Goal: Transaction & Acquisition: Book appointment/travel/reservation

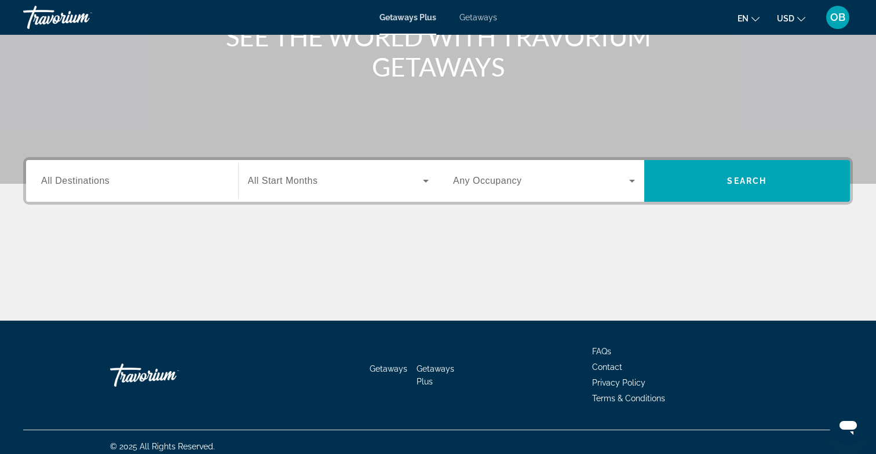
scroll to position [173, 0]
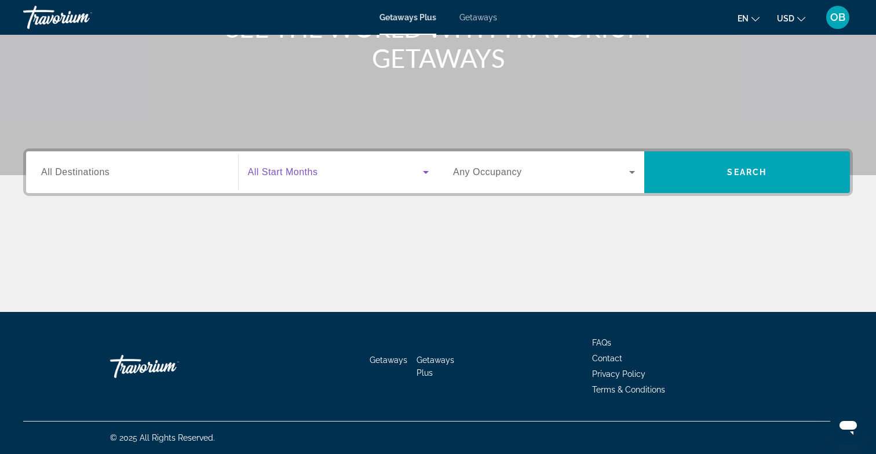
click at [382, 173] on span "Search widget" at bounding box center [336, 172] width 176 height 14
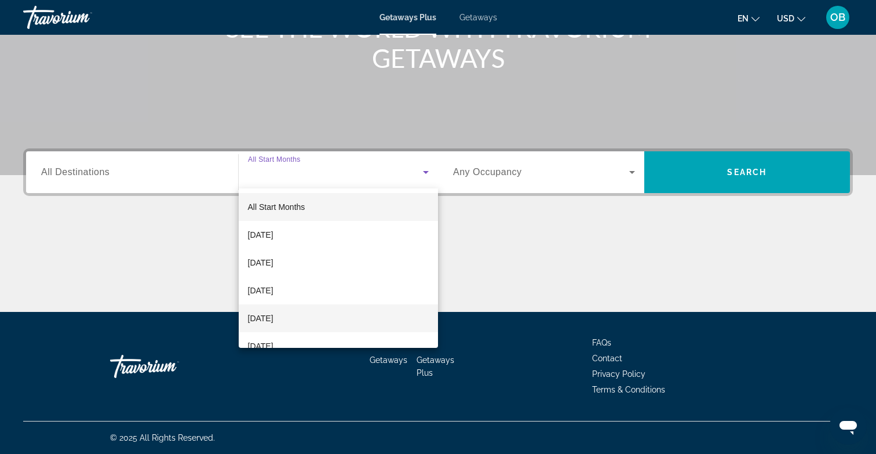
click at [273, 316] on span "[DATE]" at bounding box center [260, 318] width 25 height 14
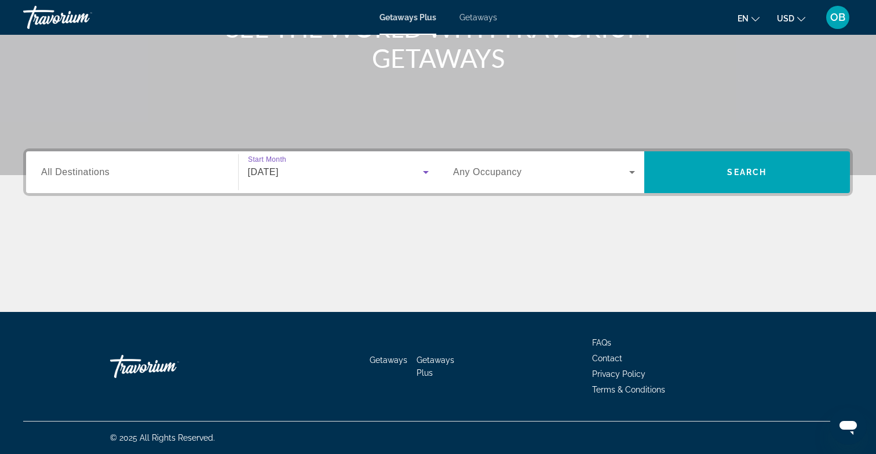
click at [539, 169] on span "Search widget" at bounding box center [541, 172] width 176 height 14
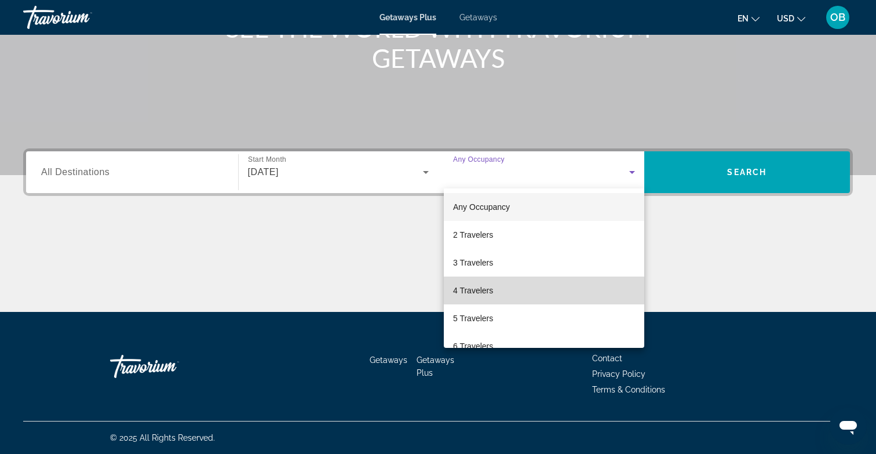
click at [484, 291] on span "4 Travelers" at bounding box center [473, 290] width 40 height 14
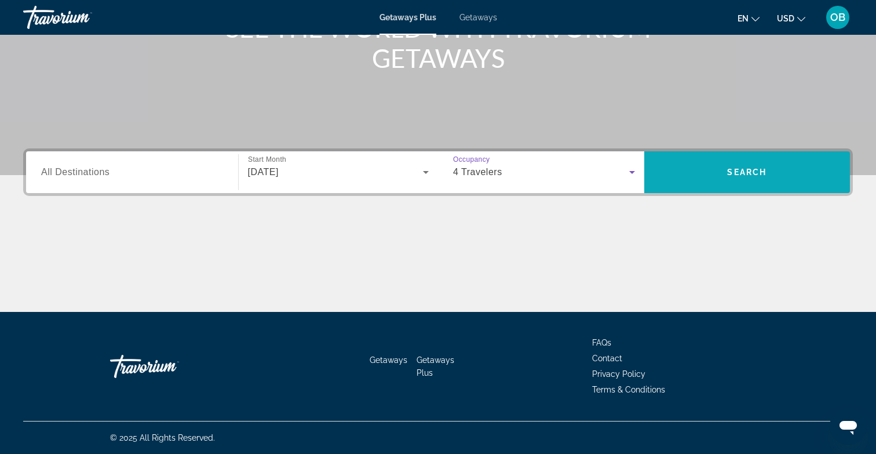
click at [773, 168] on span "Search widget" at bounding box center [747, 172] width 206 height 28
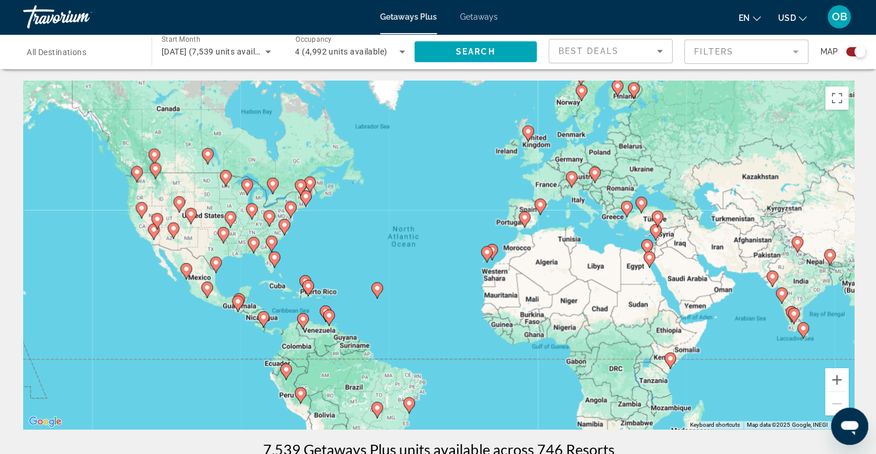
scroll to position [1, 0]
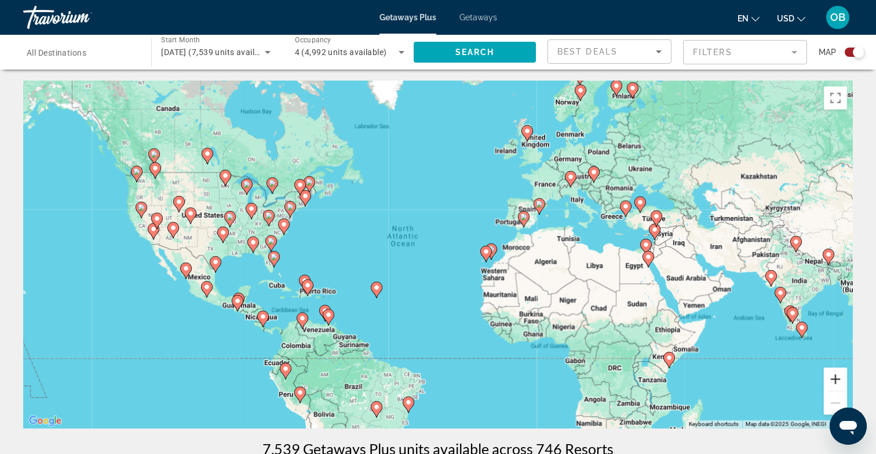
click at [839, 387] on button "Zoom in" at bounding box center [835, 378] width 23 height 23
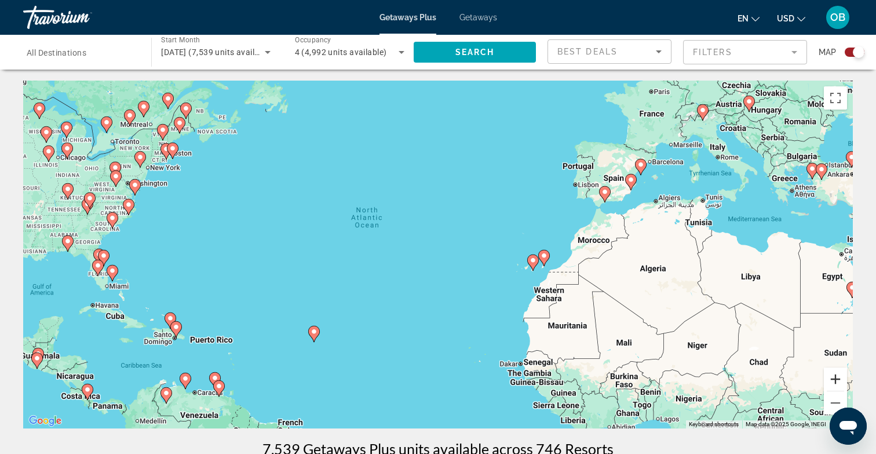
click at [839, 385] on button "Zoom in" at bounding box center [835, 378] width 23 height 23
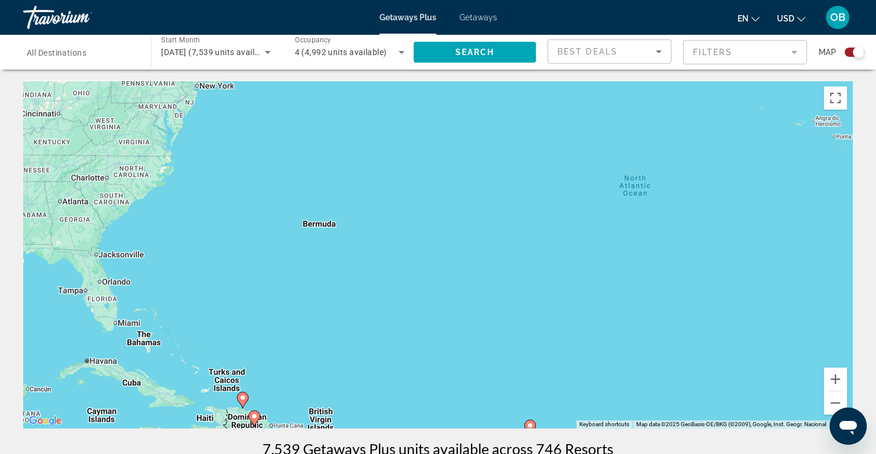
drag, startPoint x: 475, startPoint y: 263, endPoint x: 817, endPoint y: 269, distance: 343.0
click at [817, 269] on div "To activate drag with keyboard, press Alt + Enter. Once in keyboard drag state,…" at bounding box center [438, 255] width 830 height 348
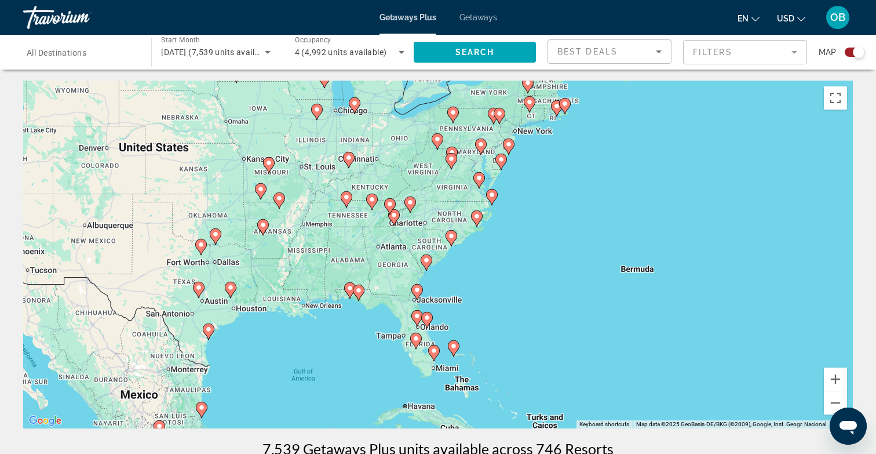
drag, startPoint x: 436, startPoint y: 250, endPoint x: 720, endPoint y: 289, distance: 286.5
click at [720, 289] on div "To activate drag with keyboard, press Alt + Enter. Once in keyboard drag state,…" at bounding box center [438, 255] width 830 height 348
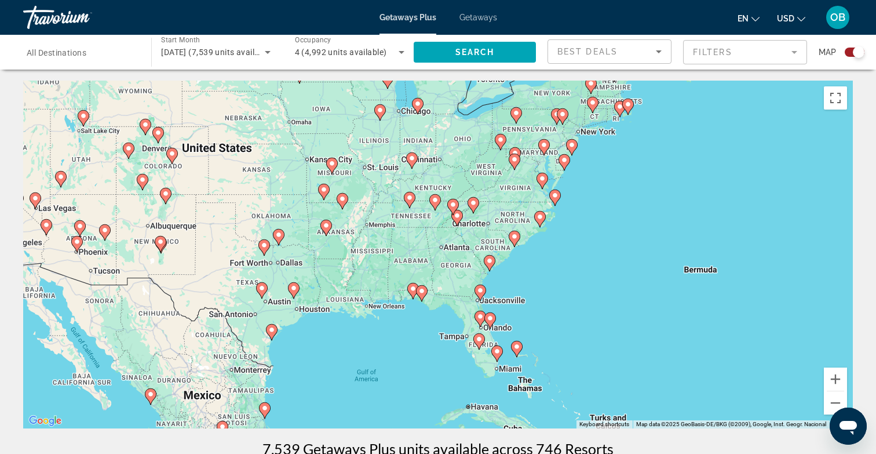
drag, startPoint x: 487, startPoint y: 327, endPoint x: 572, endPoint y: 328, distance: 85.2
click at [572, 328] on div "To activate drag with keyboard, press Alt + Enter. Once in keyboard drag state,…" at bounding box center [438, 255] width 830 height 348
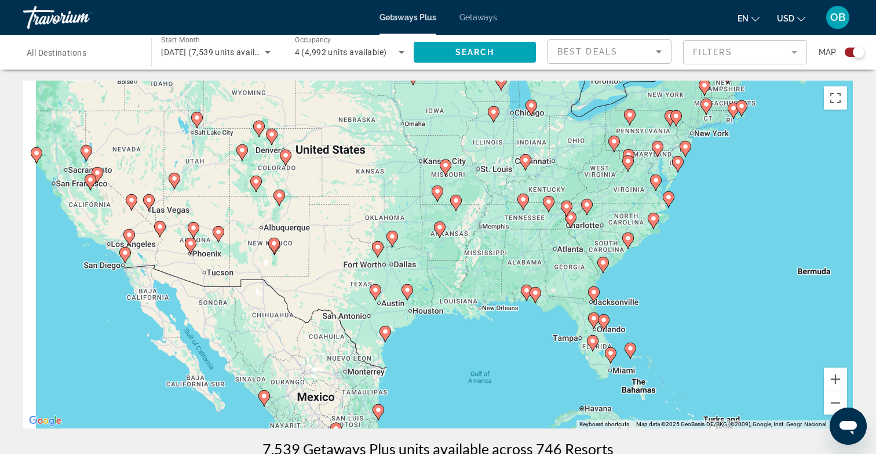
drag, startPoint x: 361, startPoint y: 363, endPoint x: 508, endPoint y: 363, distance: 146.6
click at [508, 363] on div "To activate drag with keyboard, press Alt + Enter. Once in keyboard drag state,…" at bounding box center [438, 255] width 830 height 348
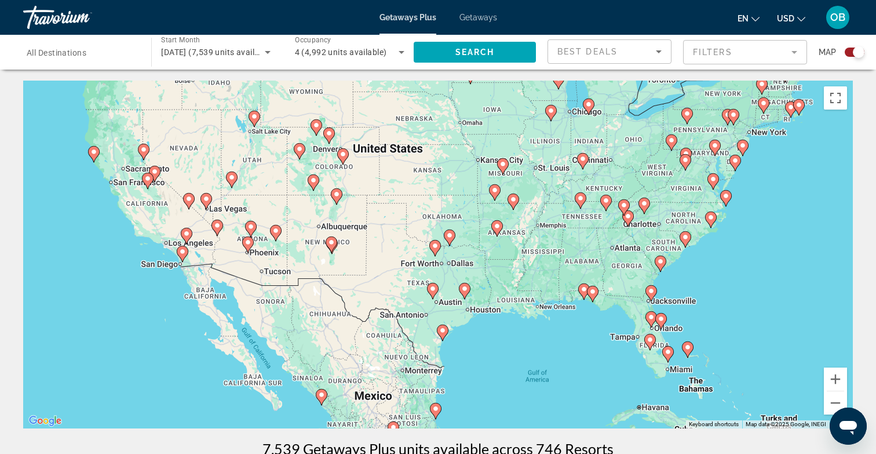
click at [343, 154] on image "Main content" at bounding box center [343, 154] width 7 height 7
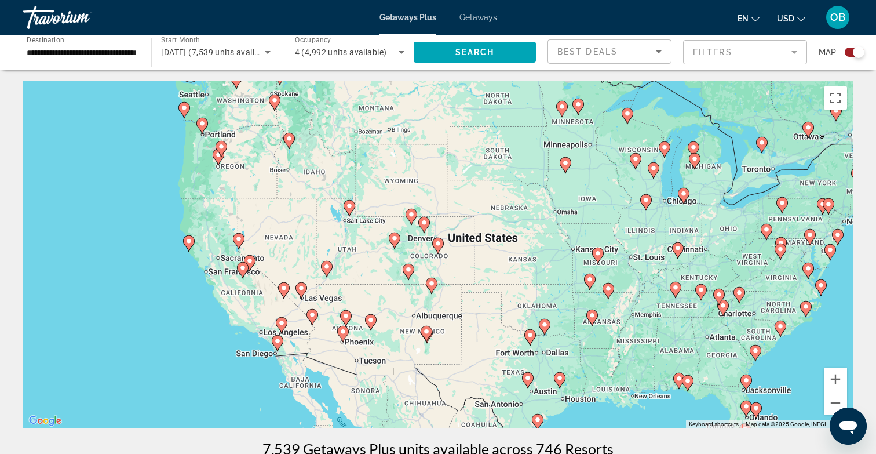
click at [440, 245] on image "Main content" at bounding box center [438, 243] width 7 height 7
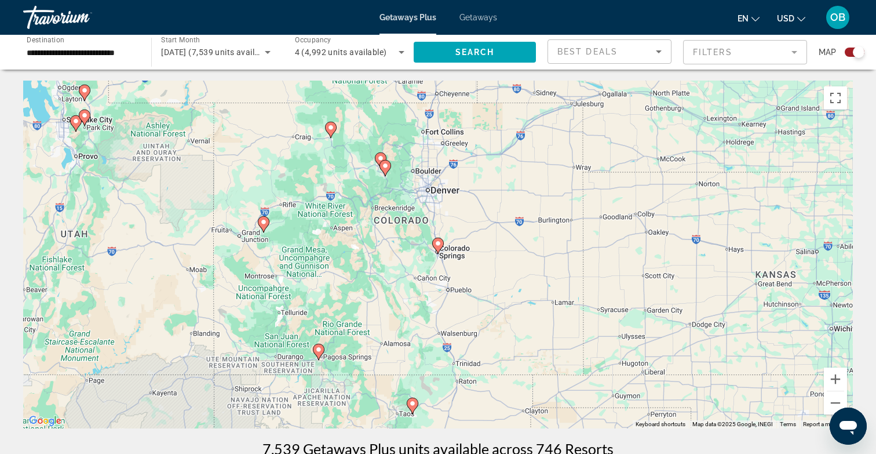
click at [386, 168] on image "Main content" at bounding box center [385, 165] width 7 height 7
type input "**********"
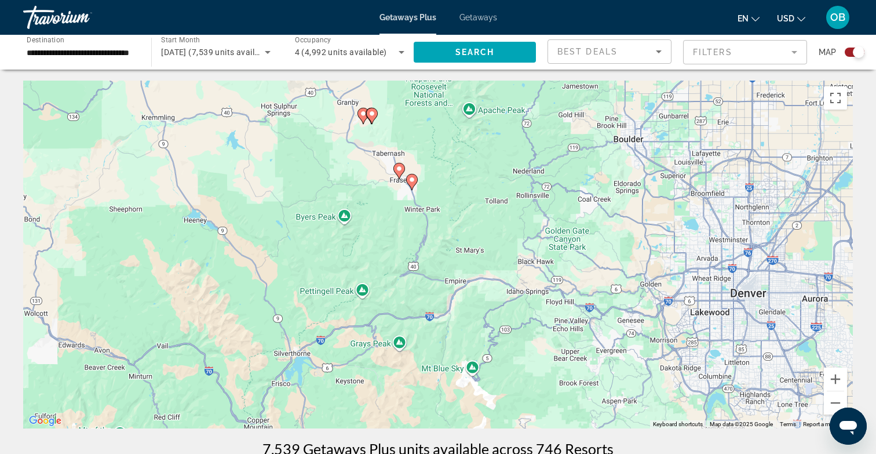
drag, startPoint x: 439, startPoint y: 331, endPoint x: 395, endPoint y: 251, distance: 91.5
click at [395, 251] on div "To navigate, press the arrow keys. To activate drag with keyboard, press Alt + …" at bounding box center [438, 255] width 830 height 348
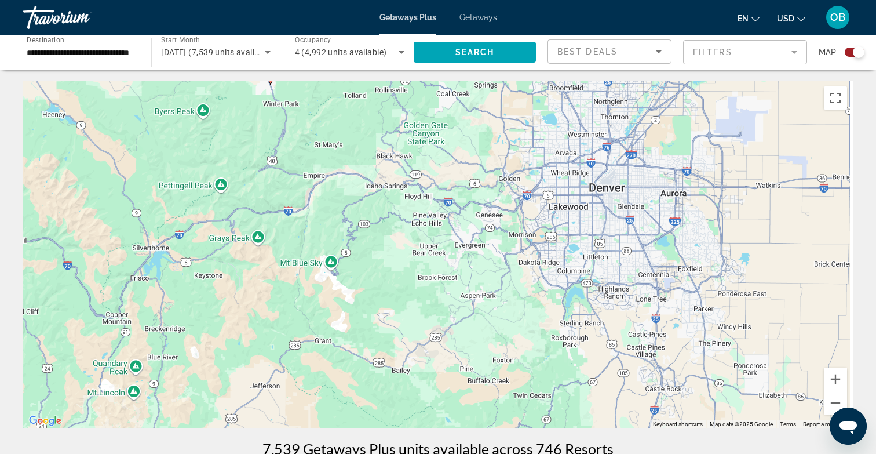
drag, startPoint x: 457, startPoint y: 263, endPoint x: 317, endPoint y: 159, distance: 173.9
click at [317, 160] on div "To navigate, press the arrow keys. To activate drag with keyboard, press Alt + …" at bounding box center [438, 255] width 830 height 348
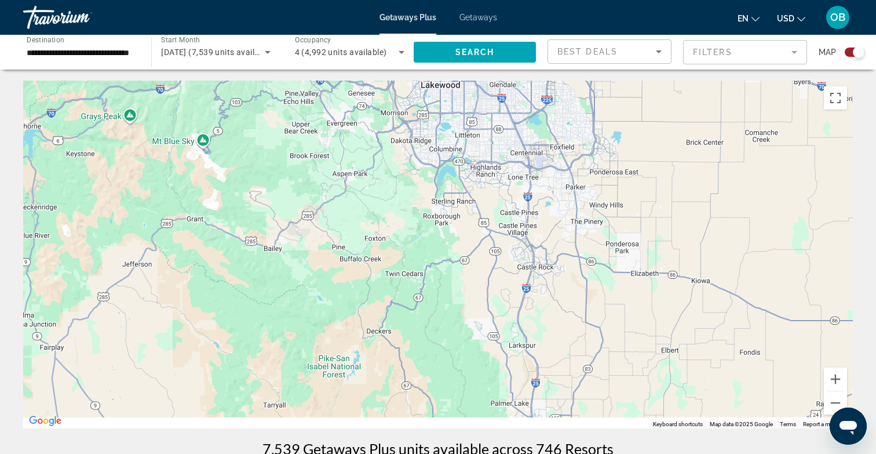
drag, startPoint x: 486, startPoint y: 317, endPoint x: 375, endPoint y: 218, distance: 148.9
click at [375, 218] on div "To navigate, press the arrow keys. To activate drag with keyboard, press Alt + …" at bounding box center [438, 255] width 830 height 348
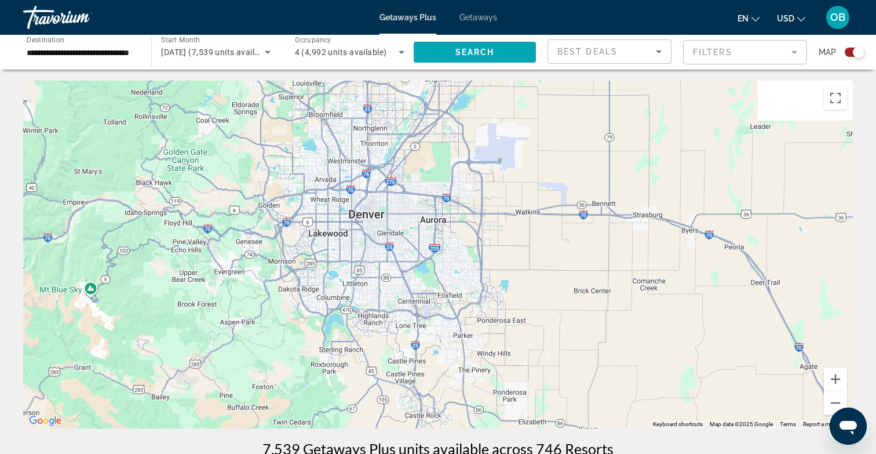
drag, startPoint x: 452, startPoint y: 208, endPoint x: 348, endPoint y: 358, distance: 182.7
click at [349, 358] on div "To navigate, press the arrow keys." at bounding box center [438, 255] width 830 height 348
click at [834, 399] on button "Zoom out" at bounding box center [835, 402] width 23 height 23
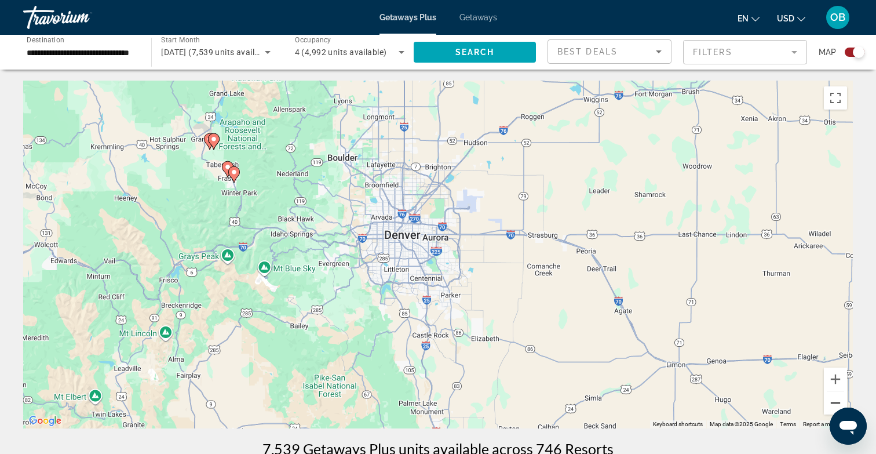
click at [834, 401] on button "Zoom out" at bounding box center [835, 402] width 23 height 23
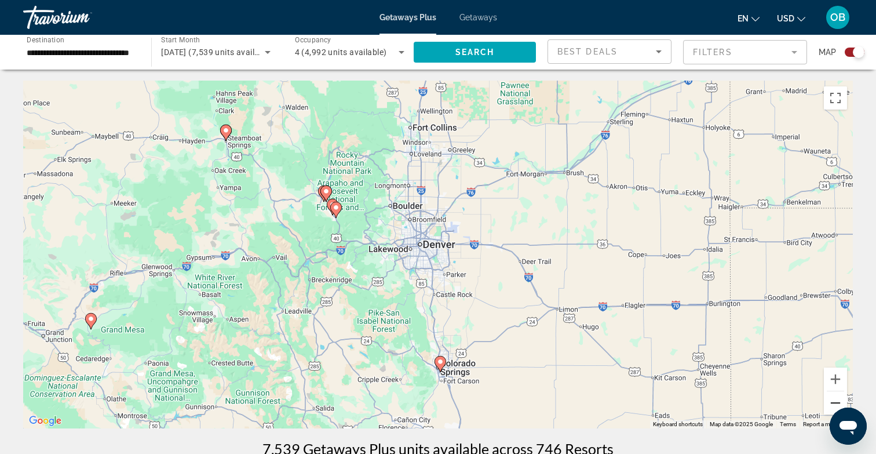
click at [835, 402] on button "Zoom out" at bounding box center [835, 402] width 23 height 23
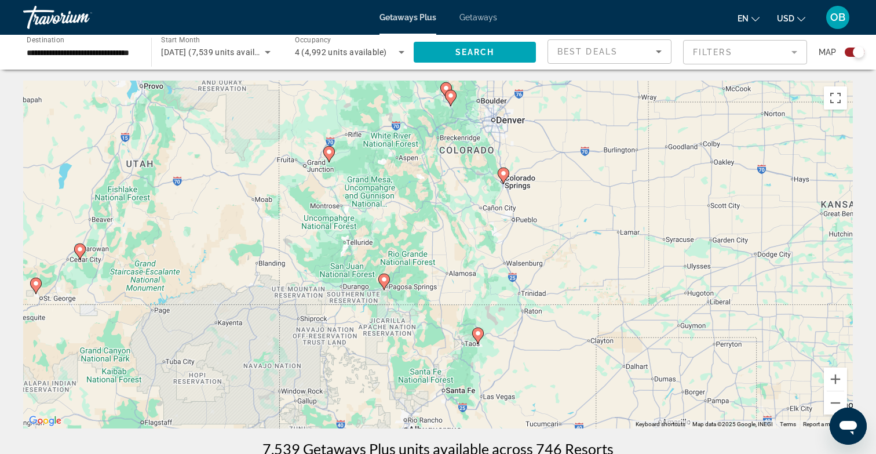
drag, startPoint x: 470, startPoint y: 383, endPoint x: 534, endPoint y: 253, distance: 145.1
click at [535, 252] on div "To navigate, press the arrow keys. To activate drag with keyboard, press Alt + …" at bounding box center [438, 255] width 830 height 348
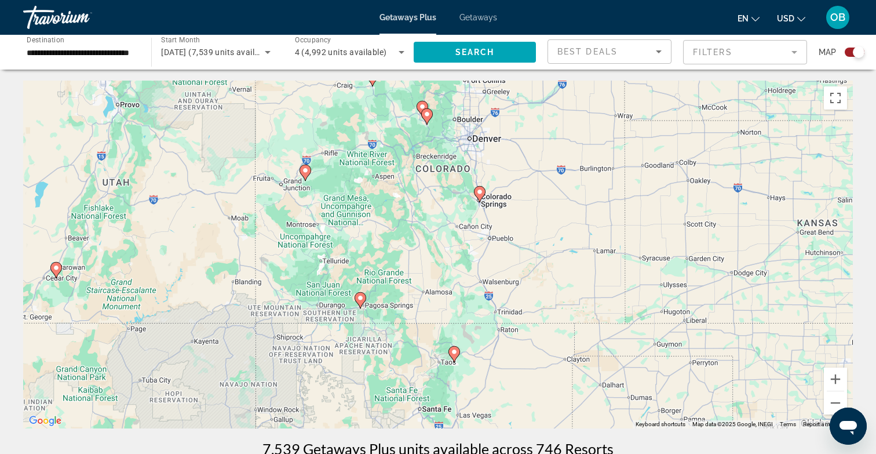
drag, startPoint x: 474, startPoint y: 357, endPoint x: 448, endPoint y: 385, distance: 38.2
click at [448, 385] on div "To navigate, press the arrow keys. To activate drag with keyboard, press Alt + …" at bounding box center [438, 255] width 830 height 348
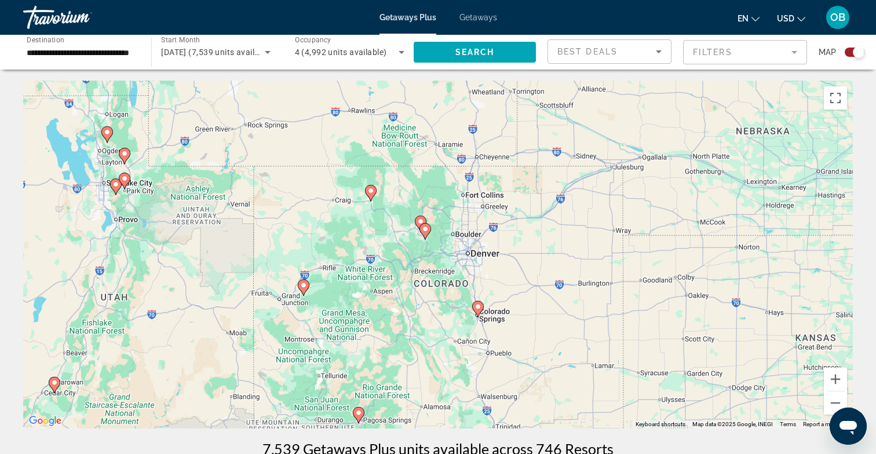
drag, startPoint x: 466, startPoint y: 254, endPoint x: 468, endPoint y: 335, distance: 81.1
click at [468, 337] on div "To navigate, press the arrow keys. To activate drag with keyboard, press Alt + …" at bounding box center [438, 255] width 830 height 348
click at [371, 194] on image "Main content" at bounding box center [371, 190] width 7 height 7
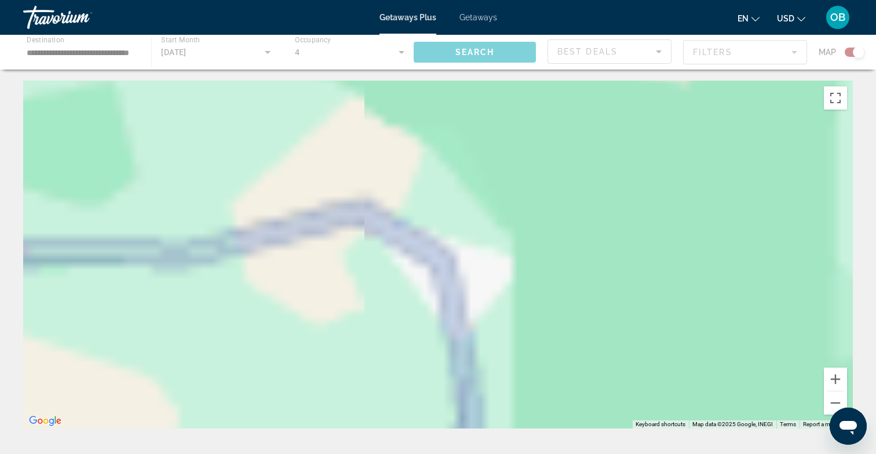
scroll to position [0, 0]
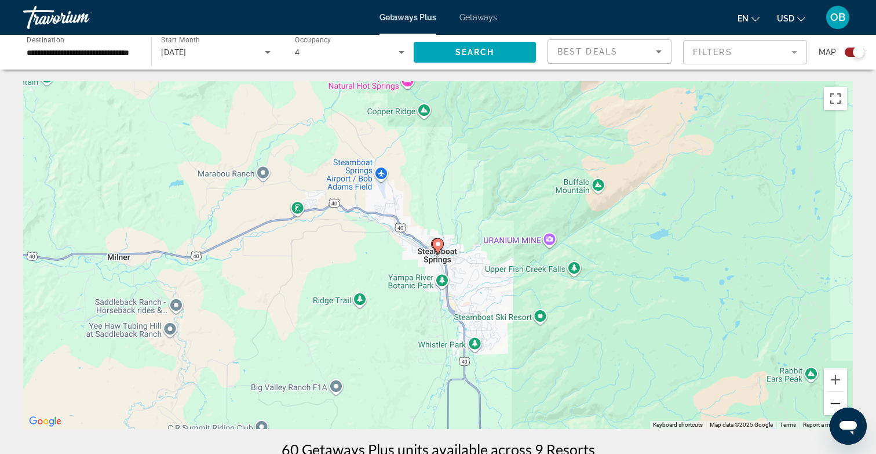
click at [837, 396] on button "Zoom out" at bounding box center [835, 403] width 23 height 23
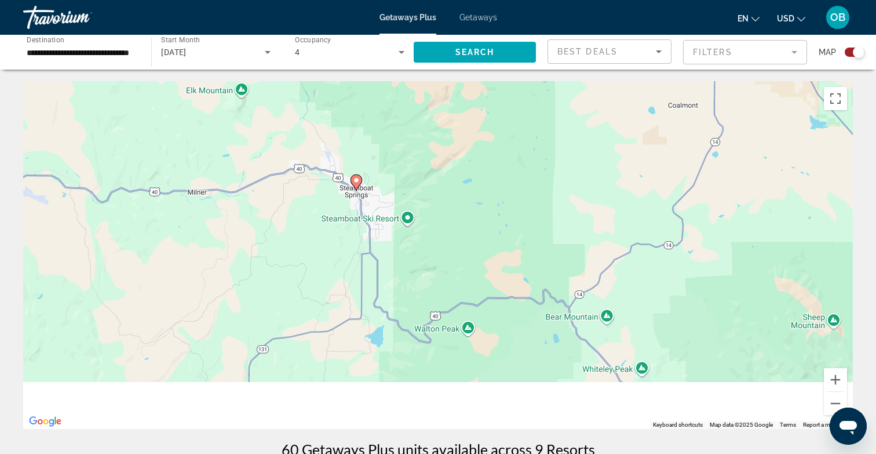
drag, startPoint x: 583, startPoint y: 338, endPoint x: 461, endPoint y: 224, distance: 167.2
click at [461, 224] on div "To navigate, press the arrow keys. To activate drag with keyboard, press Alt + …" at bounding box center [438, 255] width 830 height 348
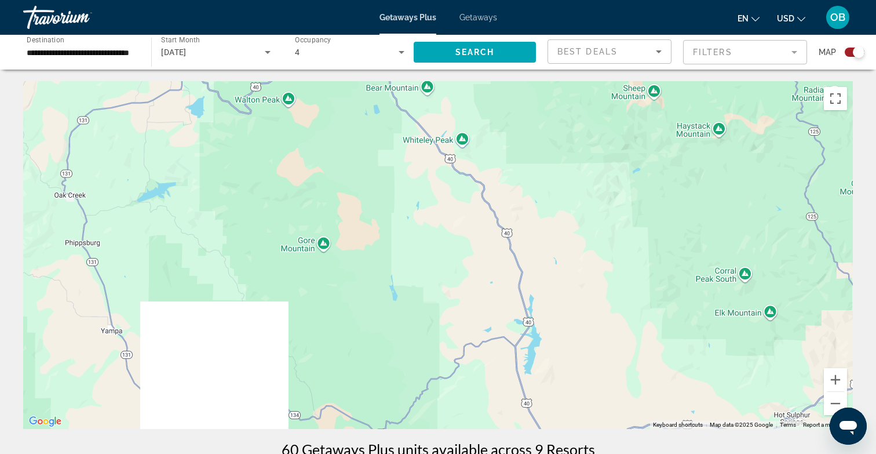
drag, startPoint x: 494, startPoint y: 275, endPoint x: 376, endPoint y: 123, distance: 192.8
click at [376, 123] on div "To navigate, press the arrow keys. To activate drag with keyboard, press Alt + …" at bounding box center [438, 255] width 830 height 348
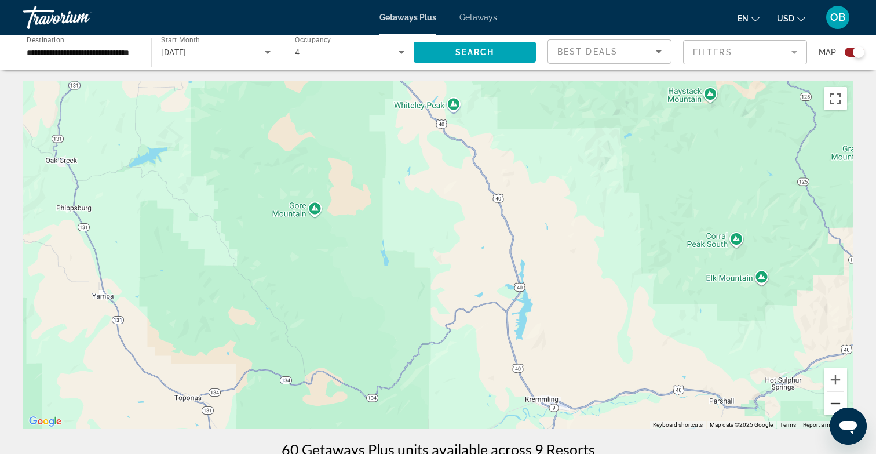
click at [831, 404] on button "Zoom out" at bounding box center [835, 403] width 23 height 23
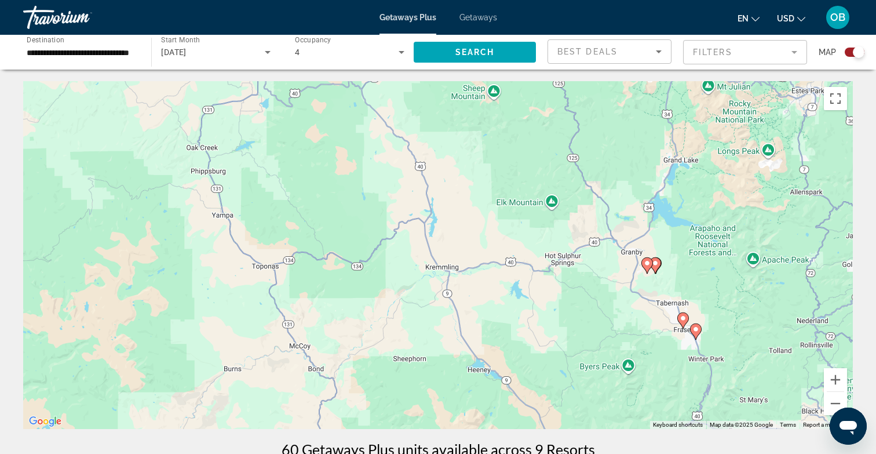
drag, startPoint x: 672, startPoint y: 372, endPoint x: 578, endPoint y: 258, distance: 147.8
click at [578, 258] on div "To navigate, press the arrow keys. To activate drag with keyboard, press Alt + …" at bounding box center [438, 255] width 830 height 348
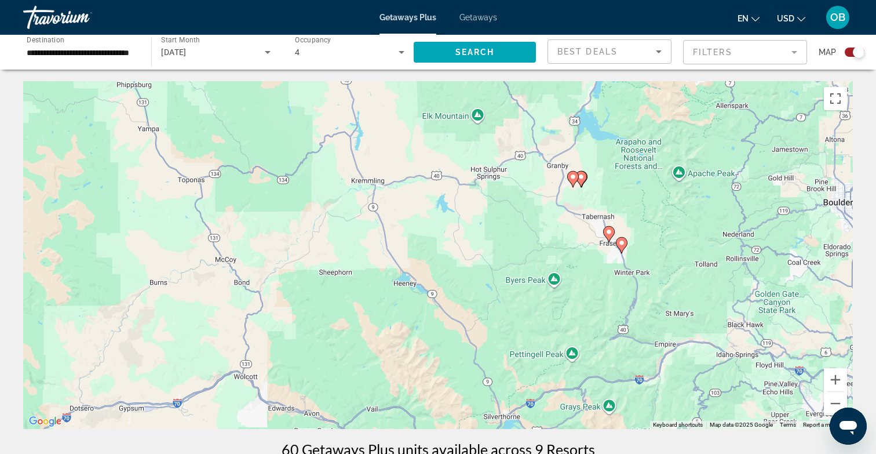
drag, startPoint x: 629, startPoint y: 304, endPoint x: 532, endPoint y: 172, distance: 162.9
click at [532, 172] on div "To navigate, press the arrow keys. To activate drag with keyboard, press Alt + …" at bounding box center [438, 255] width 830 height 348
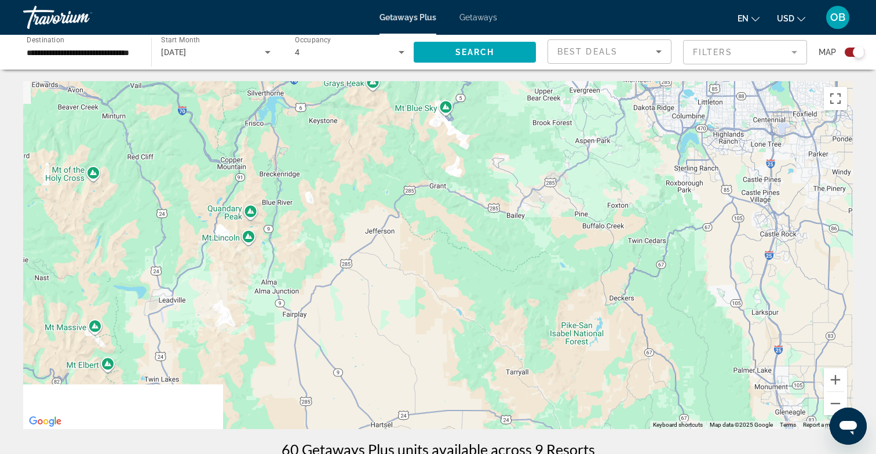
drag, startPoint x: 613, startPoint y: 244, endPoint x: 519, endPoint y: 137, distance: 142.4
click at [519, 137] on div "To navigate, press the arrow keys. To activate drag with keyboard, press Alt + …" at bounding box center [438, 255] width 830 height 348
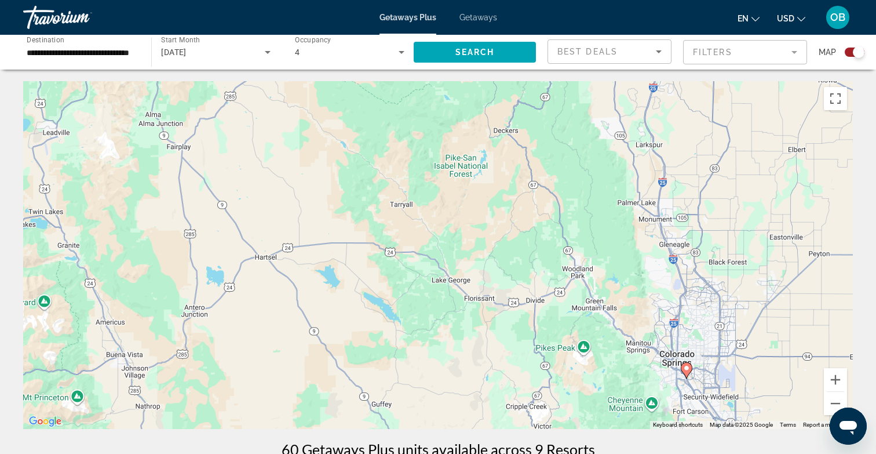
click at [687, 370] on image "Main content" at bounding box center [686, 367] width 7 height 7
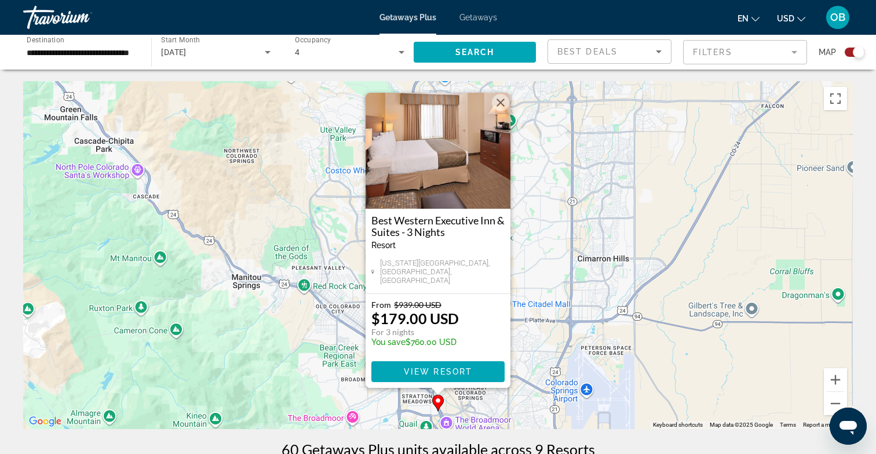
click at [474, 9] on div "Getaways Plus Getaways en English Español Français Italiano Português русский U…" at bounding box center [438, 17] width 876 height 30
click at [479, 19] on span "Getaways" at bounding box center [478, 17] width 38 height 9
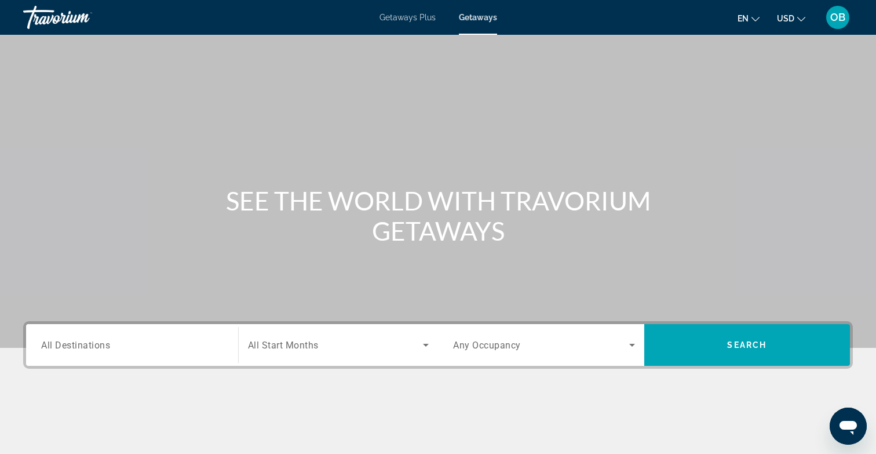
click at [325, 347] on span "Search widget" at bounding box center [336, 345] width 176 height 14
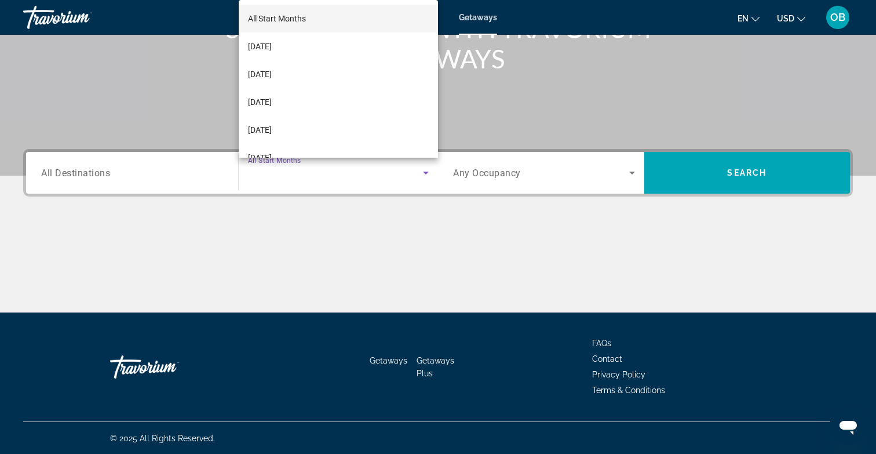
scroll to position [173, 0]
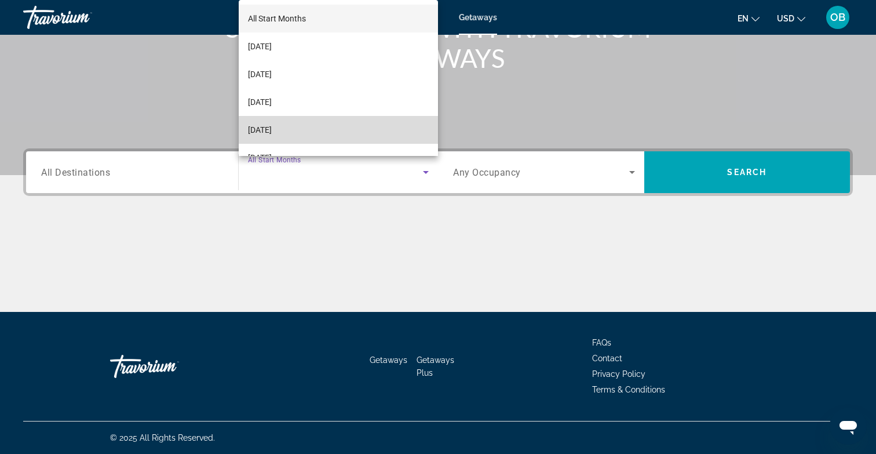
click at [272, 123] on span "[DATE]" at bounding box center [260, 130] width 24 height 14
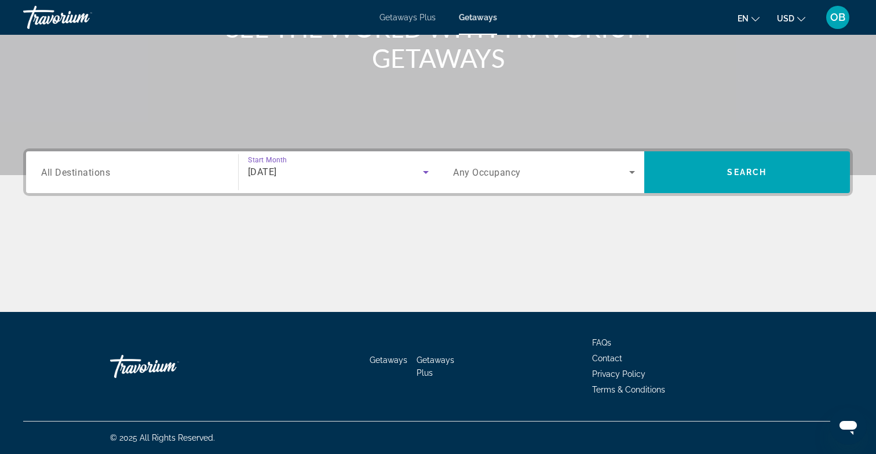
click at [506, 175] on span "Any Occupancy" at bounding box center [487, 172] width 68 height 11
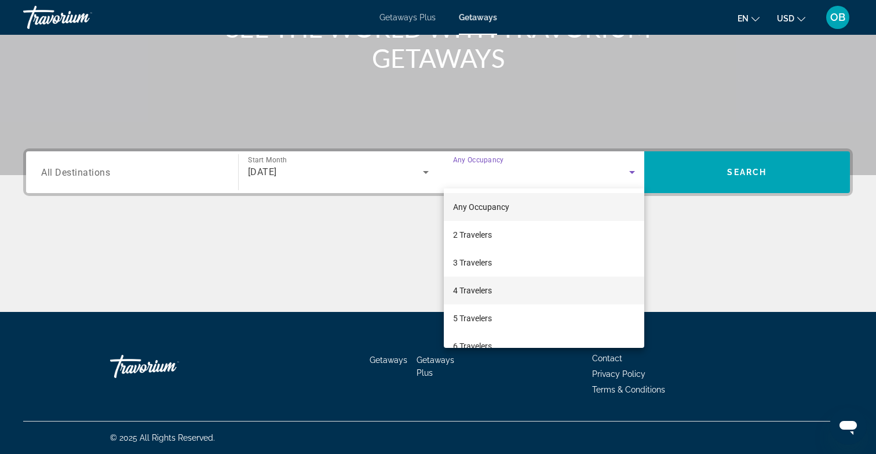
drag, startPoint x: 473, startPoint y: 266, endPoint x: 472, endPoint y: 290, distance: 23.8
click at [472, 290] on div "Any Occupancy 2 Travelers 3 Travelers 4 Travelers 5 Travelers 6 Travelers 7 Tra…" at bounding box center [544, 267] width 200 height 159
click at [487, 286] on span "4 Travelers" at bounding box center [472, 290] width 39 height 14
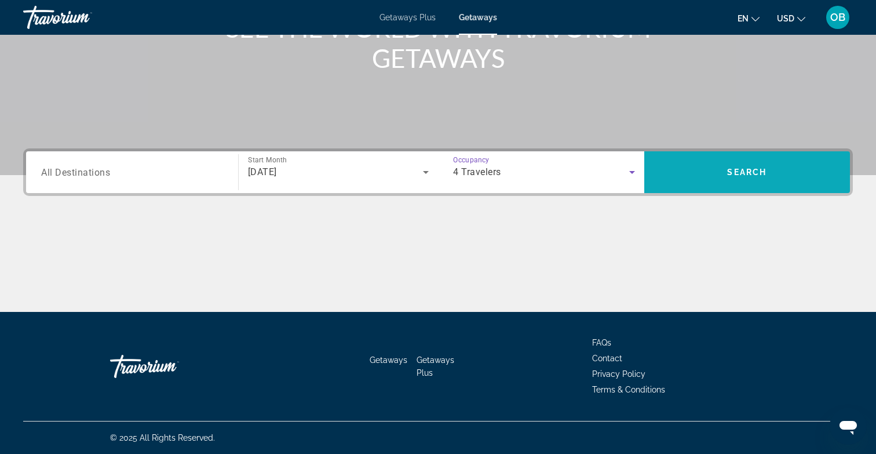
click at [732, 179] on span "Search widget" at bounding box center [747, 172] width 206 height 28
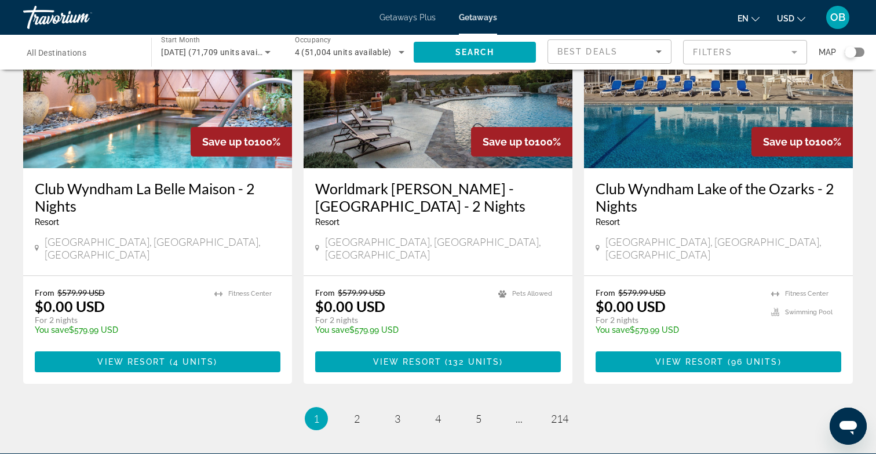
scroll to position [1352, 0]
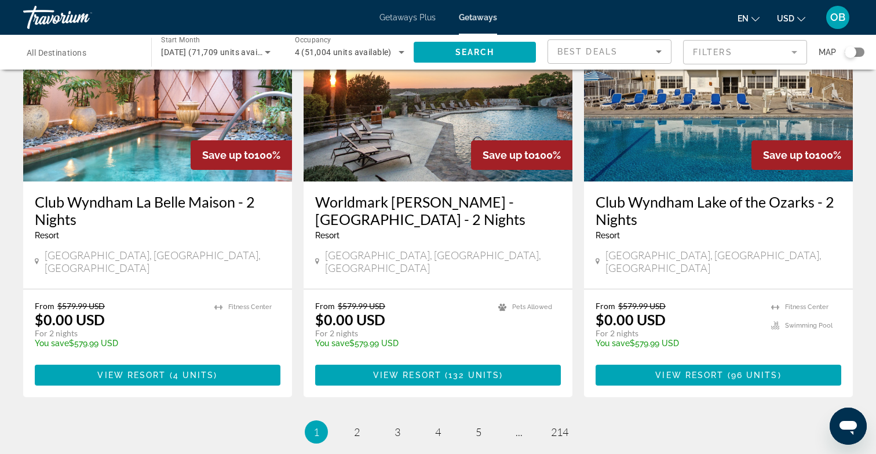
click at [852, 48] on div "Search widget" at bounding box center [851, 52] width 12 height 12
click at [657, 46] on icon "Sort by" at bounding box center [659, 52] width 14 height 14
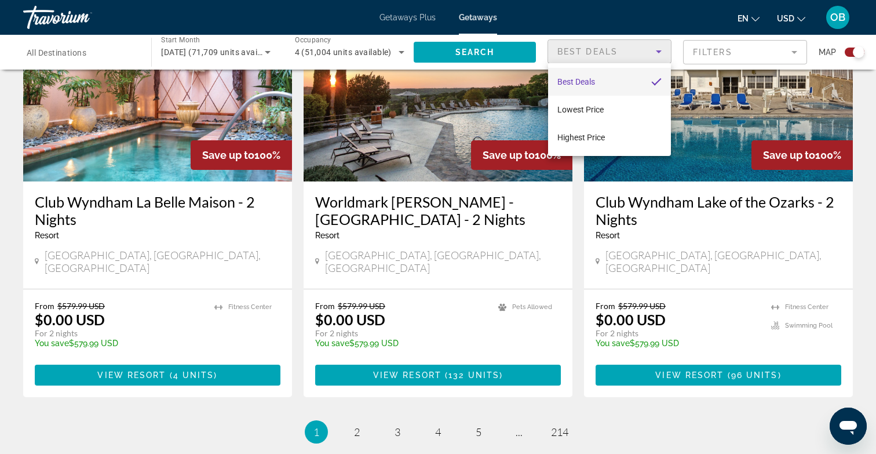
click at [658, 47] on div at bounding box center [438, 227] width 876 height 454
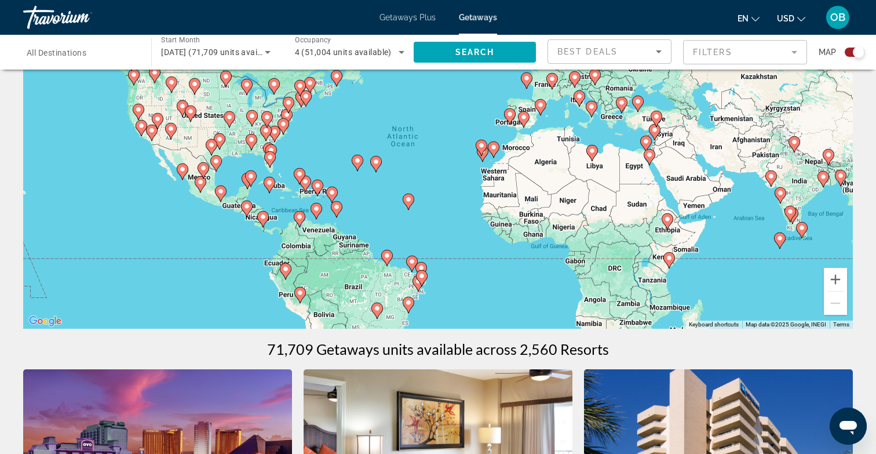
scroll to position [0, 0]
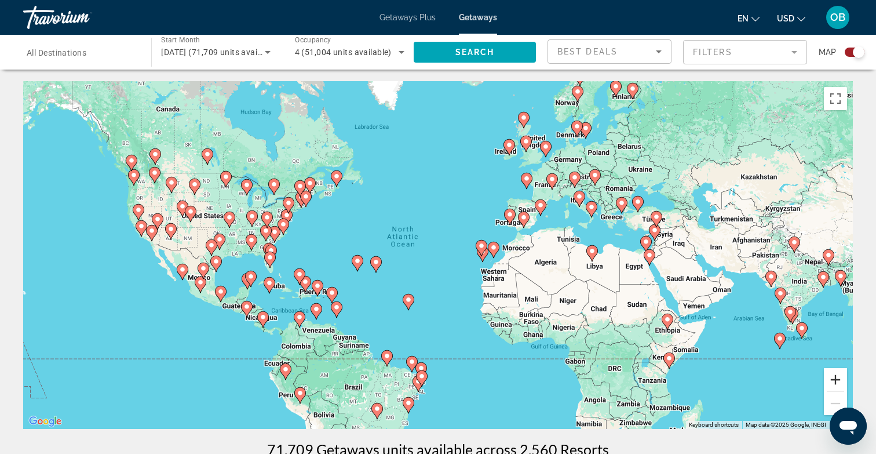
click at [837, 377] on button "Zoom in" at bounding box center [835, 379] width 23 height 23
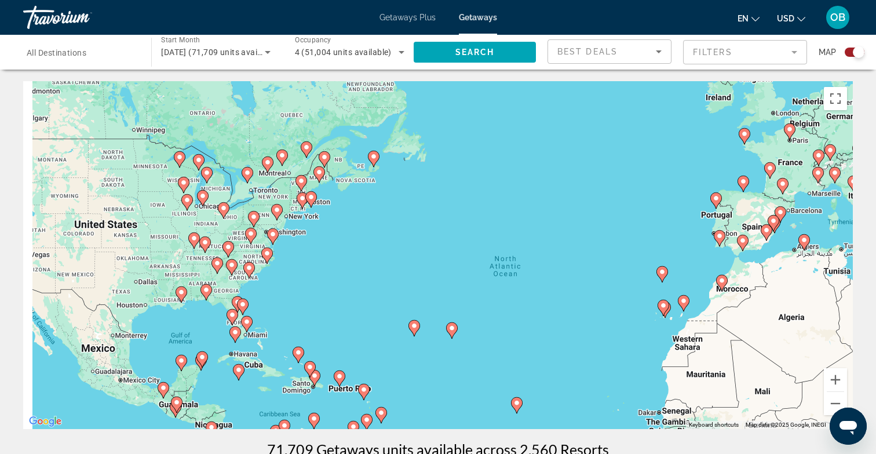
drag, startPoint x: 340, startPoint y: 283, endPoint x: 698, endPoint y: 390, distance: 373.2
click at [698, 390] on div "To activate drag with keyboard, press Alt + Enter. Once in keyboard drag state,…" at bounding box center [438, 255] width 830 height 348
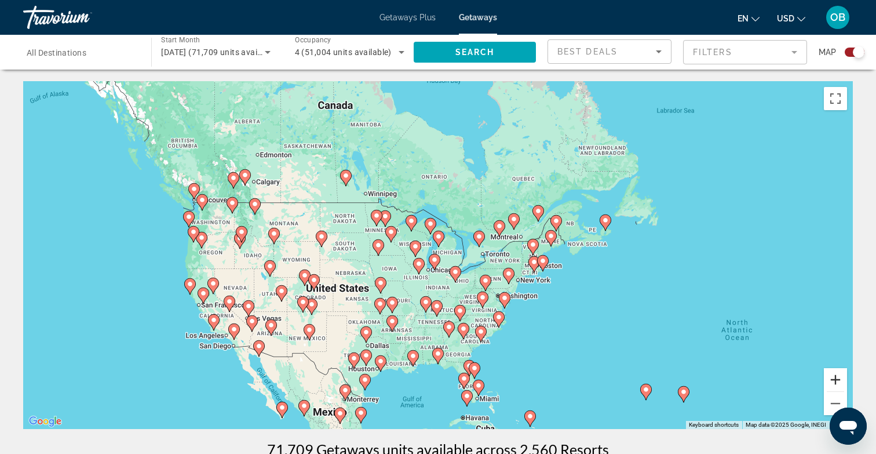
click at [833, 383] on button "Zoom in" at bounding box center [835, 379] width 23 height 23
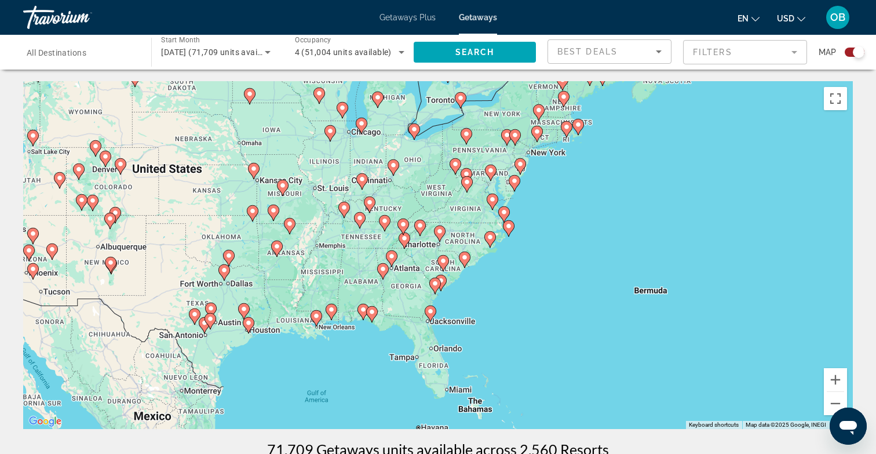
drag, startPoint x: 730, startPoint y: 368, endPoint x: 661, endPoint y: 213, distance: 169.9
click at [661, 213] on div "To activate drag with keyboard, press Alt + Enter. Once in keyboard drag state,…" at bounding box center [438, 255] width 830 height 348
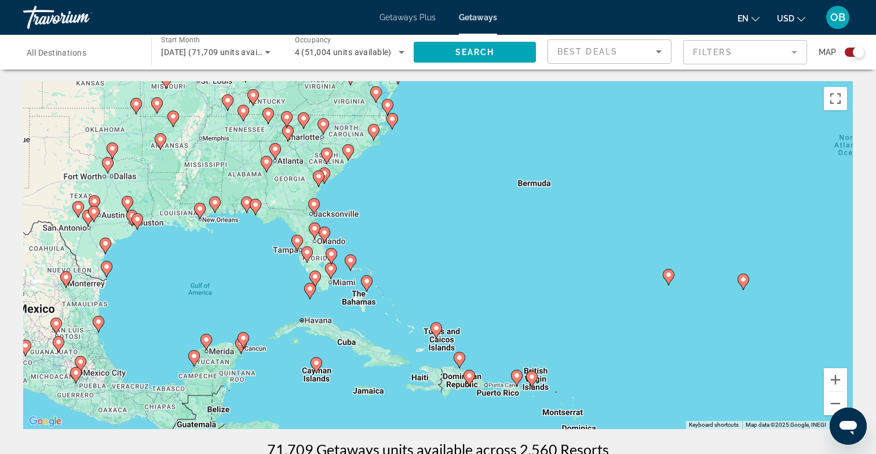
drag, startPoint x: 627, startPoint y: 244, endPoint x: 572, endPoint y: 187, distance: 79.9
click at [572, 187] on div "To activate drag with keyboard, press Alt + Enter. Once in keyboard drag state,…" at bounding box center [438, 255] width 830 height 348
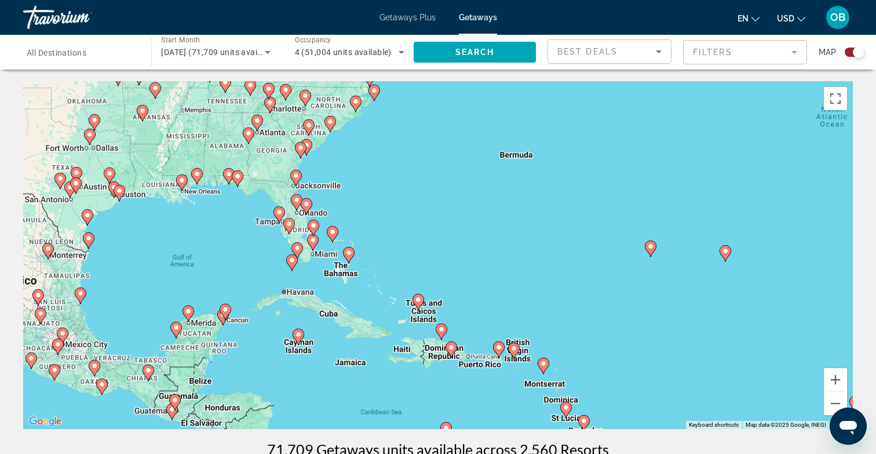
click at [653, 247] on image "Main content" at bounding box center [650, 246] width 7 height 7
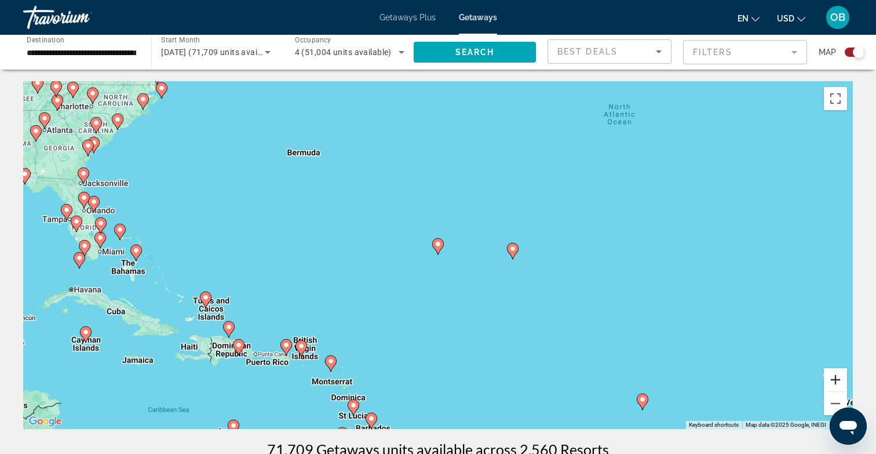
click at [840, 369] on button "Zoom in" at bounding box center [835, 379] width 23 height 23
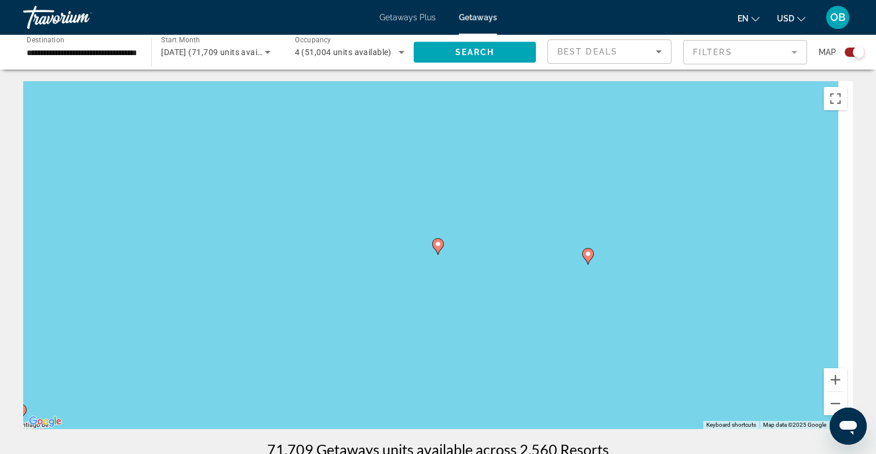
click at [443, 246] on icon "Main content" at bounding box center [438, 246] width 12 height 16
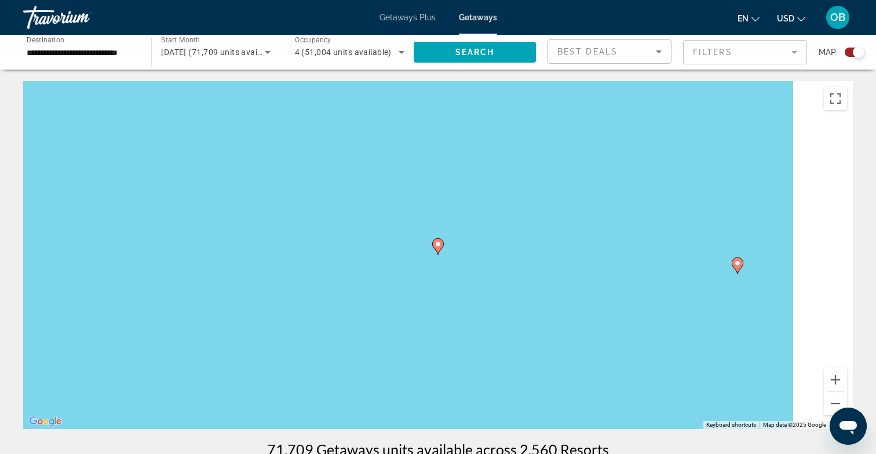
click at [435, 247] on icon "Main content" at bounding box center [438, 246] width 10 height 15
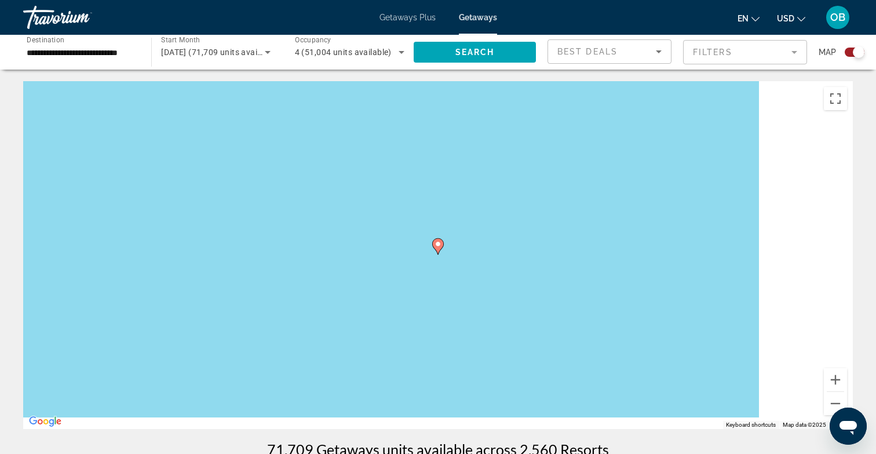
click at [440, 245] on image "Main content" at bounding box center [438, 243] width 7 height 7
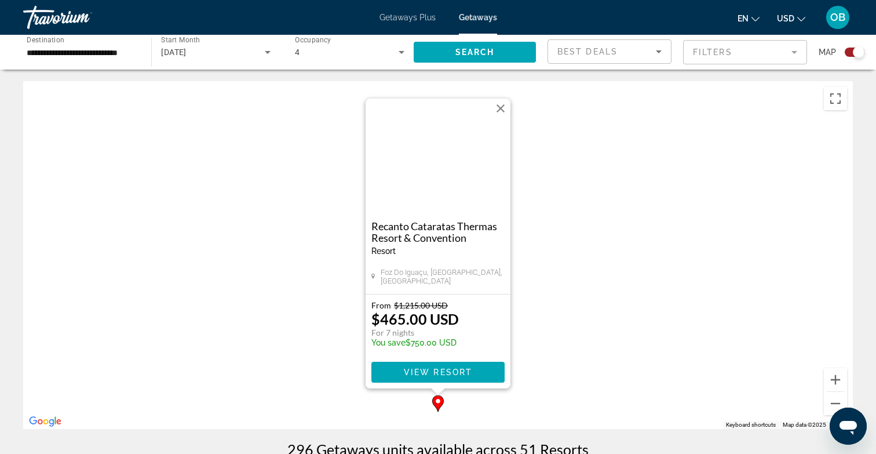
click at [503, 110] on button "Close" at bounding box center [500, 108] width 17 height 17
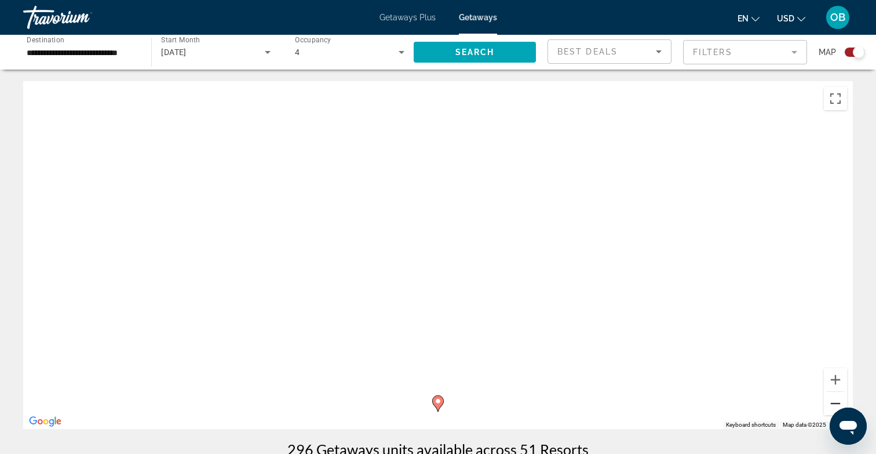
click at [830, 404] on button "Zoom out" at bounding box center [835, 403] width 23 height 23
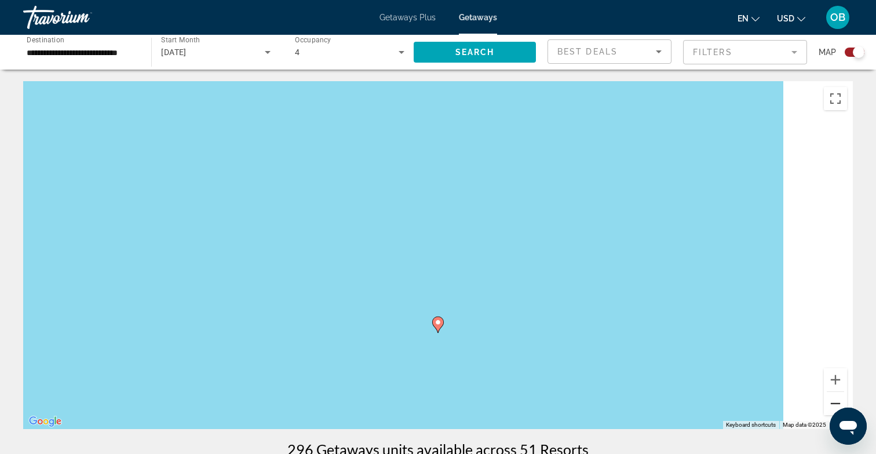
click at [830, 404] on button "Zoom out" at bounding box center [835, 403] width 23 height 23
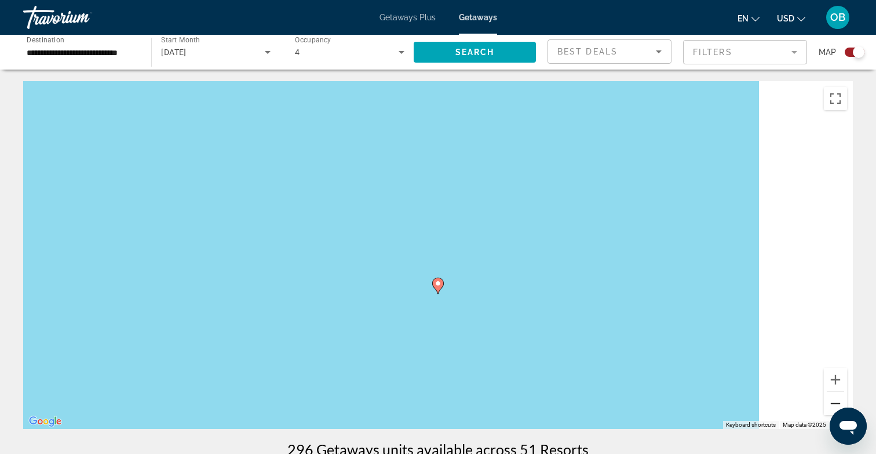
click at [830, 405] on button "Zoom out" at bounding box center [835, 403] width 23 height 23
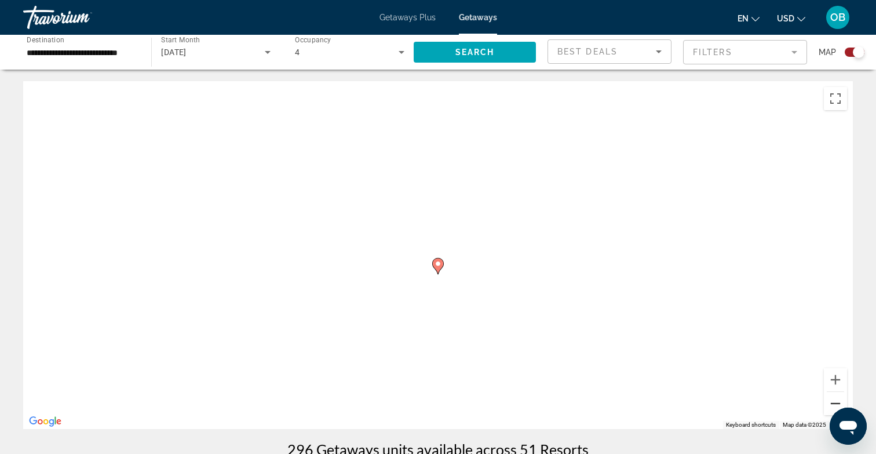
click at [830, 405] on button "Zoom out" at bounding box center [835, 403] width 23 height 23
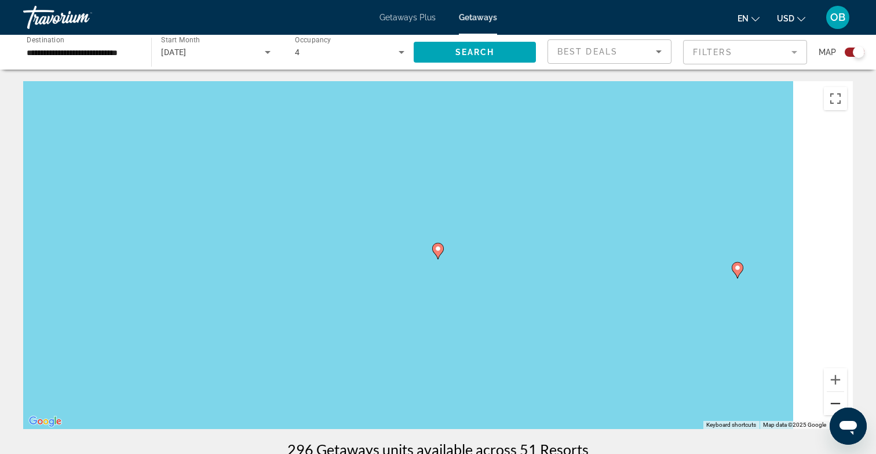
click at [830, 405] on button "Zoom out" at bounding box center [835, 403] width 23 height 23
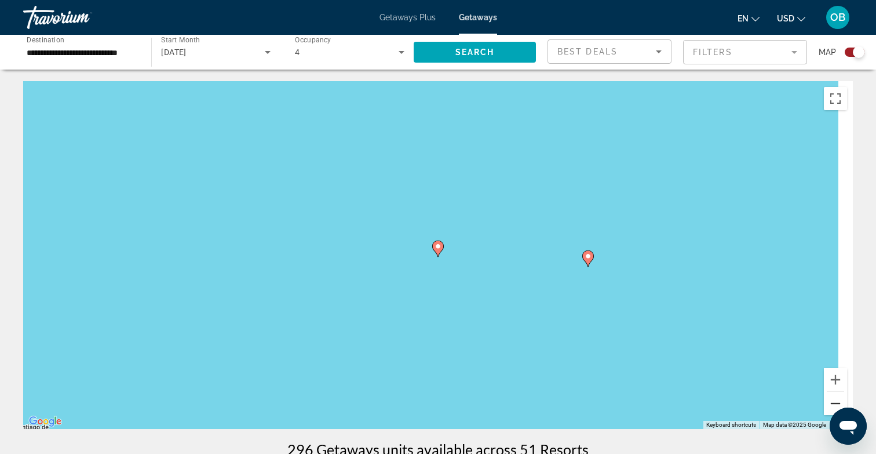
click at [830, 405] on button "Zoom out" at bounding box center [835, 403] width 23 height 23
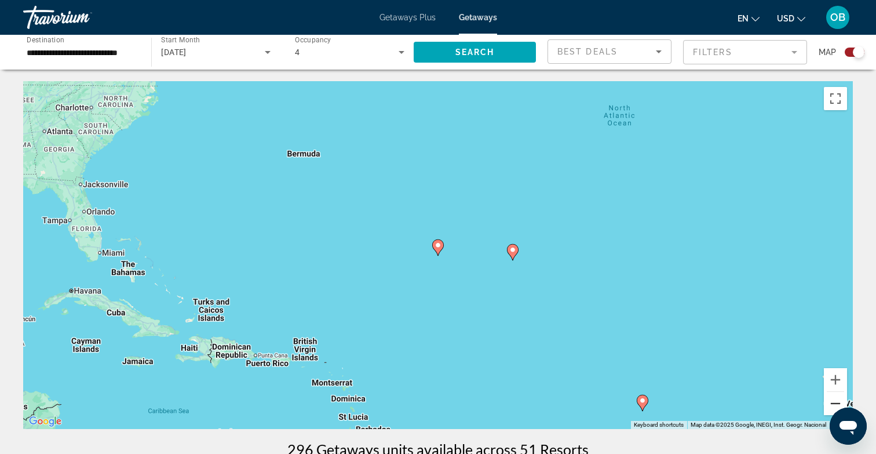
click at [830, 406] on button "Zoom out" at bounding box center [835, 403] width 23 height 23
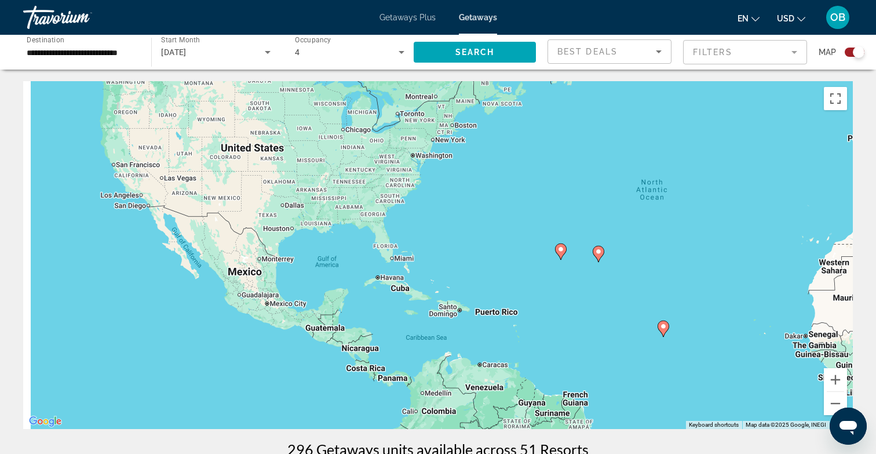
drag, startPoint x: 465, startPoint y: 310, endPoint x: 750, endPoint y: 330, distance: 286.3
click at [750, 330] on div "To activate drag with keyboard, press Alt + Enter. Once in keyboard drag state,…" at bounding box center [438, 255] width 830 height 348
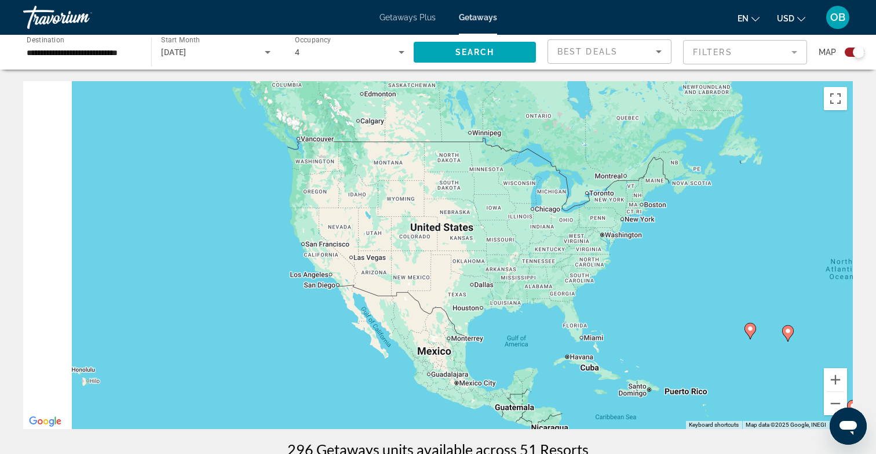
drag, startPoint x: 563, startPoint y: 239, endPoint x: 591, endPoint y: 303, distance: 69.8
click at [591, 303] on div "To activate drag with keyboard, press Alt + Enter. Once in keyboard drag state,…" at bounding box center [438, 255] width 830 height 348
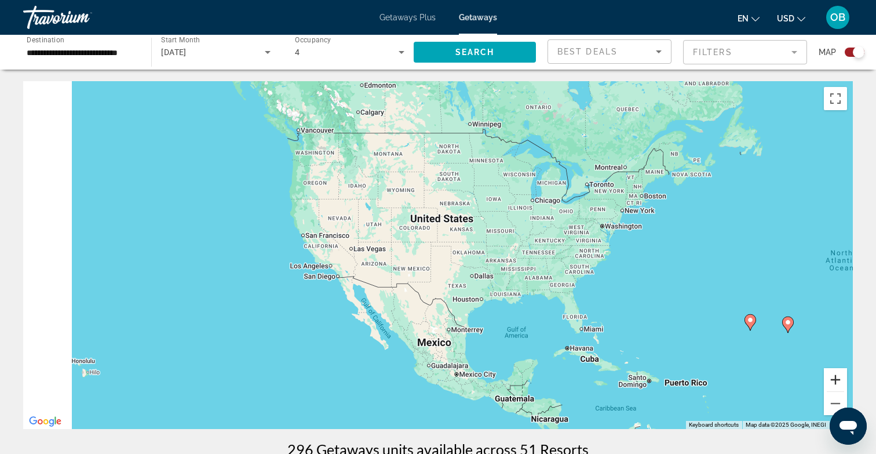
click at [835, 378] on button "Zoom in" at bounding box center [835, 379] width 23 height 23
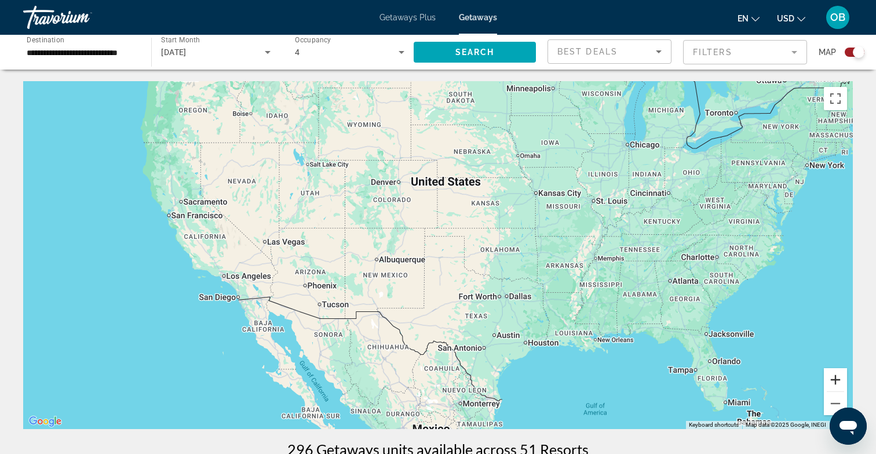
click at [838, 378] on button "Zoom in" at bounding box center [835, 379] width 23 height 23
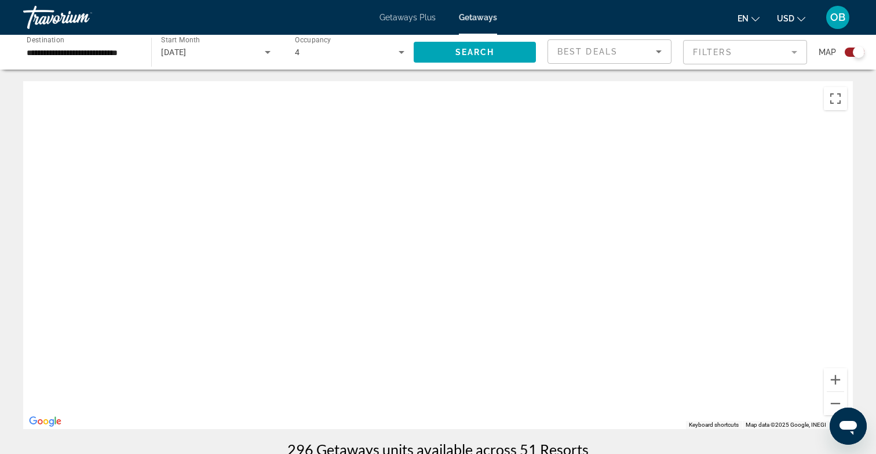
click at [349, 132] on div "Main content" at bounding box center [438, 255] width 830 height 348
drag, startPoint x: 509, startPoint y: 347, endPoint x: 608, endPoint y: 57, distance: 306.7
click at [828, 403] on button "Zoom out" at bounding box center [835, 403] width 23 height 23
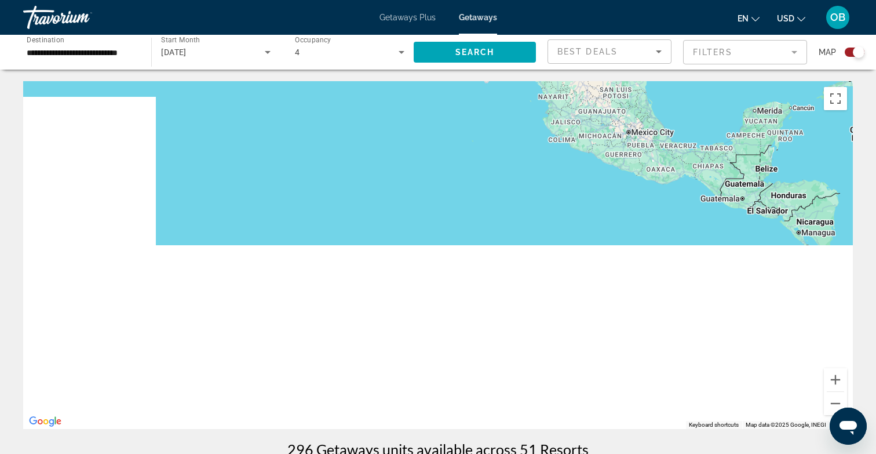
click at [854, 62] on div "Map" at bounding box center [842, 51] width 46 height 25
click at [856, 49] on div "Search widget" at bounding box center [859, 52] width 12 height 12
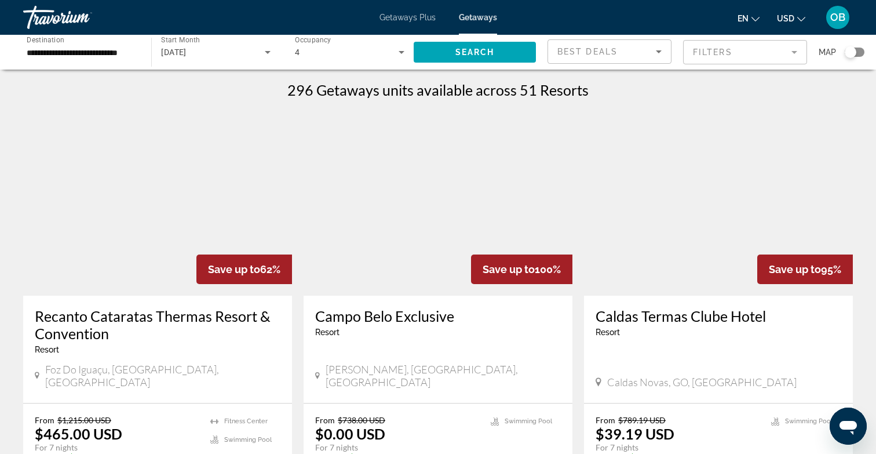
click at [853, 54] on div "Search widget" at bounding box center [851, 52] width 12 height 12
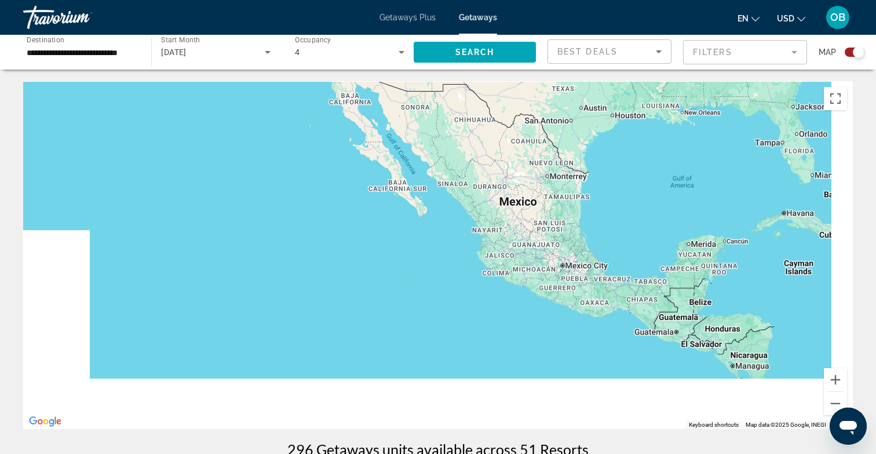
drag, startPoint x: 632, startPoint y: 194, endPoint x: 500, endPoint y: 463, distance: 299.3
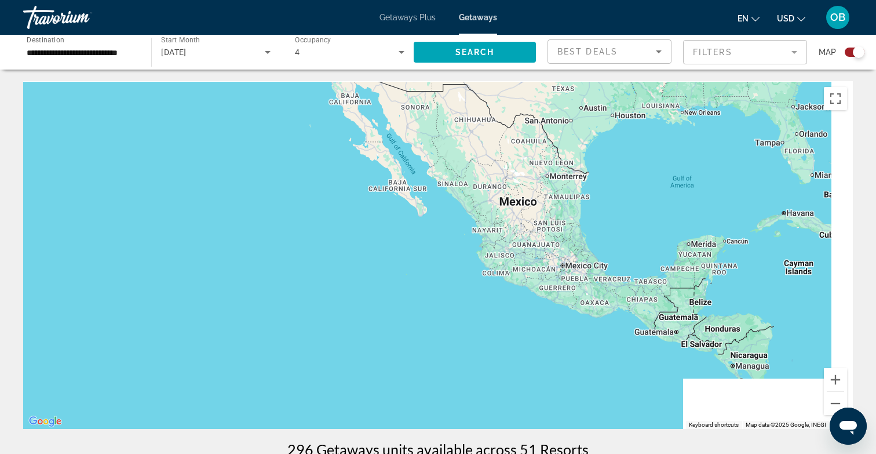
click at [500, 453] on html "**********" at bounding box center [438, 227] width 876 height 454
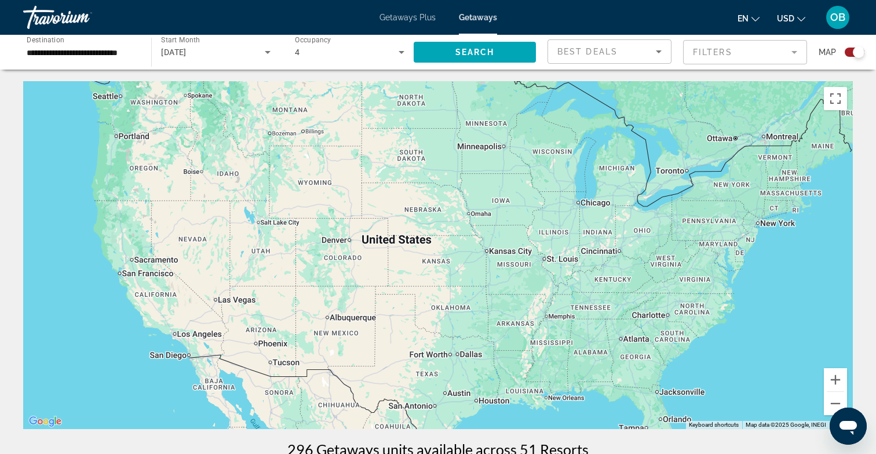
drag, startPoint x: 528, startPoint y: 374, endPoint x: 540, endPoint y: 347, distance: 29.1
click at [540, 347] on div "To activate drag with keyboard, press Alt + Enter. Once in keyboard drag state,…" at bounding box center [438, 255] width 830 height 348
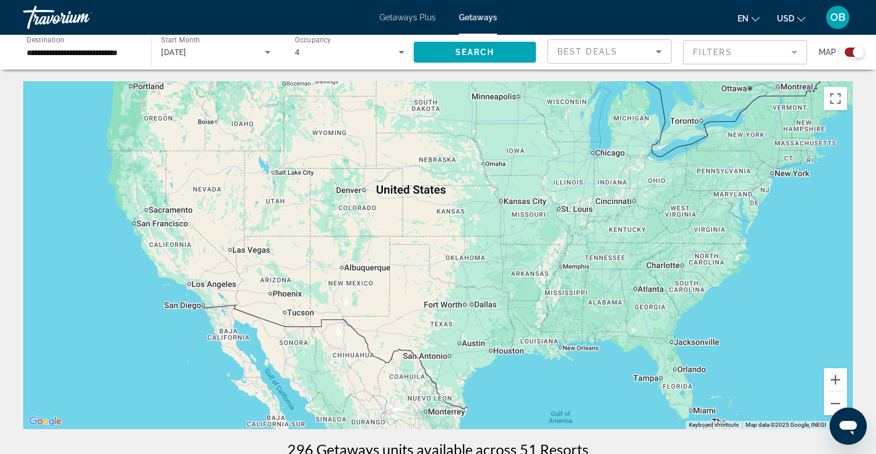
click at [132, 56] on input "**********" at bounding box center [82, 53] width 110 height 14
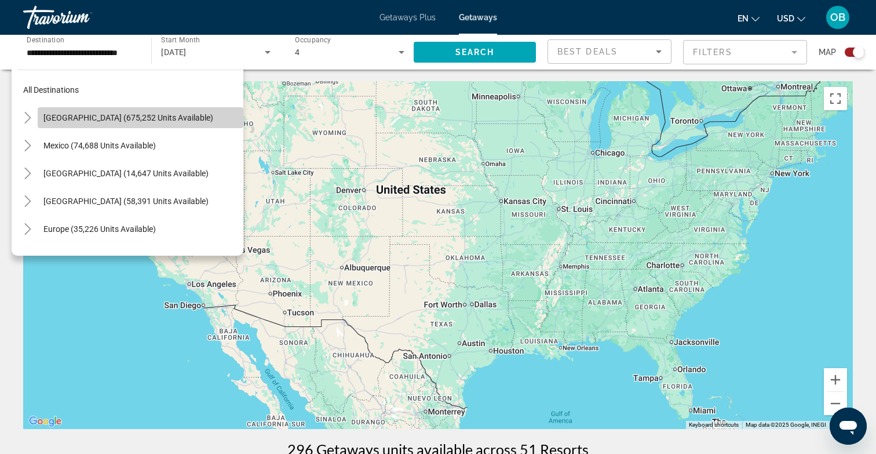
click at [90, 118] on span "[GEOGRAPHIC_DATA] (675,252 units available)" at bounding box center [128, 117] width 170 height 9
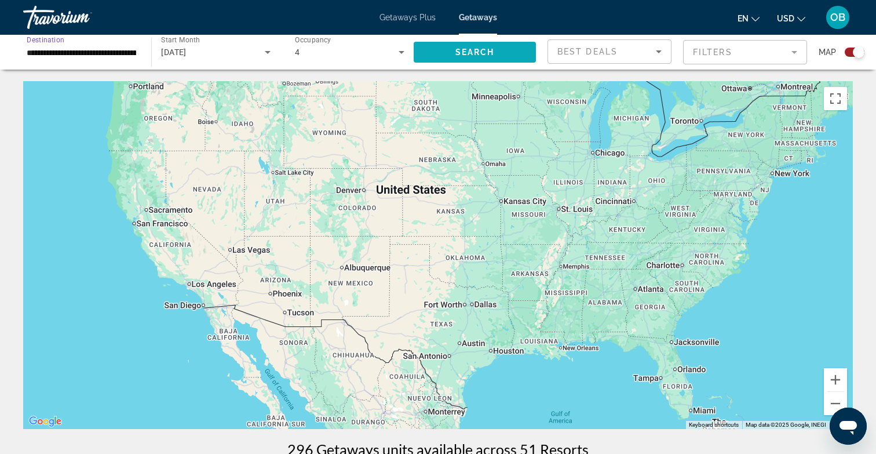
click at [472, 52] on span "Search" at bounding box center [474, 52] width 39 height 9
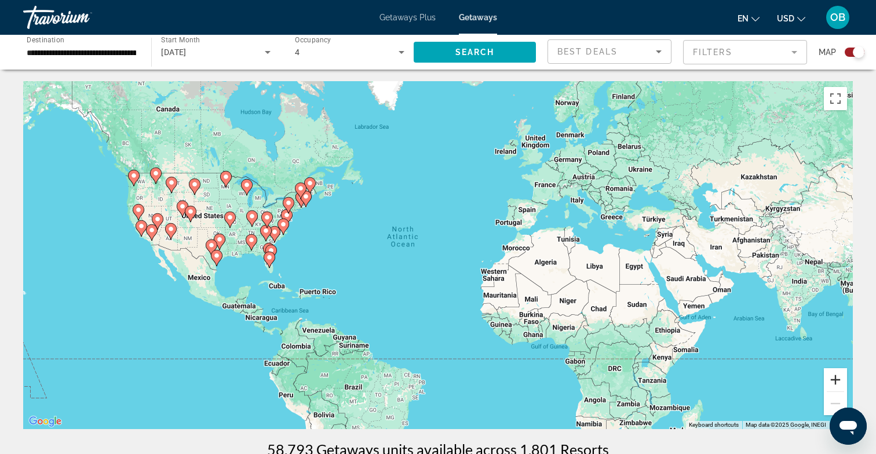
click at [838, 379] on button "Zoom in" at bounding box center [835, 379] width 23 height 23
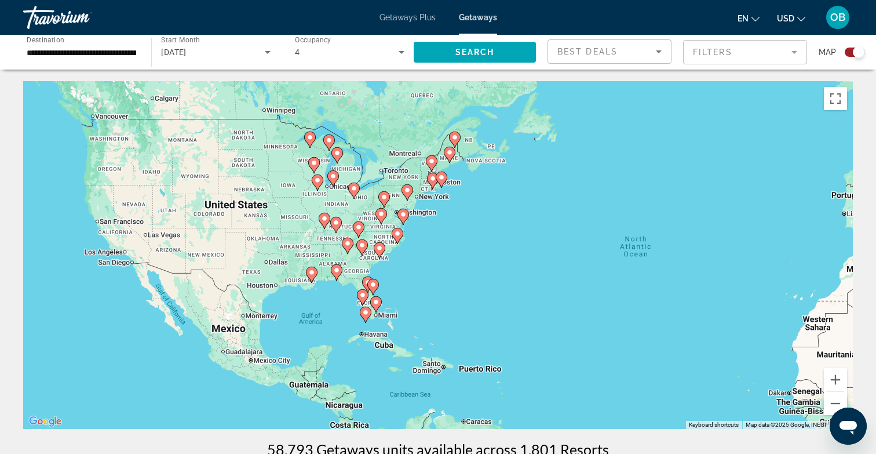
drag, startPoint x: 470, startPoint y: 283, endPoint x: 871, endPoint y: 326, distance: 402.6
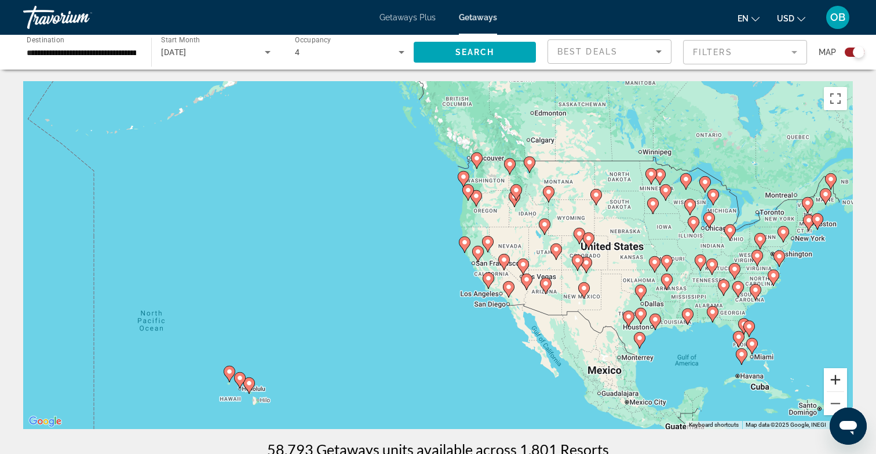
click at [834, 384] on button "Zoom in" at bounding box center [835, 379] width 23 height 23
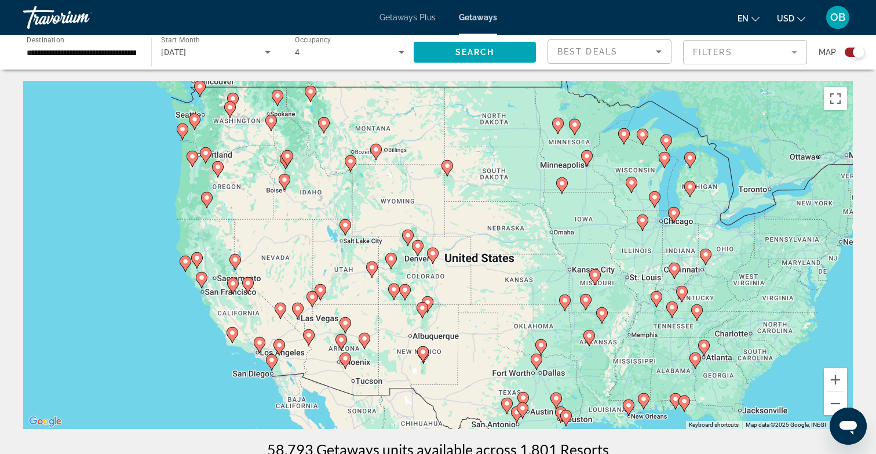
drag, startPoint x: 681, startPoint y: 354, endPoint x: 441, endPoint y: 362, distance: 240.0
click at [441, 362] on div "To activate drag with keyboard, press Alt + Enter. Once in keyboard drag state,…" at bounding box center [438, 255] width 830 height 348
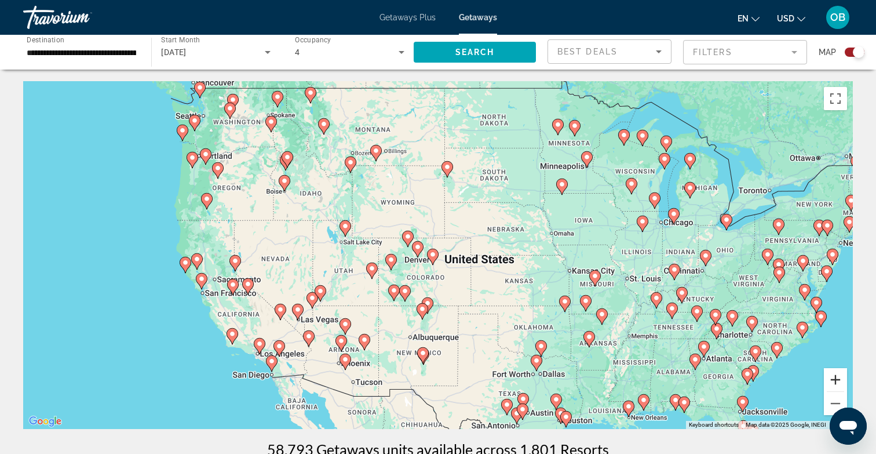
click at [837, 376] on button "Zoom in" at bounding box center [835, 379] width 23 height 23
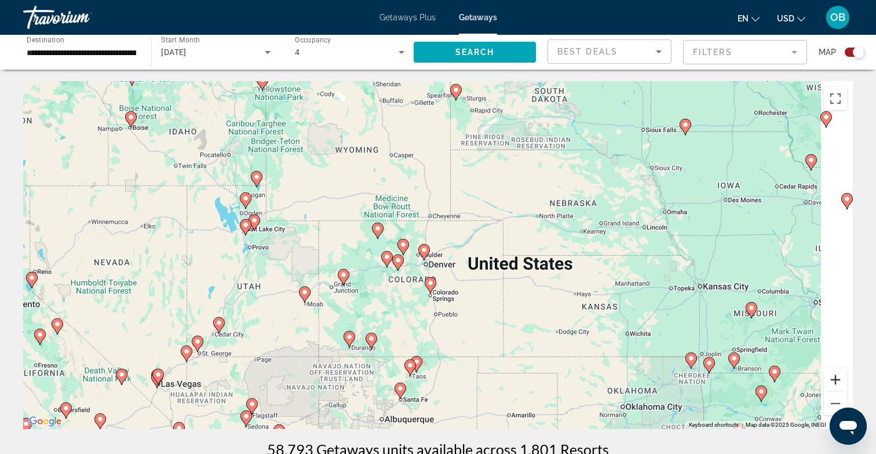
click at [840, 385] on button "Zoom in" at bounding box center [835, 379] width 23 height 23
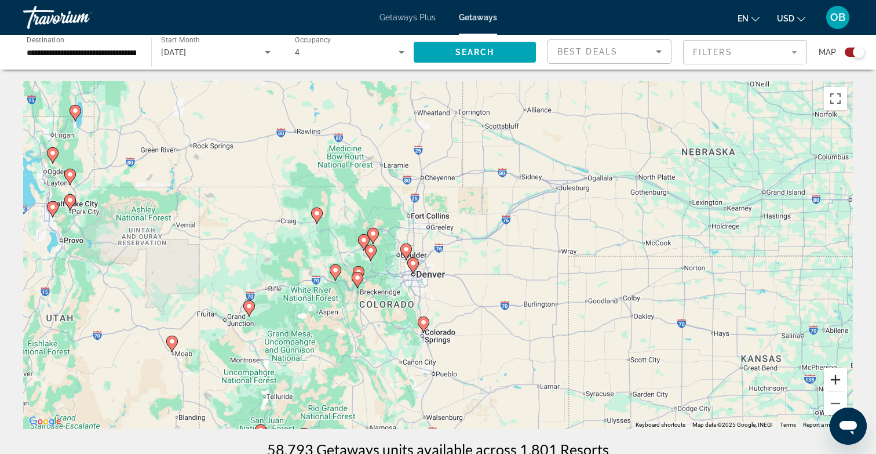
click at [834, 381] on button "Zoom in" at bounding box center [835, 379] width 23 height 23
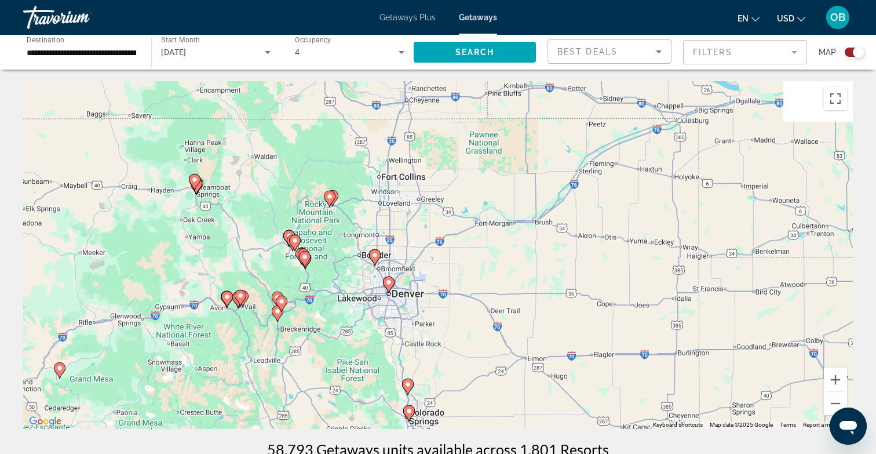
click at [240, 294] on image "Main content" at bounding box center [240, 295] width 7 height 7
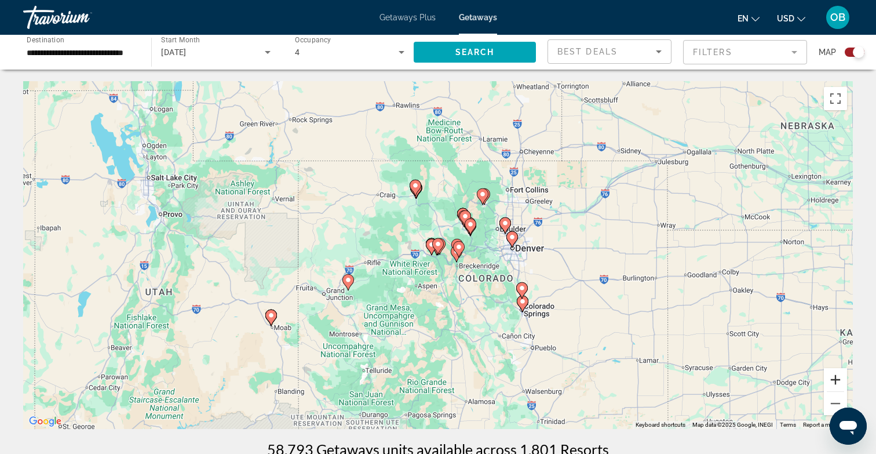
click at [834, 382] on button "Zoom in" at bounding box center [835, 379] width 23 height 23
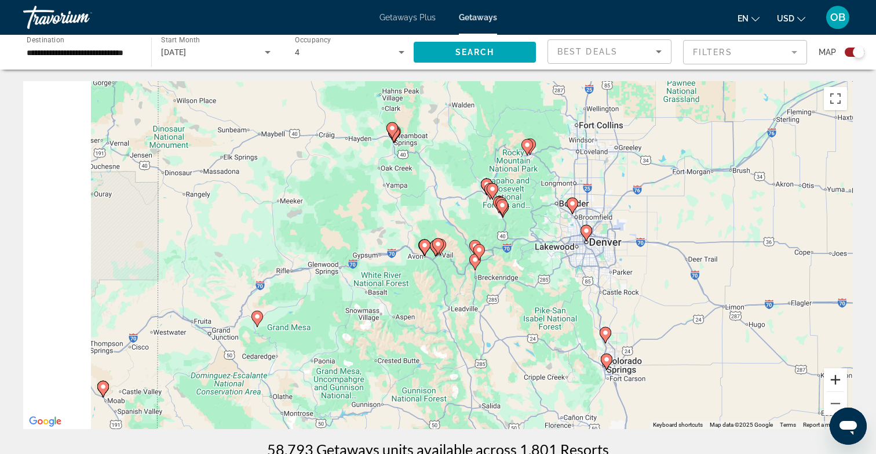
click at [835, 383] on button "Zoom in" at bounding box center [835, 379] width 23 height 23
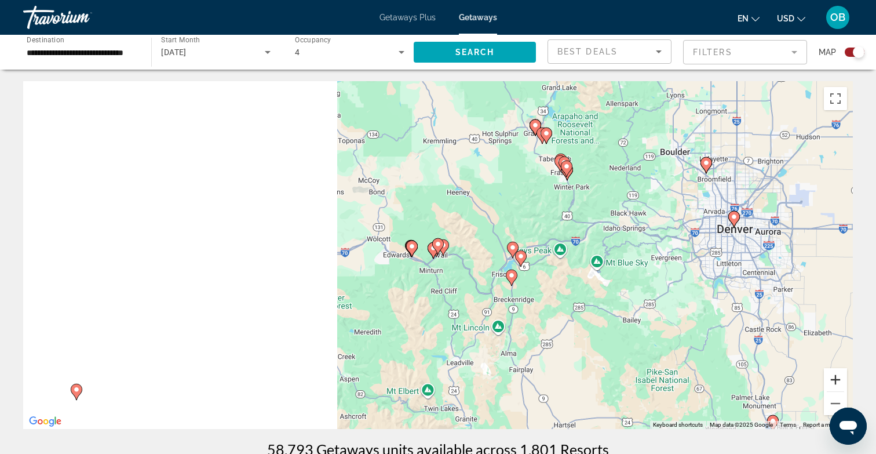
click at [835, 383] on button "Zoom in" at bounding box center [835, 379] width 23 height 23
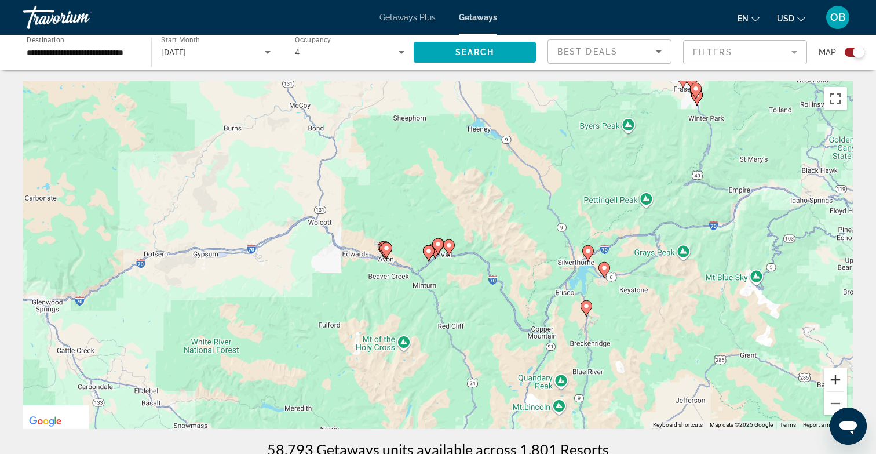
click at [830, 378] on button "Zoom in" at bounding box center [835, 379] width 23 height 23
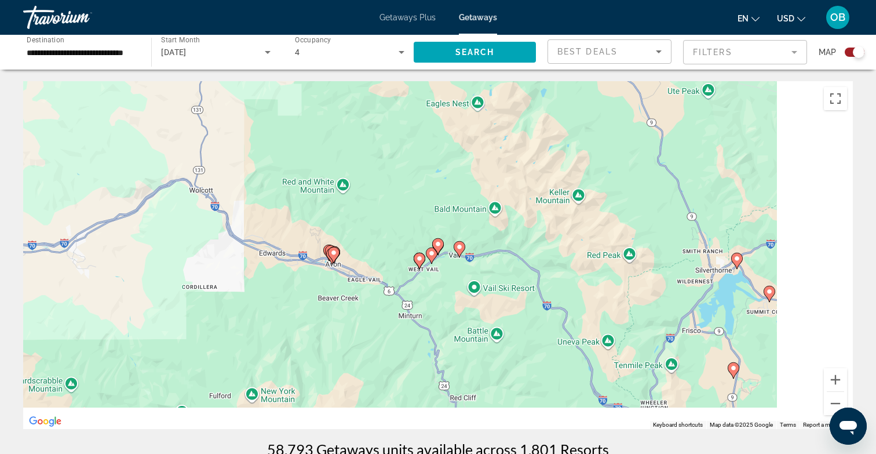
click at [461, 247] on image "Main content" at bounding box center [459, 246] width 7 height 7
type input "**********"
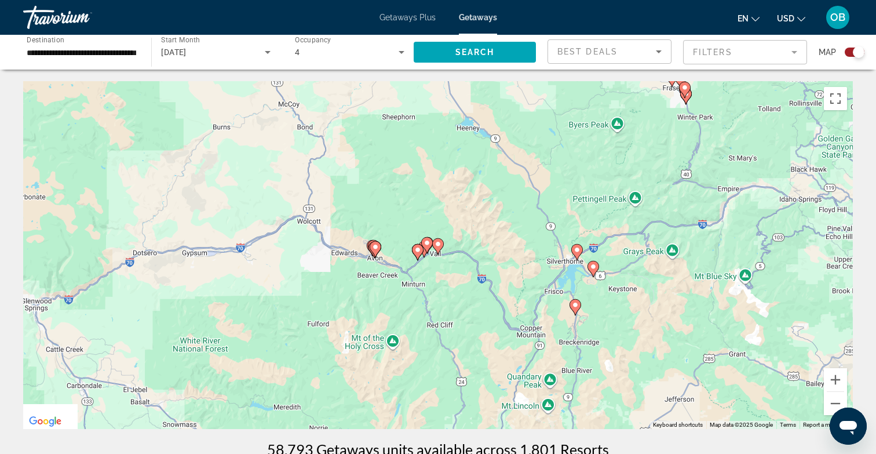
click at [441, 244] on icon "Main content" at bounding box center [438, 246] width 10 height 15
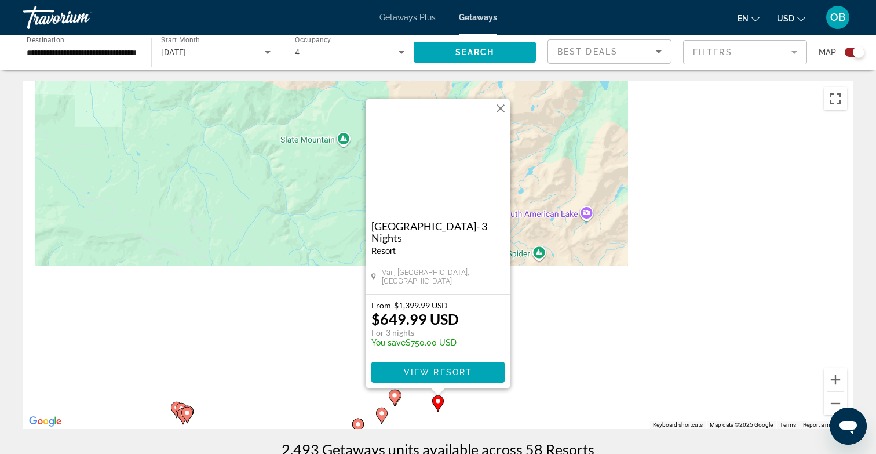
click at [503, 105] on button "Close" at bounding box center [500, 108] width 17 height 17
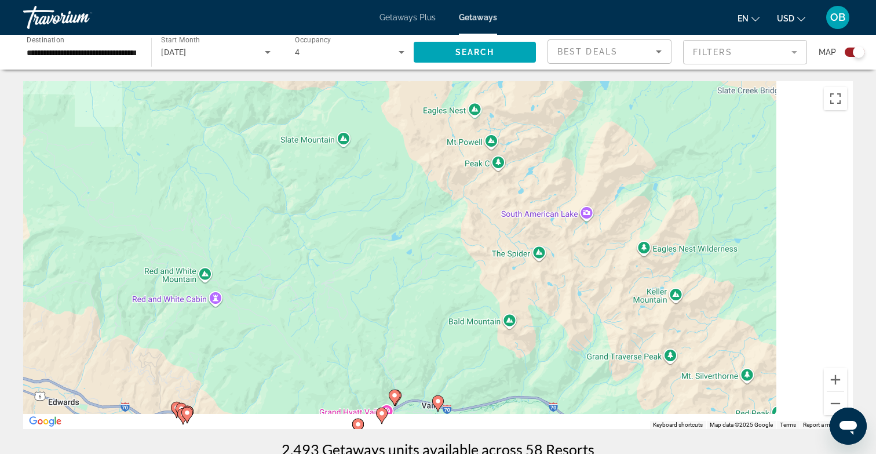
click at [751, 57] on mat-form-field "Filters" at bounding box center [745, 52] width 124 height 24
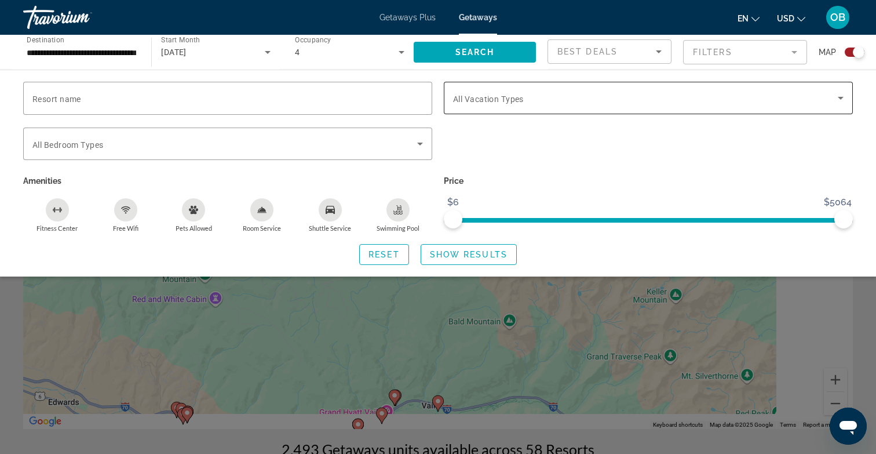
click at [561, 97] on span "Search widget" at bounding box center [645, 98] width 385 height 14
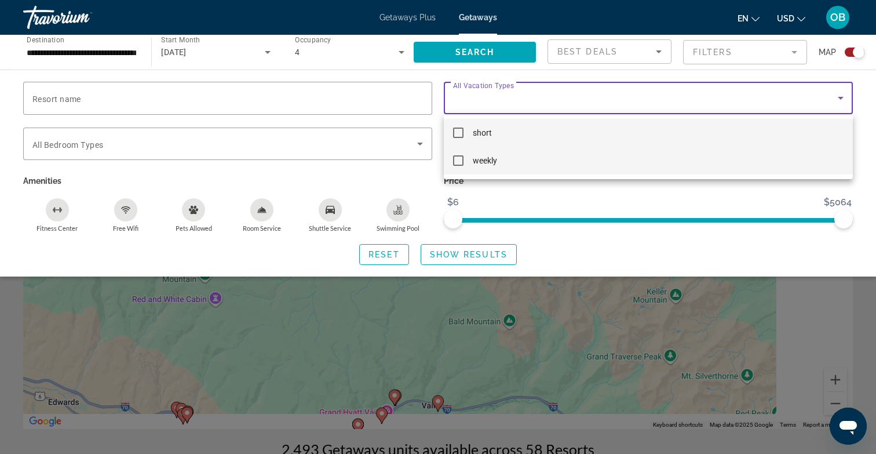
click at [503, 161] on mat-option "weekly" at bounding box center [648, 161] width 409 height 28
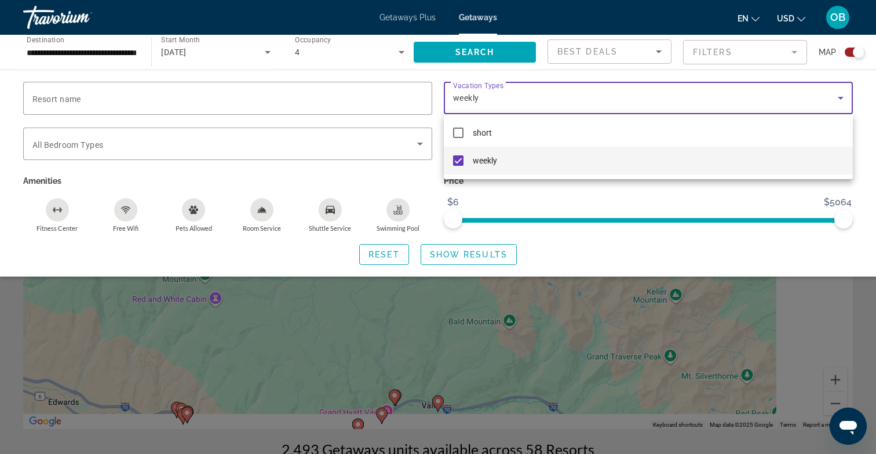
click at [460, 253] on div at bounding box center [438, 227] width 876 height 454
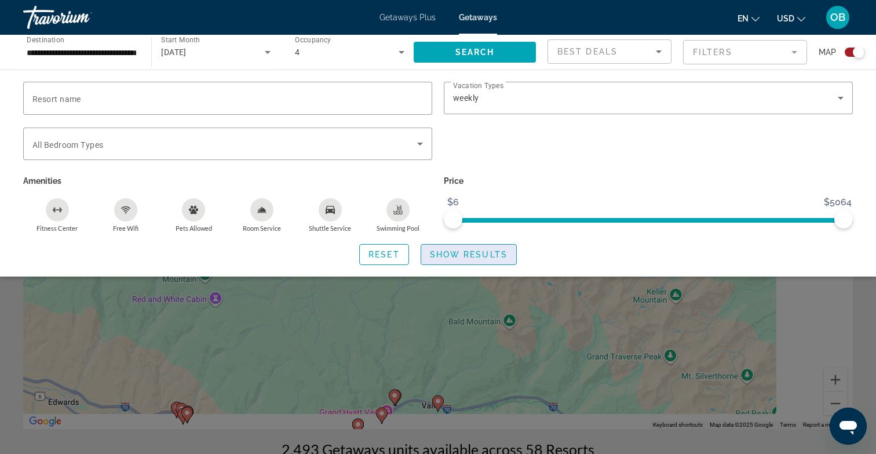
click at [477, 250] on span "Show Results" at bounding box center [469, 254] width 78 height 9
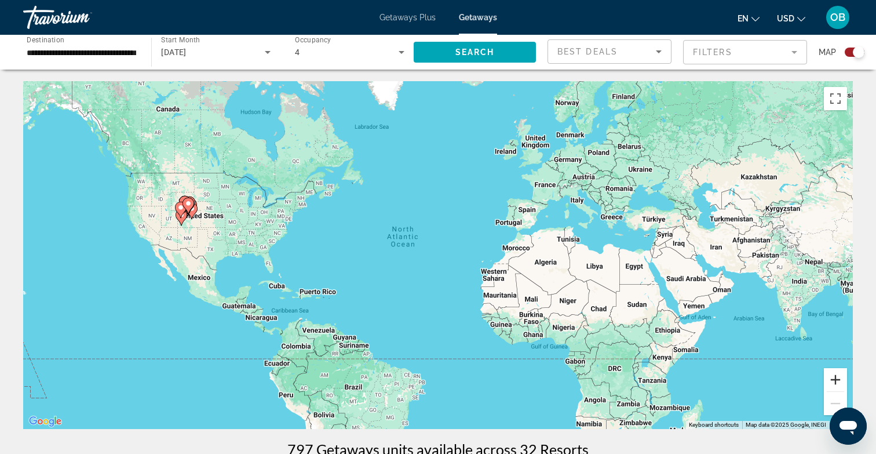
click at [838, 377] on button "Zoom in" at bounding box center [835, 379] width 23 height 23
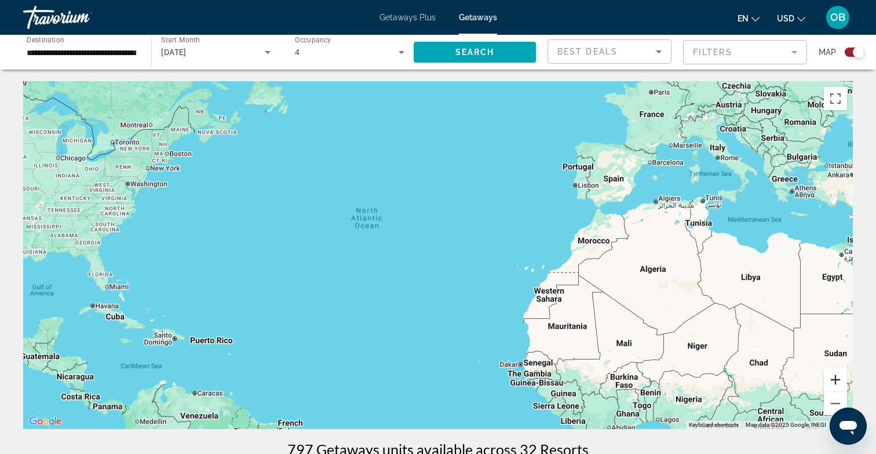
click at [838, 377] on button "Zoom in" at bounding box center [835, 379] width 23 height 23
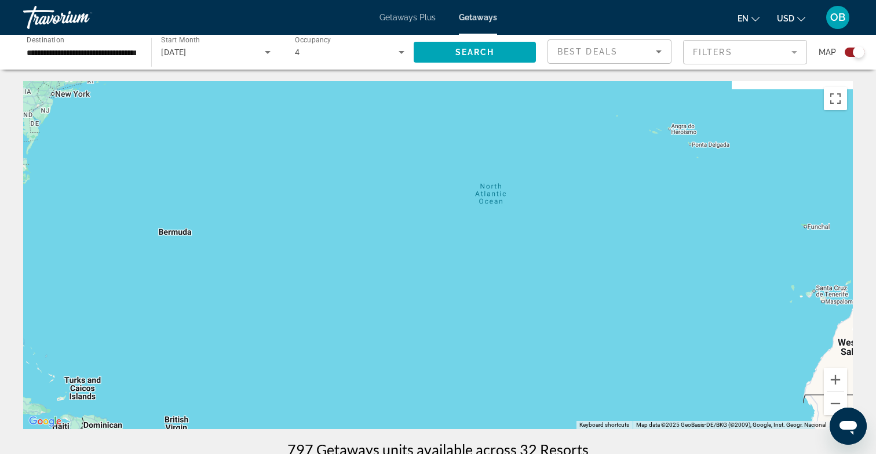
drag, startPoint x: 403, startPoint y: 295, endPoint x: 867, endPoint y: 334, distance: 465.1
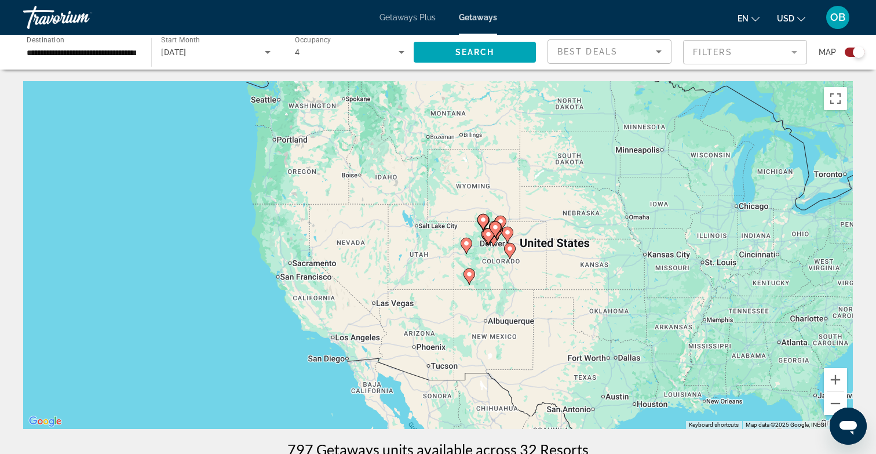
drag, startPoint x: 517, startPoint y: 265, endPoint x: 714, endPoint y: 338, distance: 209.9
click at [714, 338] on div "To activate drag with keyboard, press Alt + Enter. Once in keyboard drag state,…" at bounding box center [438, 255] width 830 height 348
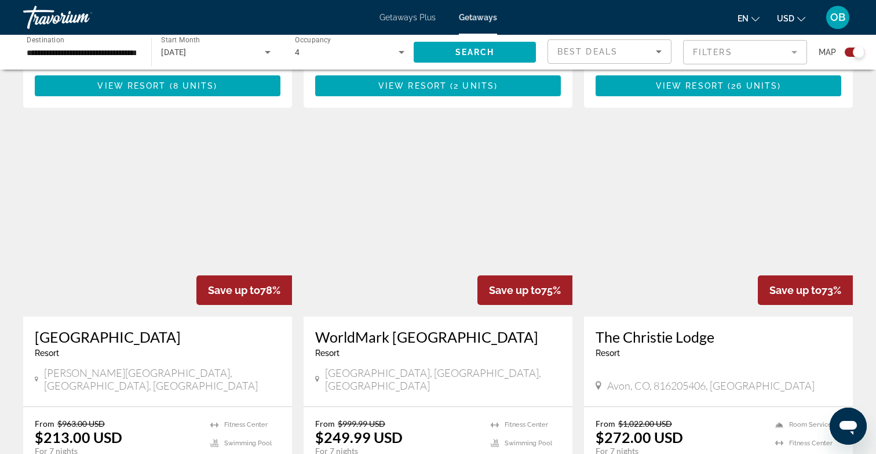
scroll to position [1623, 0]
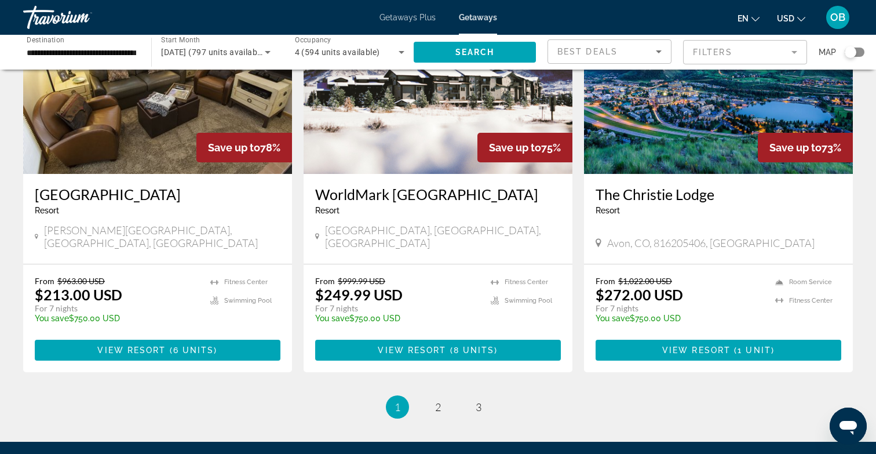
scroll to position [1411, 0]
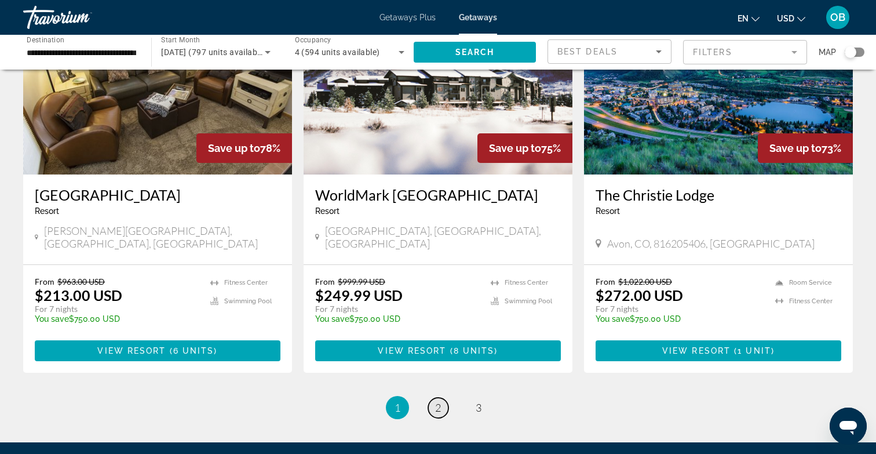
click at [439, 401] on span "2" at bounding box center [438, 407] width 6 height 13
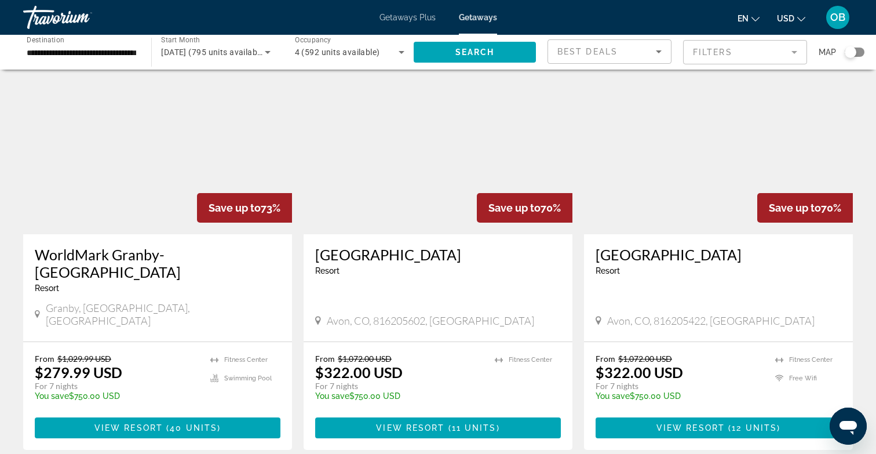
scroll to position [79, 0]
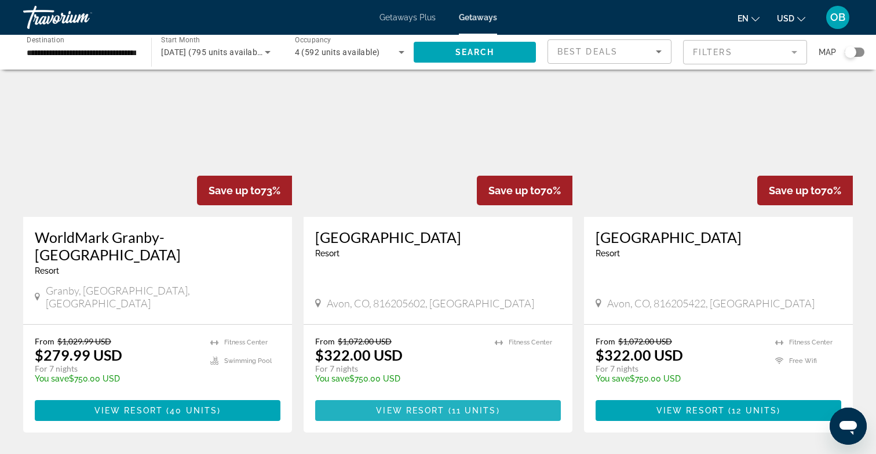
click at [419, 406] on span "View Resort" at bounding box center [410, 410] width 68 height 9
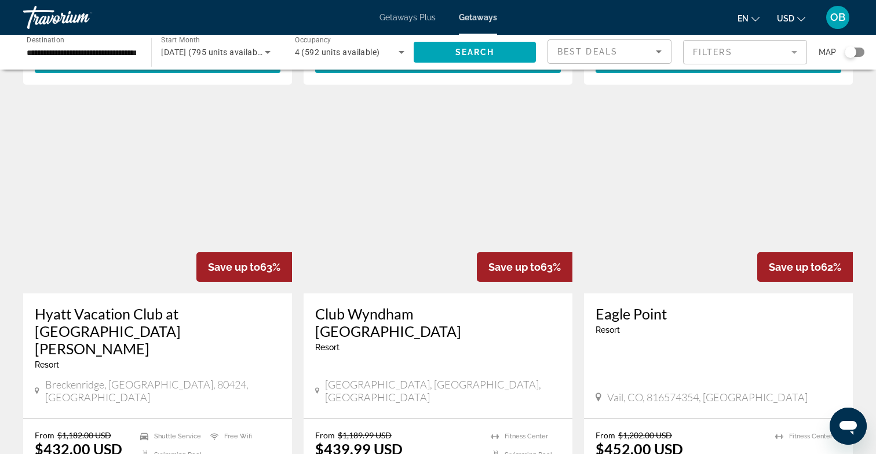
scroll to position [1274, 0]
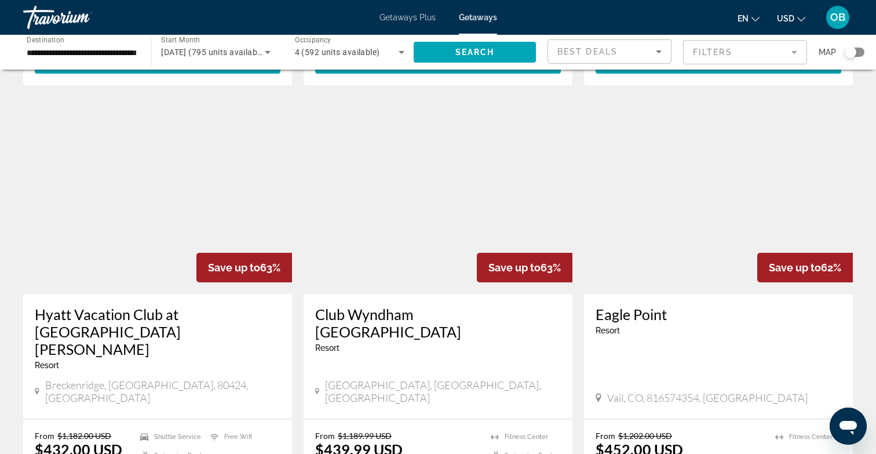
click at [233, 305] on h3 "Hyatt Vacation Club at [GEOGRAPHIC_DATA][PERSON_NAME]" at bounding box center [158, 331] width 246 height 52
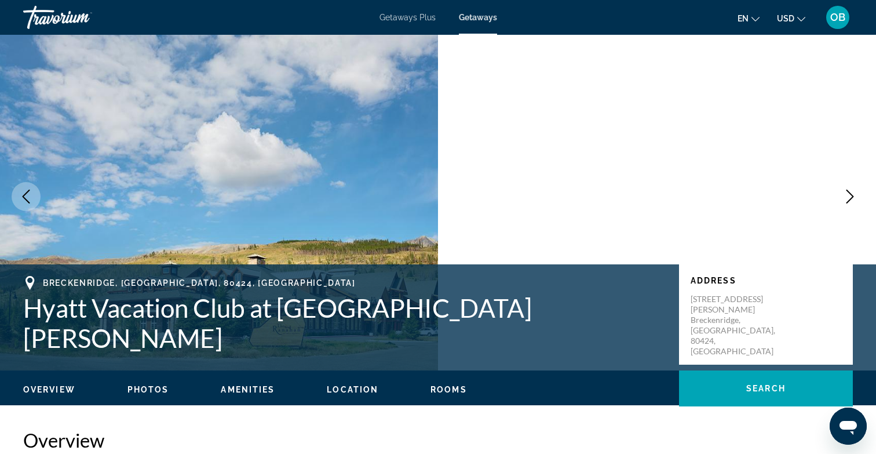
scroll to position [28, 0]
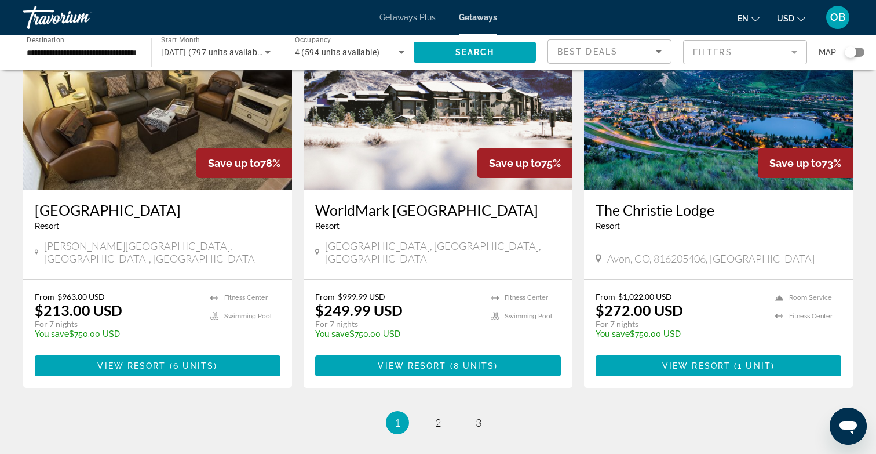
scroll to position [1391, 0]
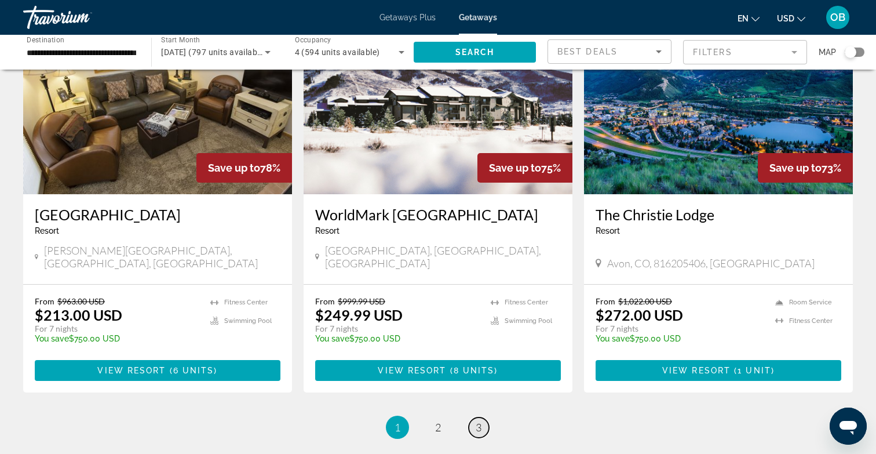
click at [476, 421] on span "3" at bounding box center [479, 427] width 6 height 13
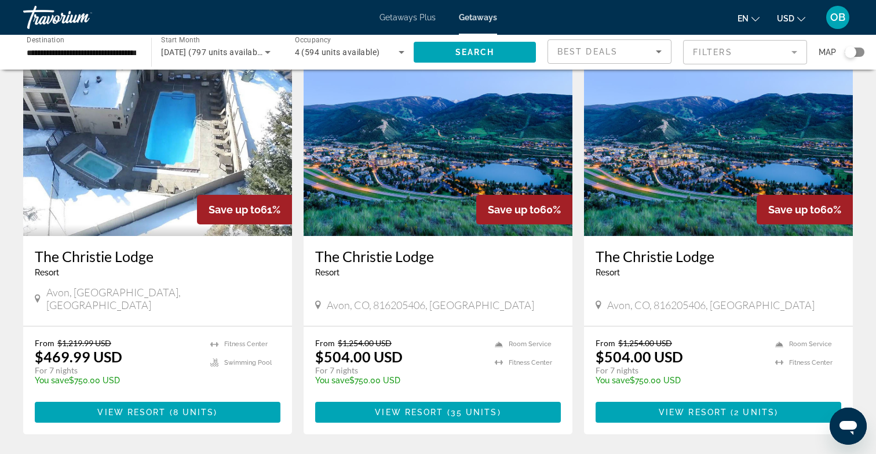
scroll to position [59, 0]
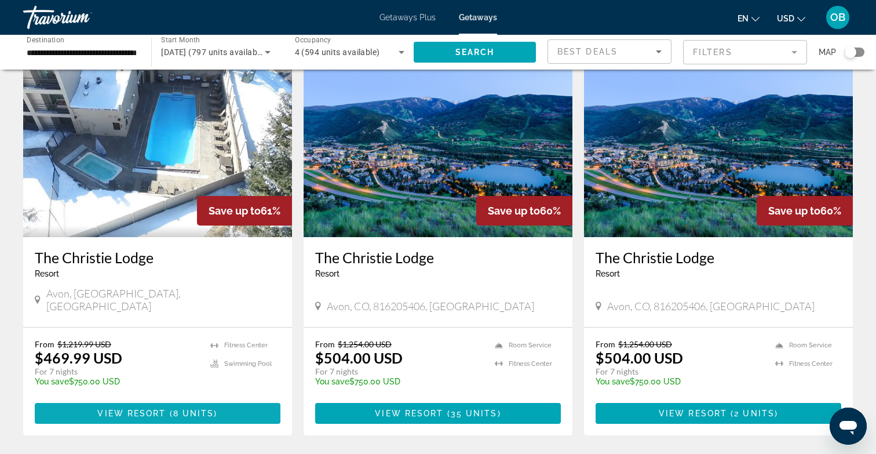
click at [190, 408] on span "8 units" at bounding box center [193, 412] width 41 height 9
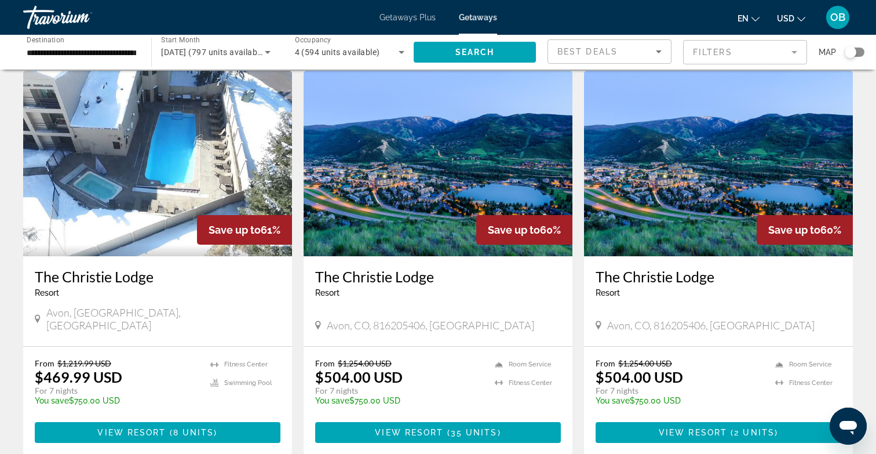
scroll to position [50, 0]
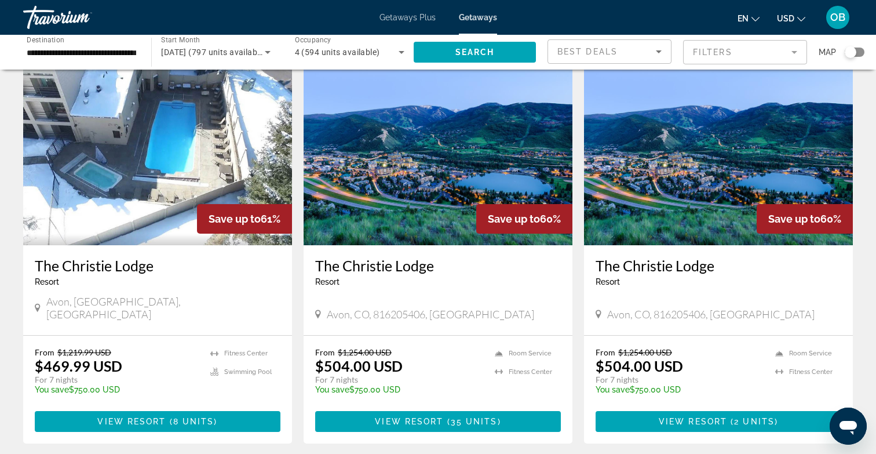
click at [666, 267] on h3 "The Christie Lodge" at bounding box center [719, 265] width 246 height 17
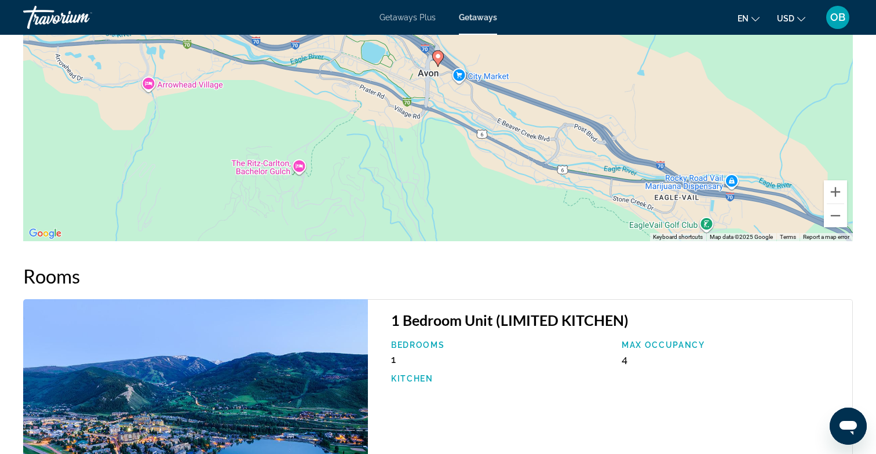
scroll to position [1731, 0]
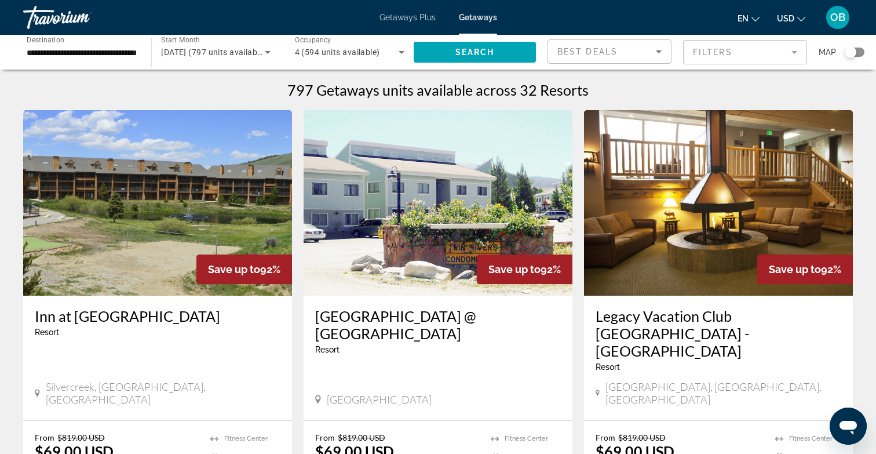
click at [144, 49] on div "**********" at bounding box center [81, 52] width 128 height 33
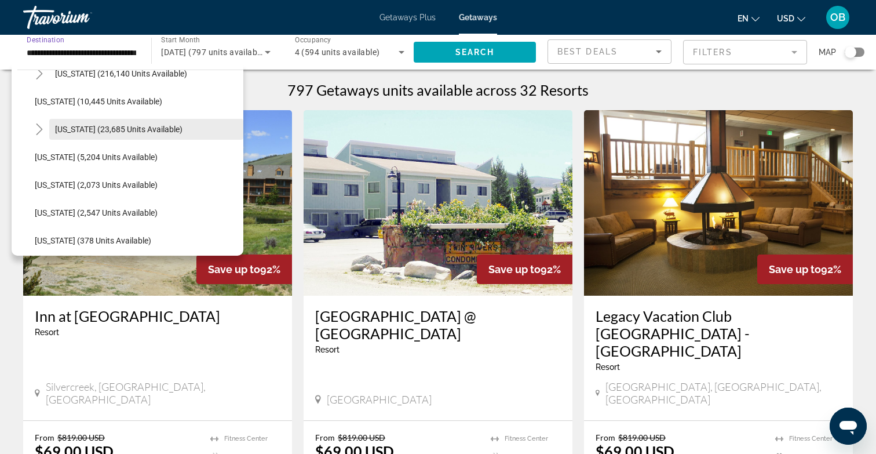
click at [121, 129] on span "[US_STATE] (23,685 units available)" at bounding box center [118, 129] width 127 height 9
type input "**********"
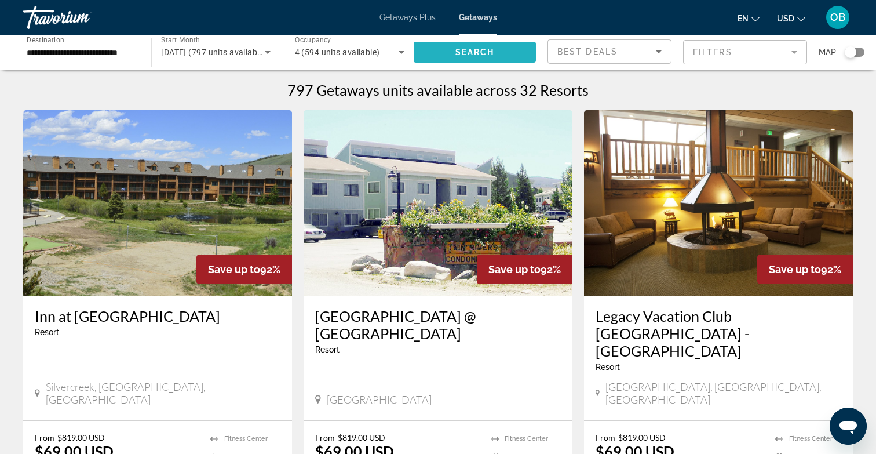
click at [483, 48] on span "Search" at bounding box center [474, 52] width 39 height 9
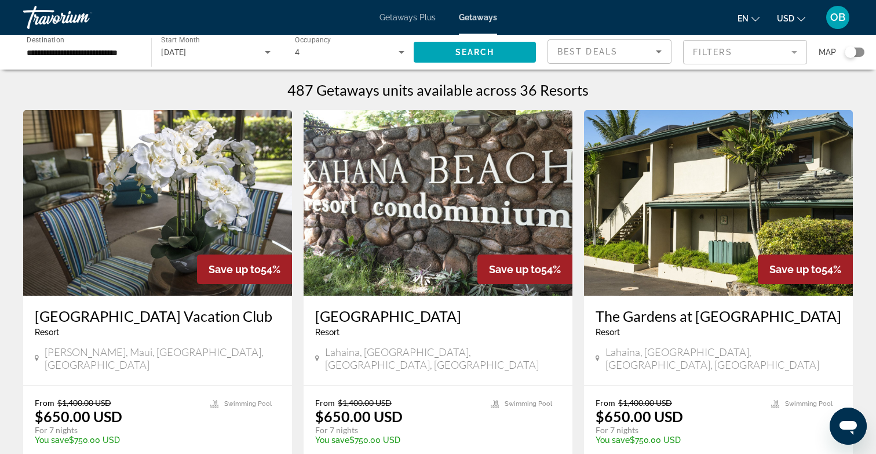
click at [439, 252] on img "Main content" at bounding box center [438, 202] width 269 height 185
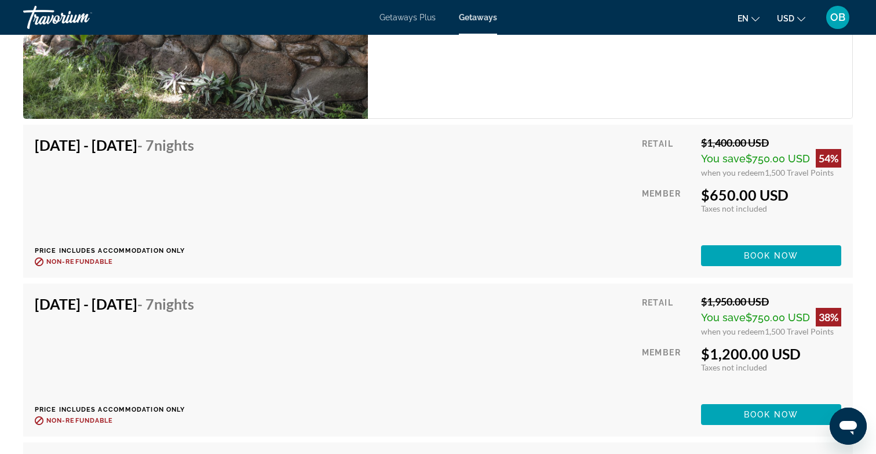
scroll to position [2217, 0]
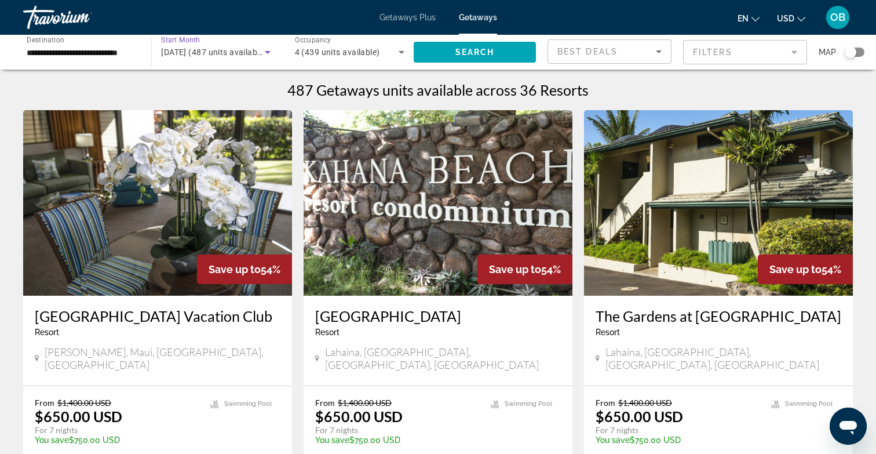
click at [239, 54] on span "[DATE] (487 units available)" at bounding box center [213, 52] width 105 height 9
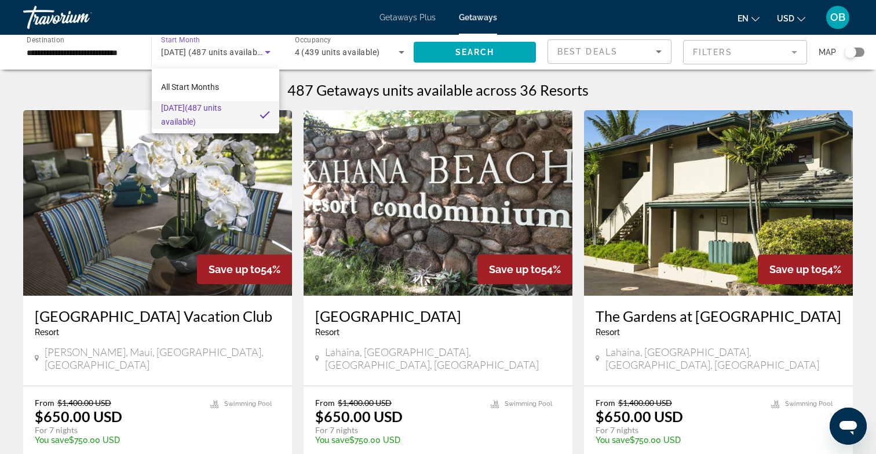
click at [264, 53] on div at bounding box center [438, 227] width 876 height 454
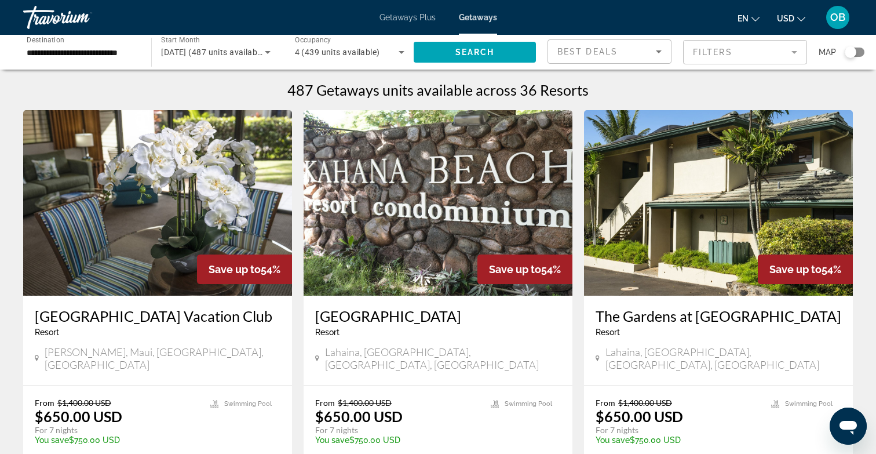
click at [134, 53] on input "**********" at bounding box center [82, 53] width 110 height 14
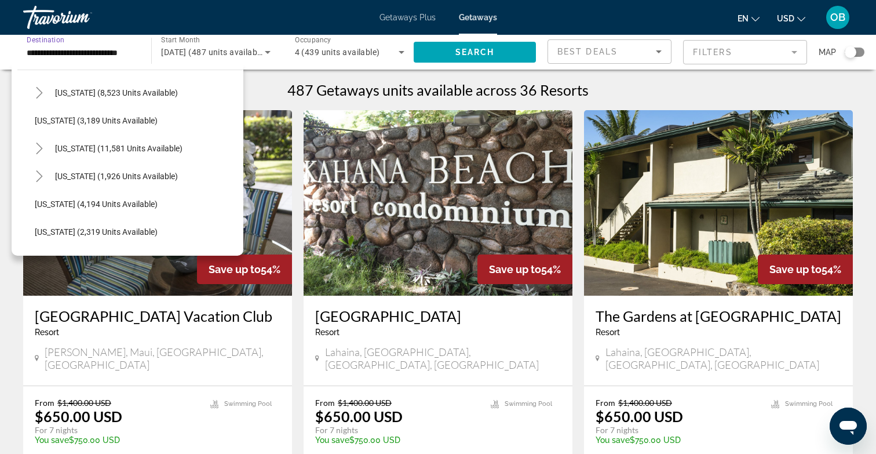
click at [122, 48] on input "**********" at bounding box center [82, 53] width 110 height 14
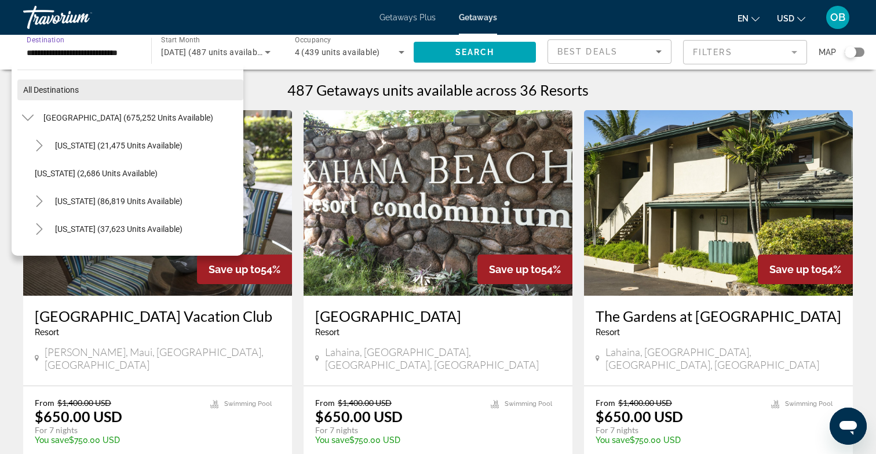
click at [70, 91] on span "All destinations" at bounding box center [51, 89] width 56 height 9
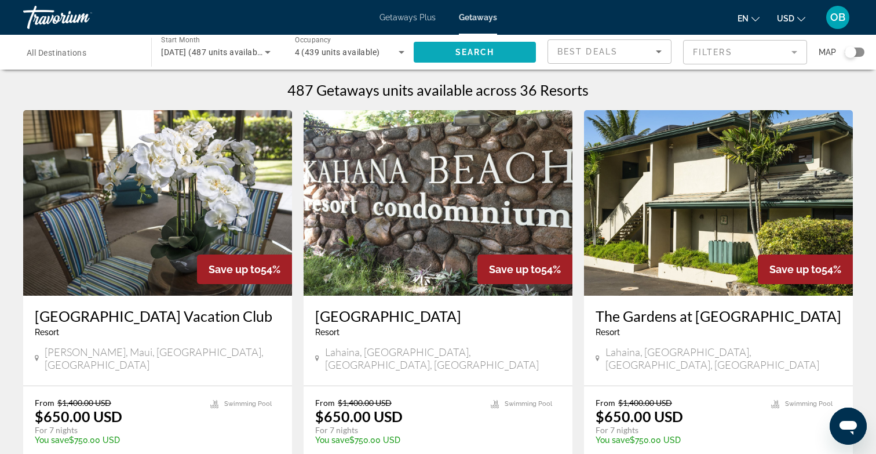
click at [476, 41] on span "Search widget" at bounding box center [475, 52] width 122 height 28
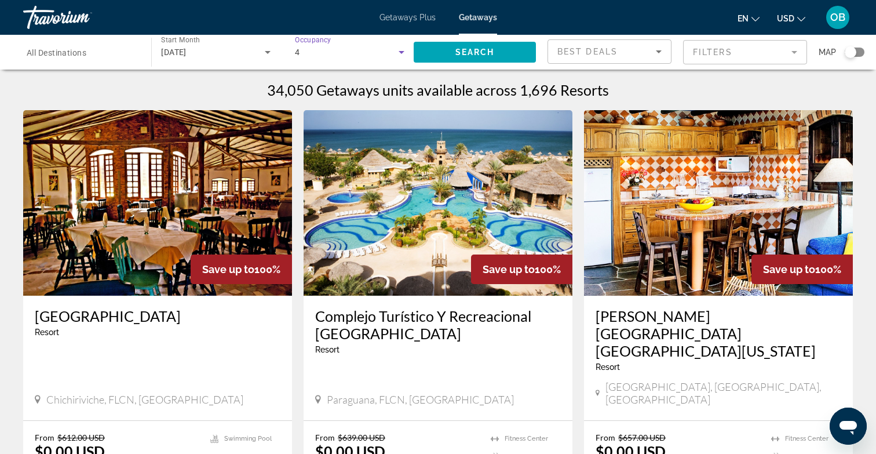
click at [395, 46] on icon "Search widget" at bounding box center [402, 52] width 14 height 14
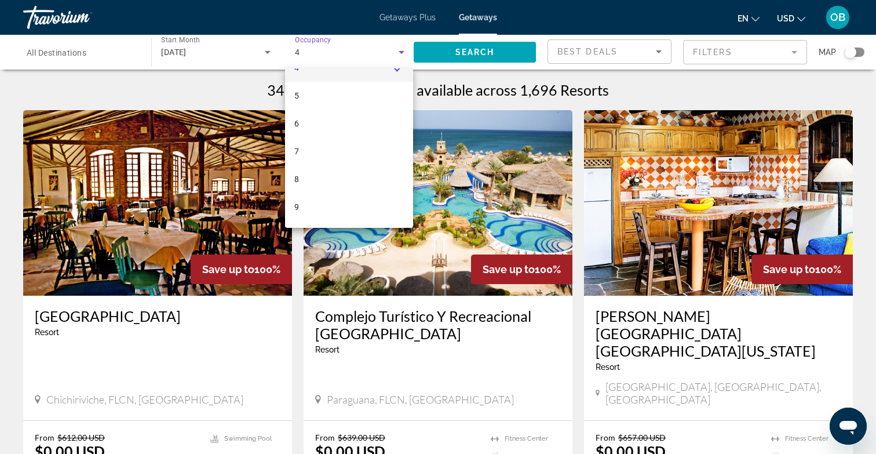
scroll to position [64, 0]
click at [331, 141] on mat-option "6" at bounding box center [349, 135] width 128 height 28
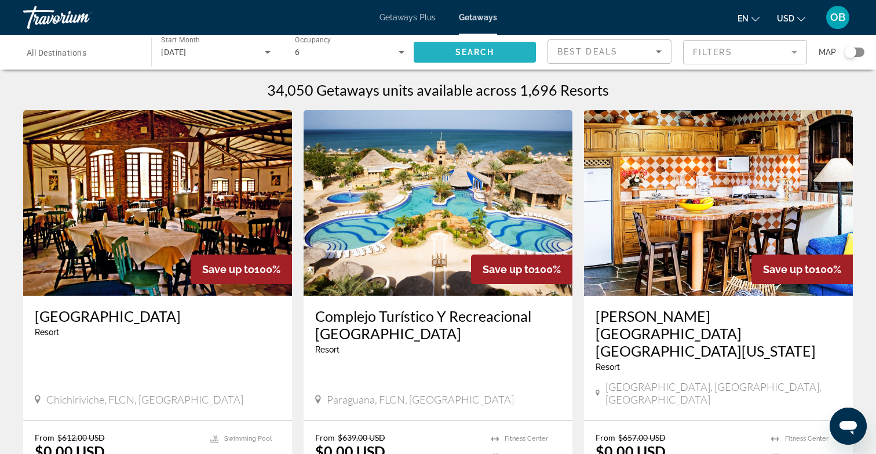
click at [462, 54] on span "Search" at bounding box center [474, 52] width 39 height 9
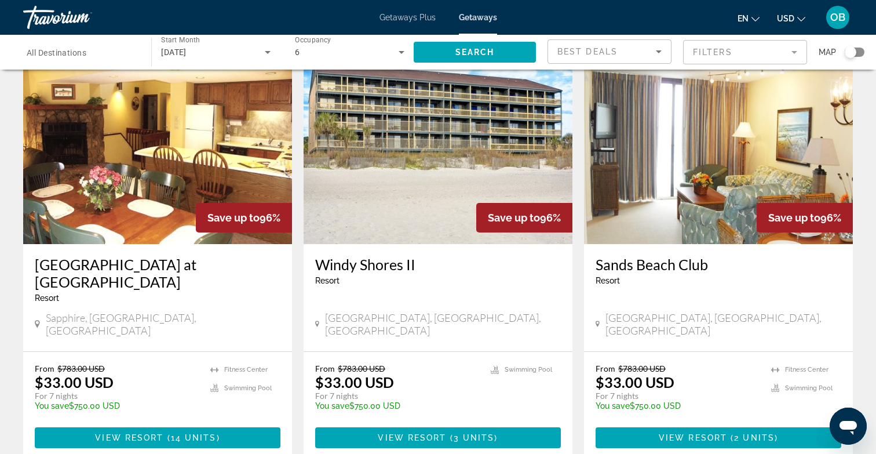
scroll to position [1228, 0]
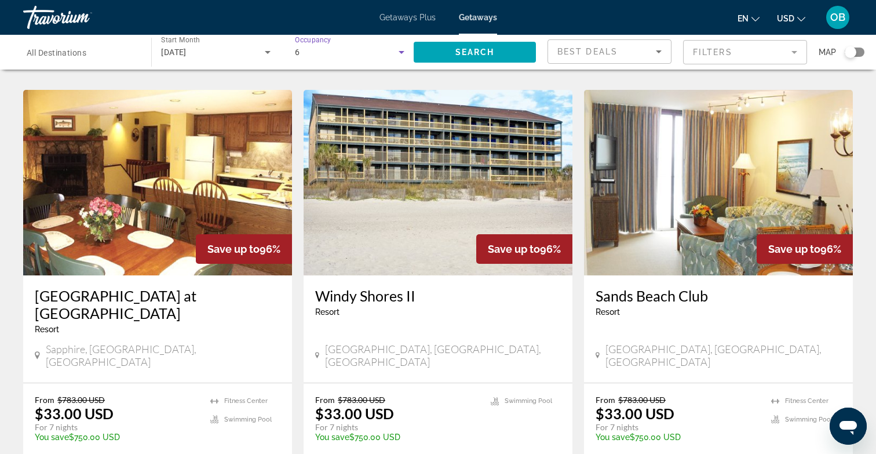
click at [403, 50] on icon "Search widget" at bounding box center [402, 52] width 14 height 14
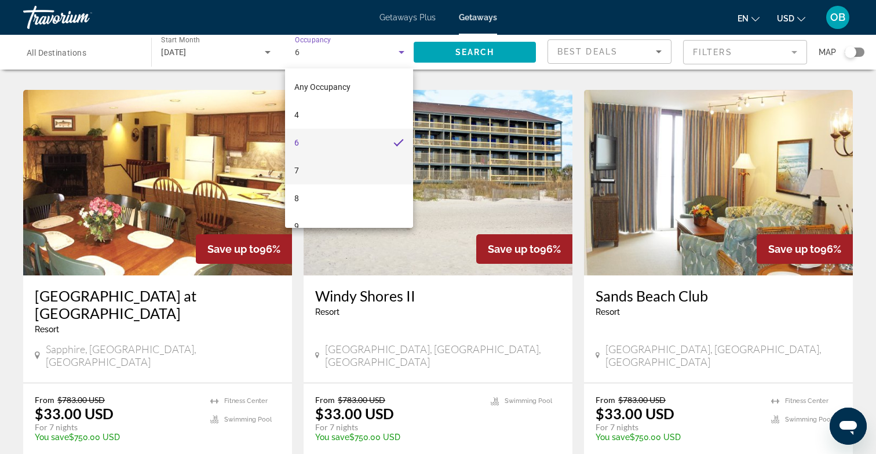
click at [328, 175] on mat-option "7" at bounding box center [349, 170] width 128 height 28
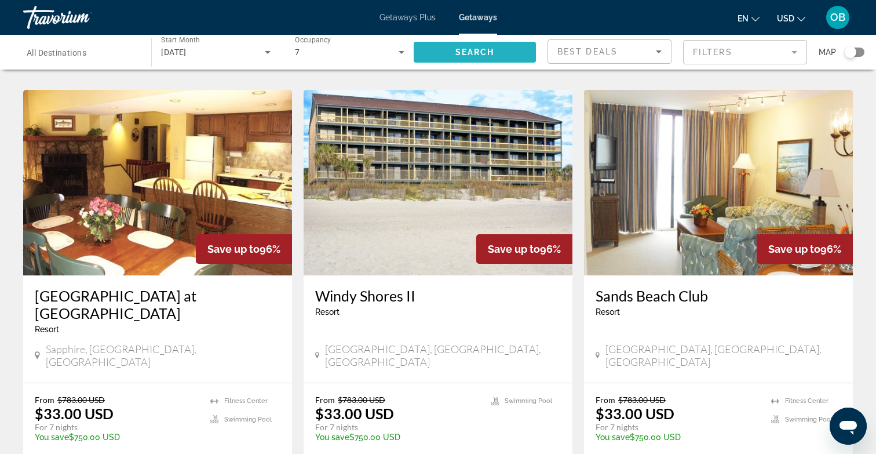
click at [489, 56] on span "Search" at bounding box center [474, 52] width 39 height 9
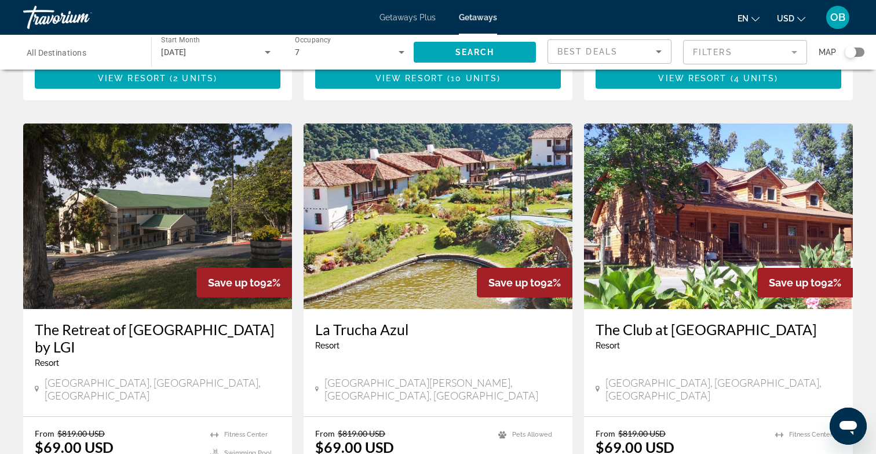
scroll to position [817, 0]
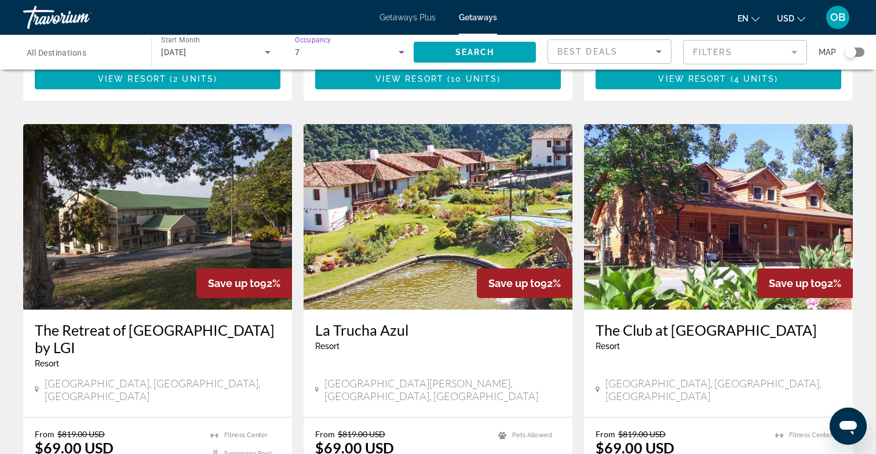
click at [397, 47] on icon "Search widget" at bounding box center [402, 52] width 14 height 14
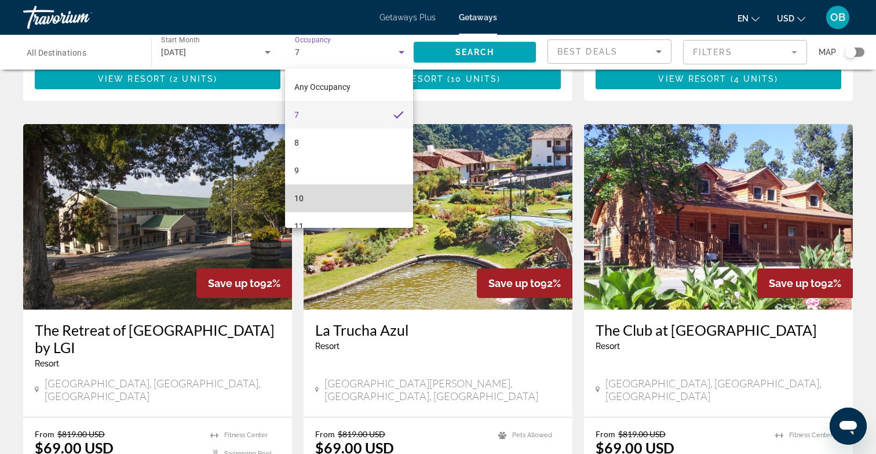
click at [335, 198] on mat-option "10" at bounding box center [349, 198] width 128 height 28
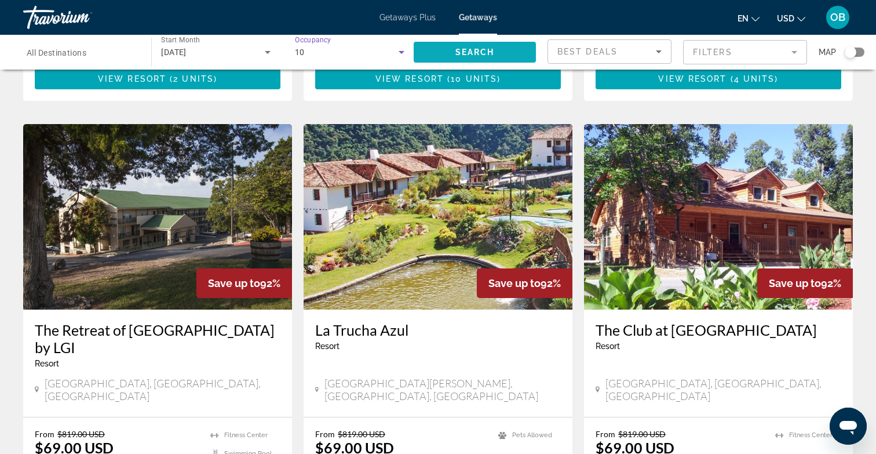
click at [495, 50] on span "Search widget" at bounding box center [475, 52] width 122 height 28
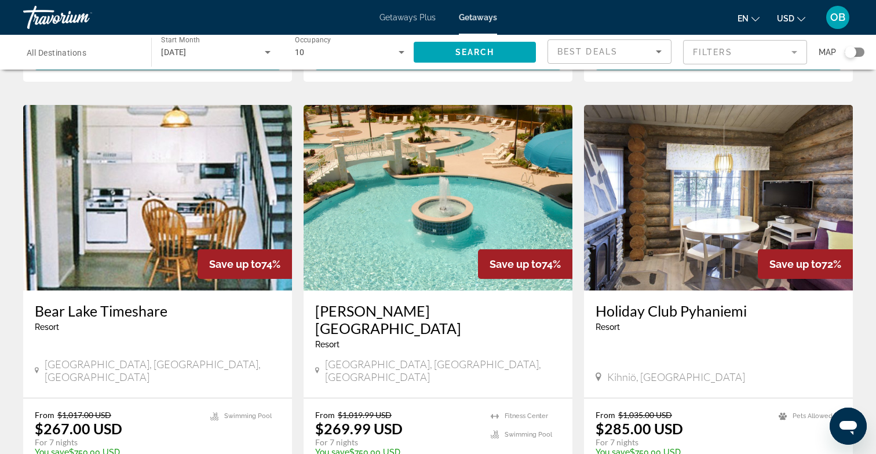
scroll to position [1306, 0]
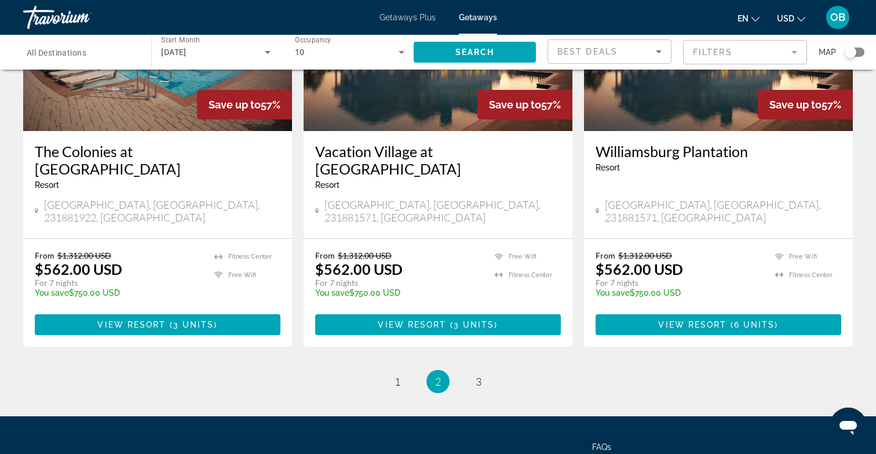
scroll to position [1455, 0]
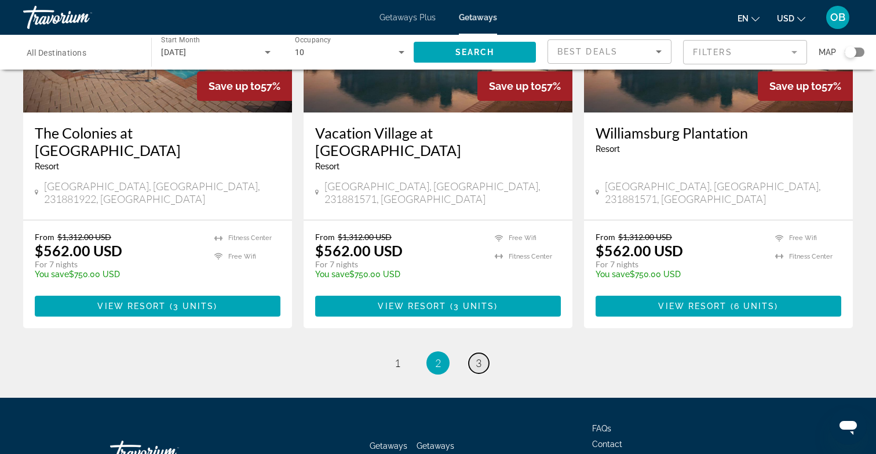
click at [479, 356] on span "3" at bounding box center [479, 362] width 6 height 13
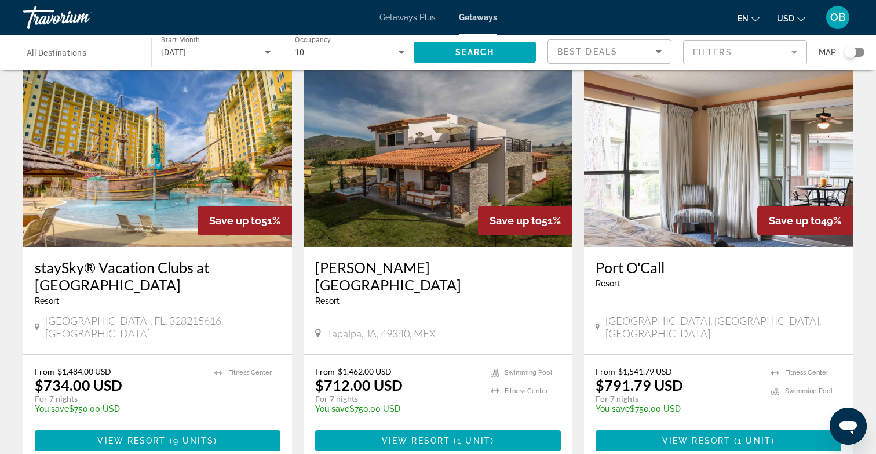
scroll to position [46, 0]
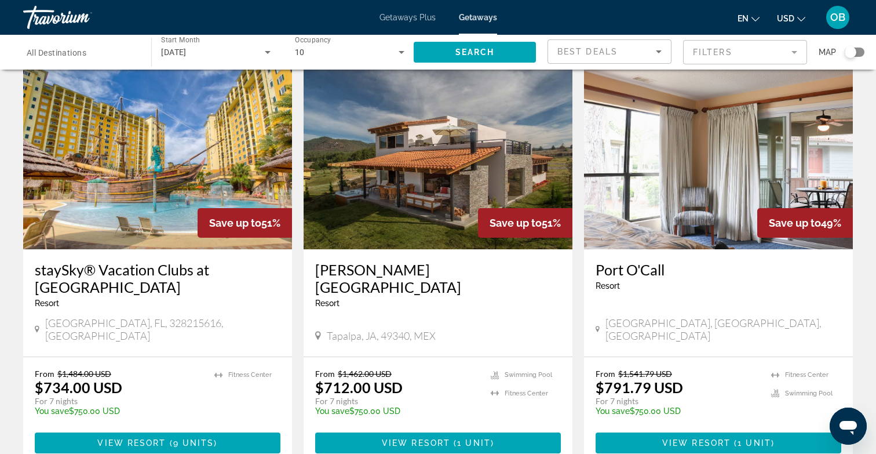
click at [191, 278] on h3 "staySky® Vacation Clubs at [GEOGRAPHIC_DATA]" at bounding box center [158, 278] width 246 height 35
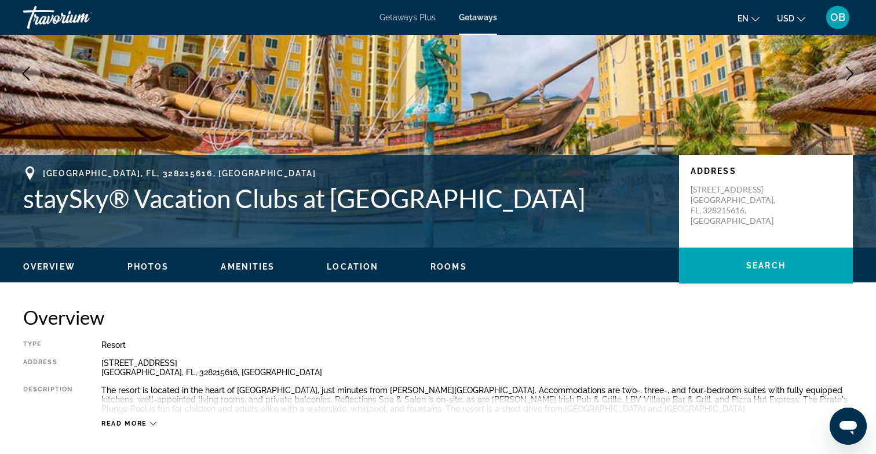
scroll to position [125, 0]
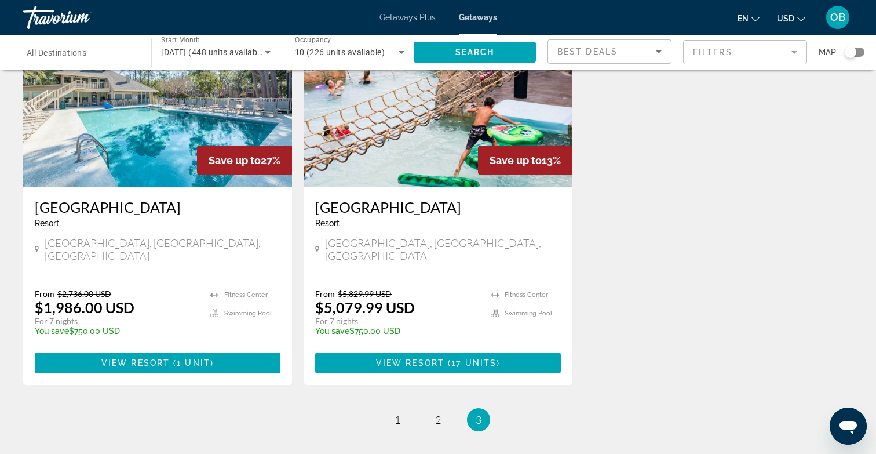
scroll to position [882, 0]
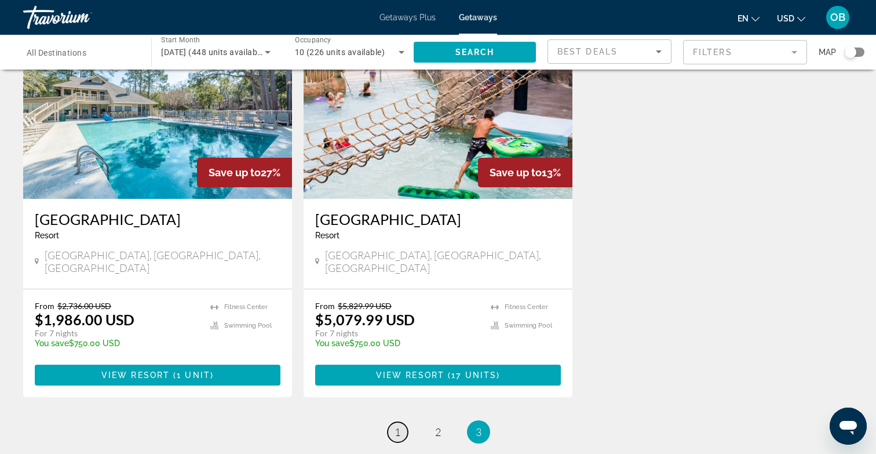
click at [398, 425] on span "1" at bounding box center [398, 431] width 6 height 13
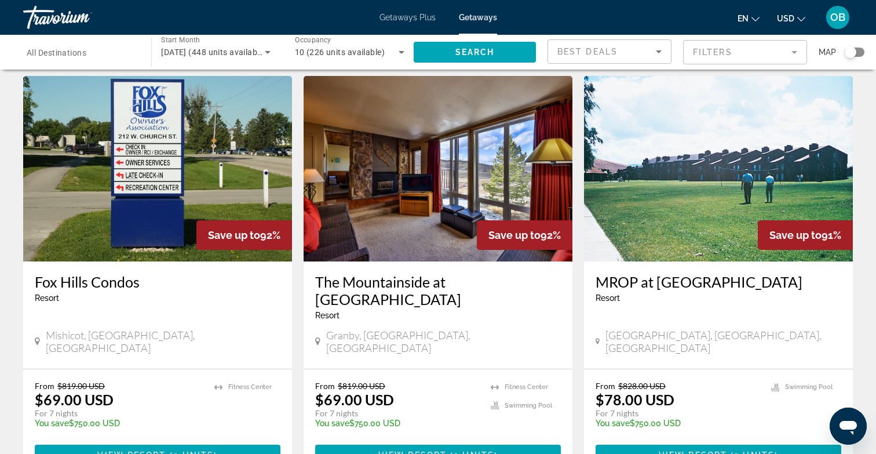
scroll to position [35, 0]
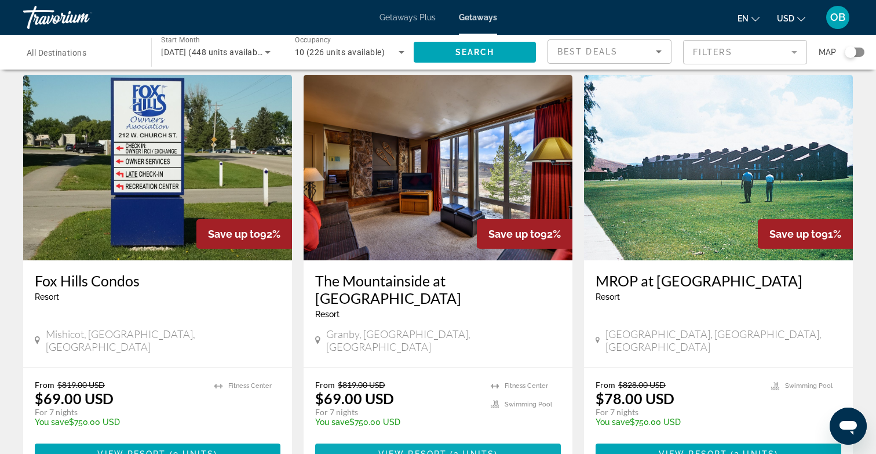
click at [414, 449] on span "View Resort" at bounding box center [412, 453] width 68 height 9
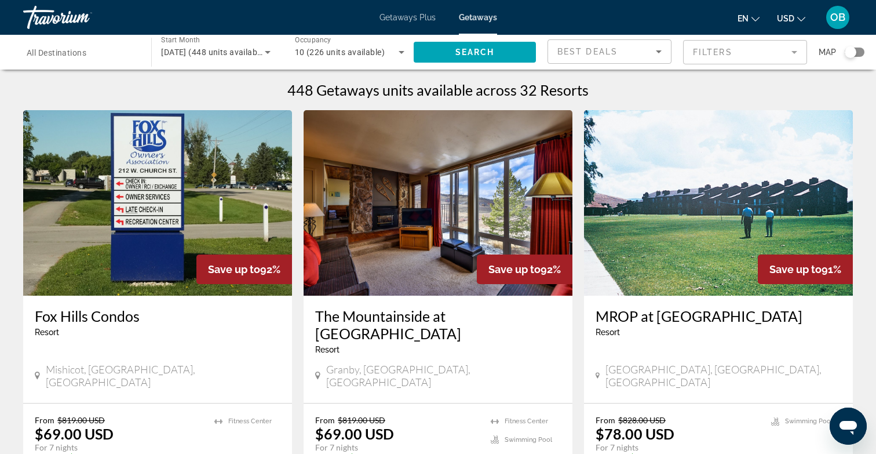
click at [397, 57] on icon "Search widget" at bounding box center [402, 52] width 14 height 14
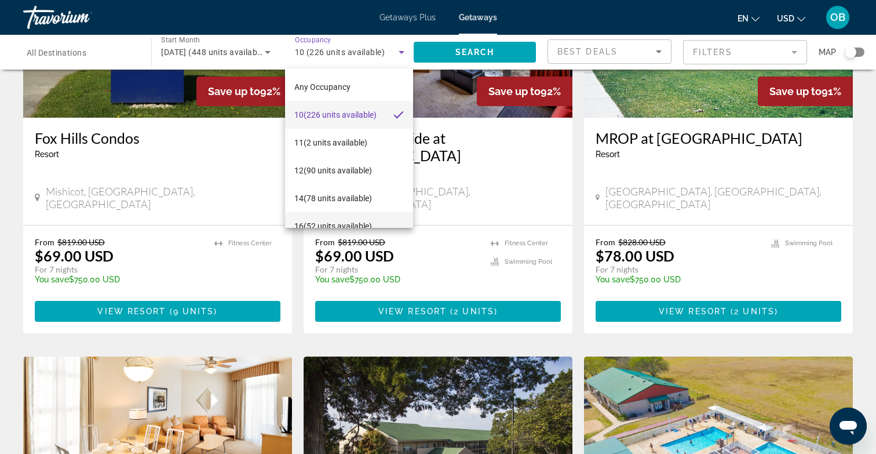
scroll to position [17, 0]
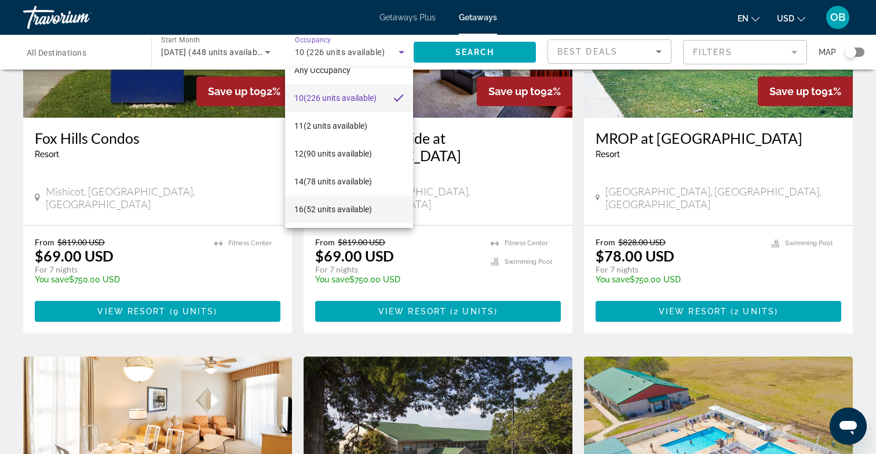
click at [339, 209] on span "16 (52 units available)" at bounding box center [333, 209] width 78 height 14
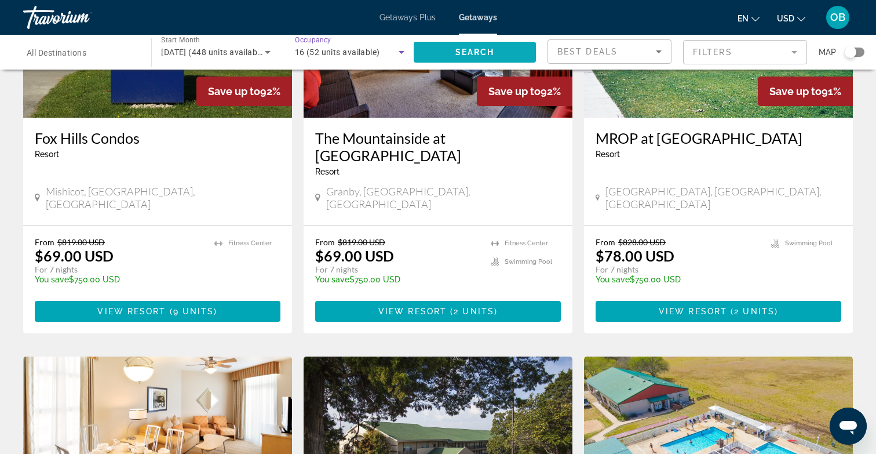
click at [488, 55] on span "Search" at bounding box center [474, 52] width 39 height 9
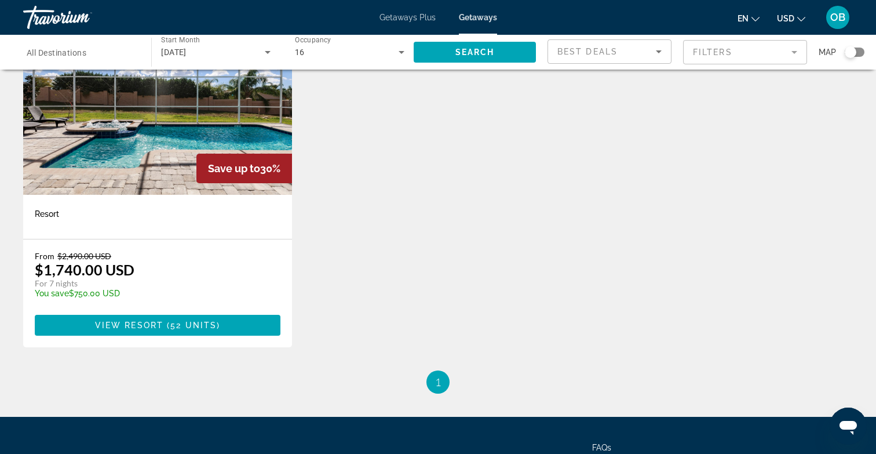
scroll to position [97, 0]
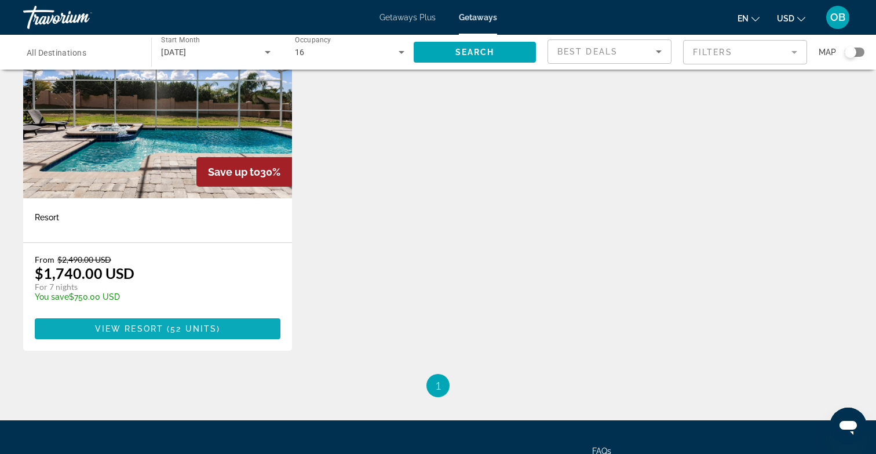
click at [166, 334] on span "Main content" at bounding box center [158, 329] width 246 height 28
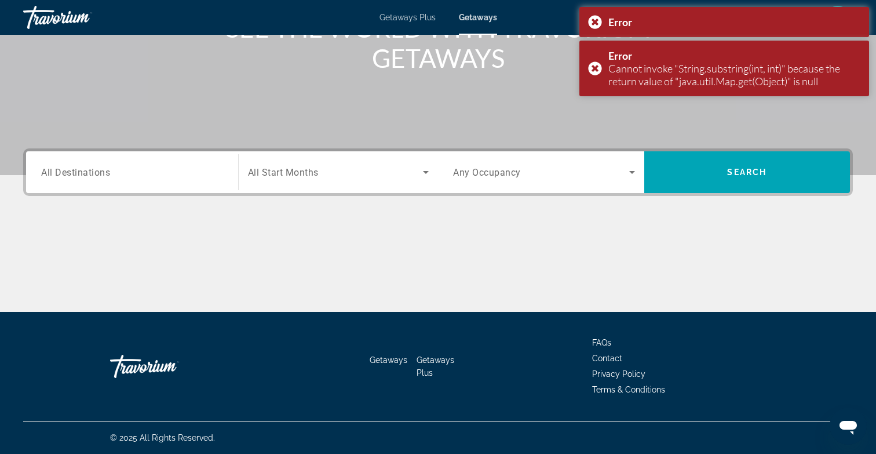
scroll to position [158, 0]
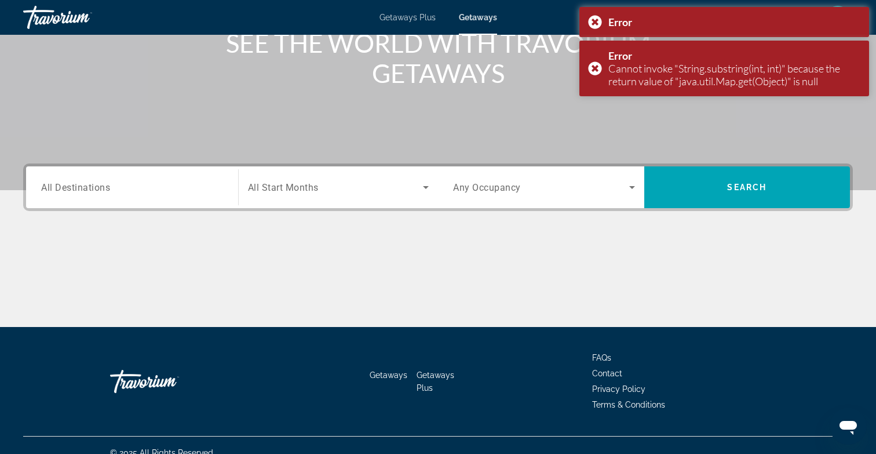
click at [154, 191] on input "Destination All Destinations" at bounding box center [132, 188] width 182 height 14
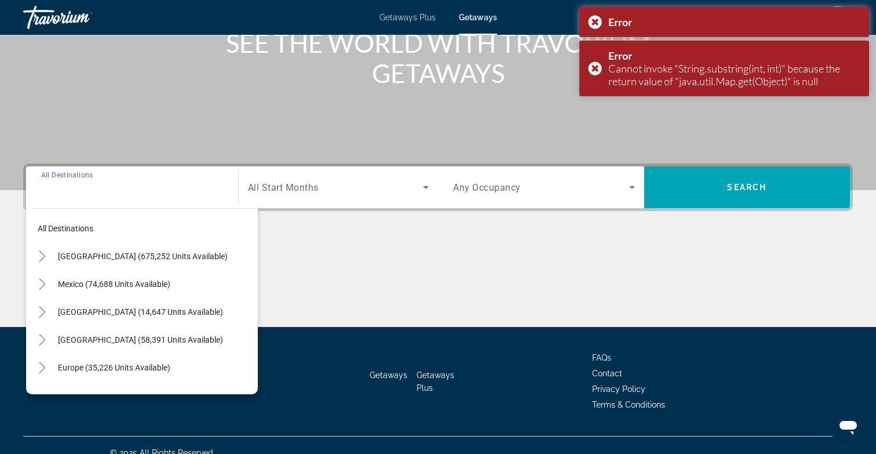
scroll to position [173, 0]
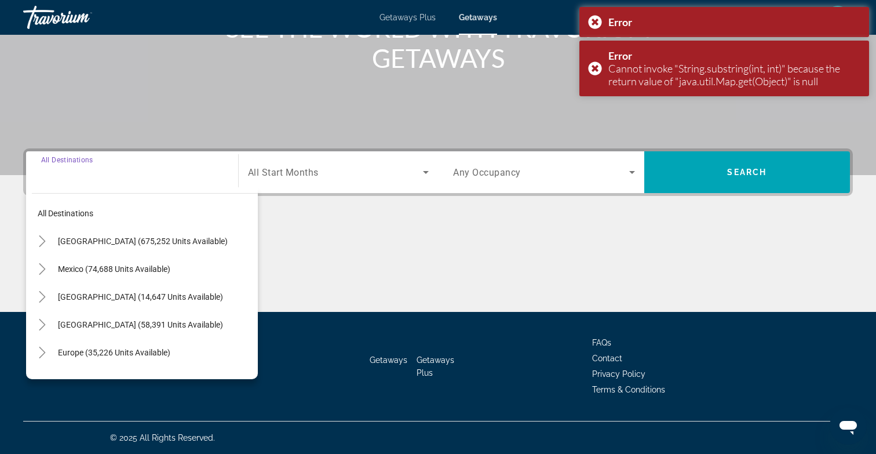
click at [295, 167] on span "All Start Months" at bounding box center [283, 172] width 71 height 11
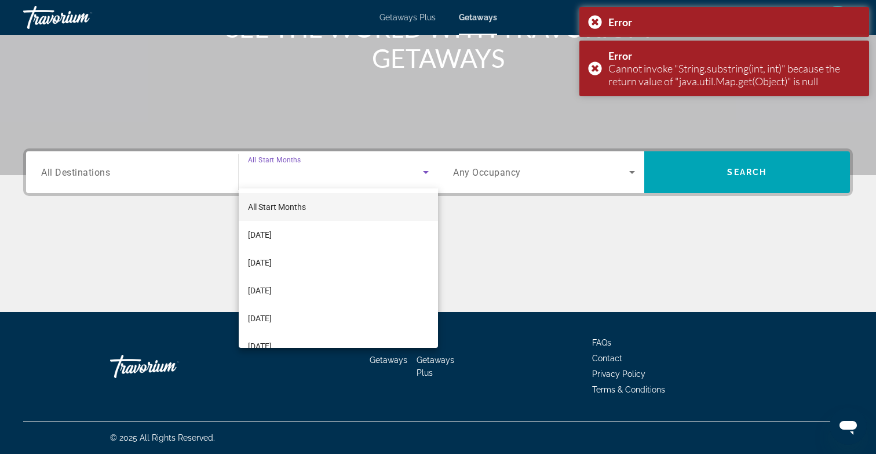
click at [304, 205] on span "All Start Months" at bounding box center [277, 206] width 58 height 9
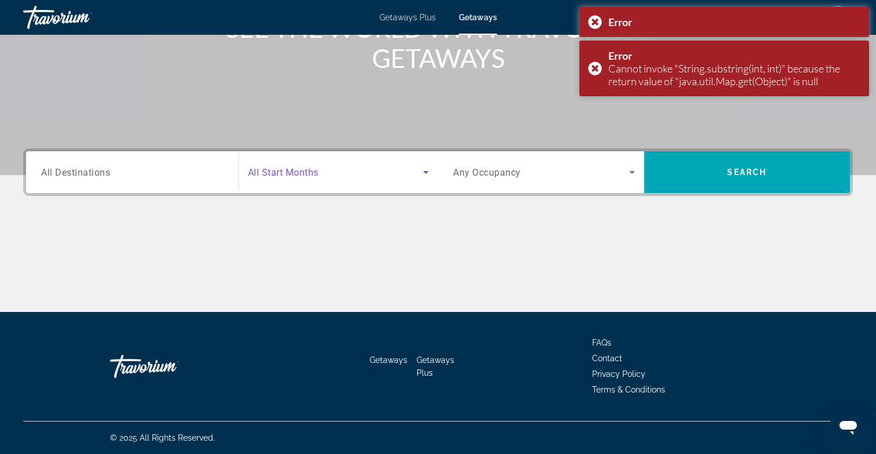
click at [507, 178] on span "Search widget" at bounding box center [541, 172] width 176 height 14
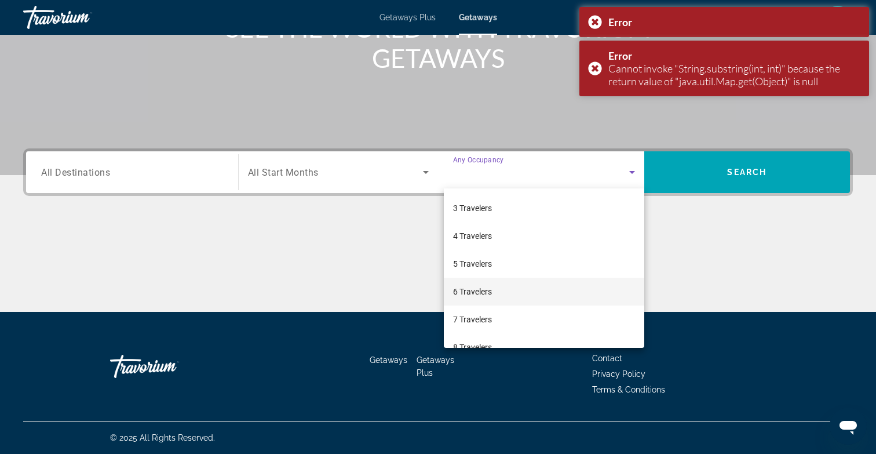
scroll to position [67, 0]
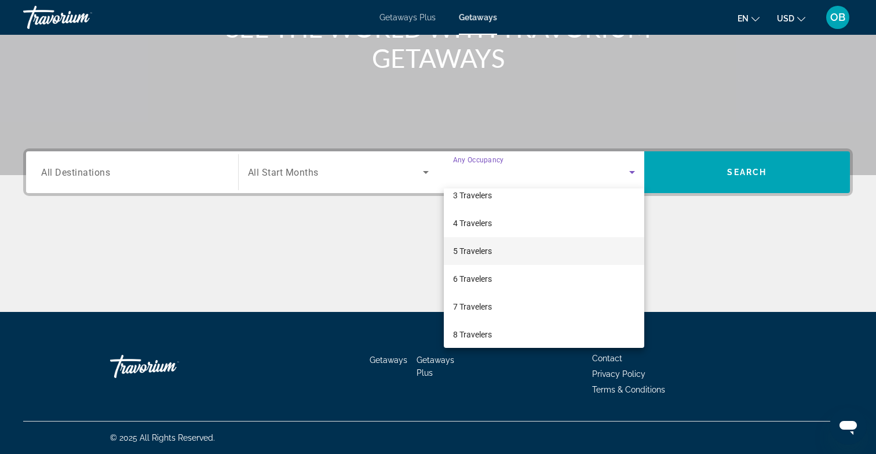
click at [514, 257] on mat-option "5 Travelers" at bounding box center [544, 251] width 200 height 28
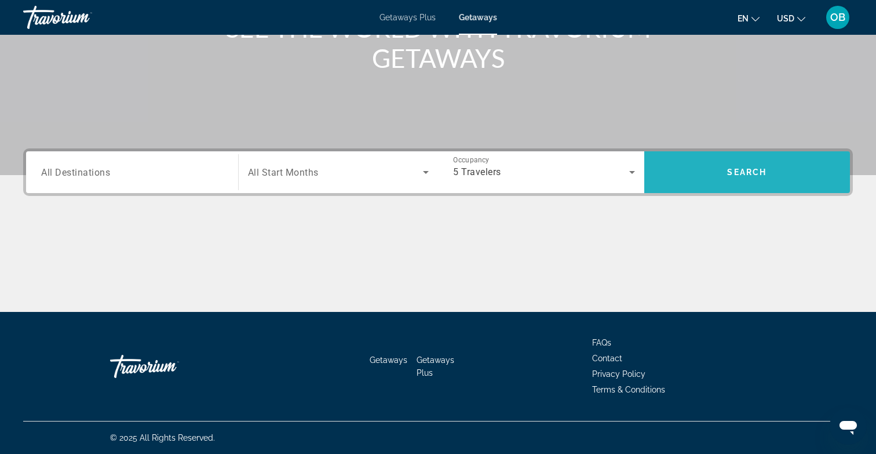
click at [755, 167] on span "Search" at bounding box center [746, 171] width 39 height 9
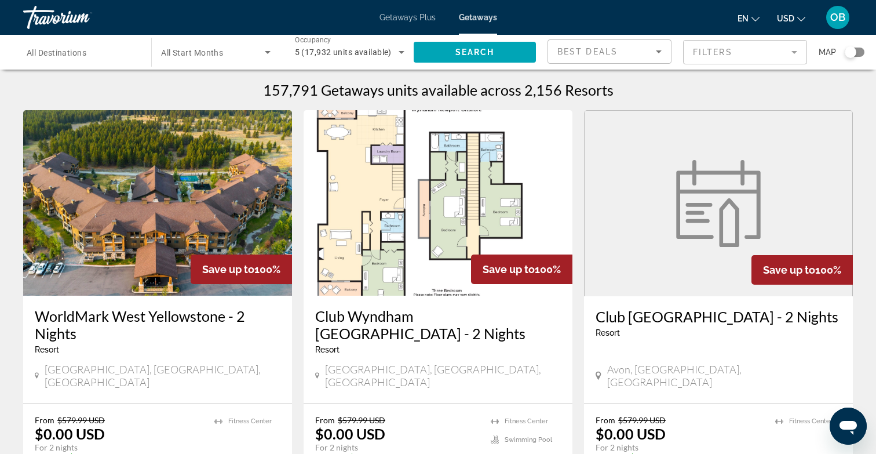
click at [721, 49] on mat-form-field "Filters" at bounding box center [745, 52] width 124 height 24
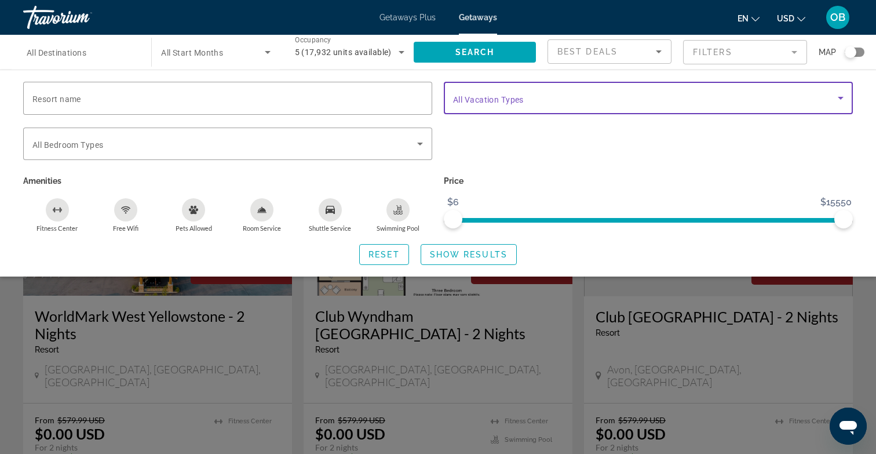
click at [591, 100] on span "Search widget" at bounding box center [645, 98] width 385 height 14
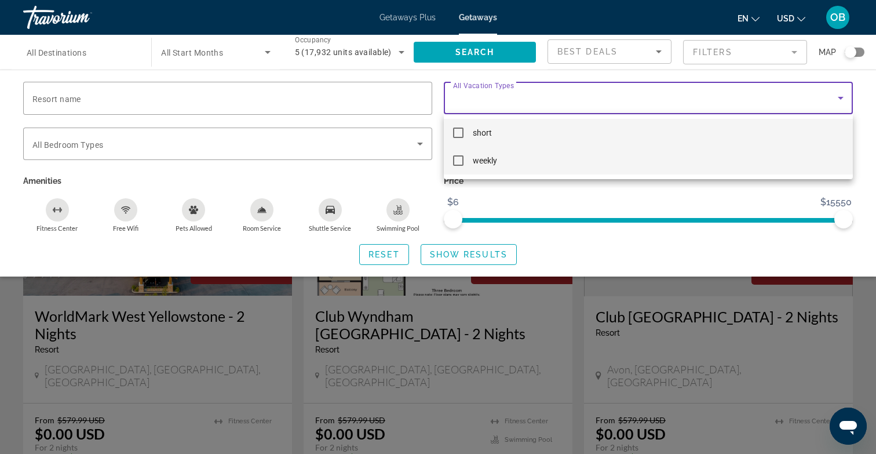
click at [530, 160] on mat-option "weekly" at bounding box center [648, 161] width 409 height 28
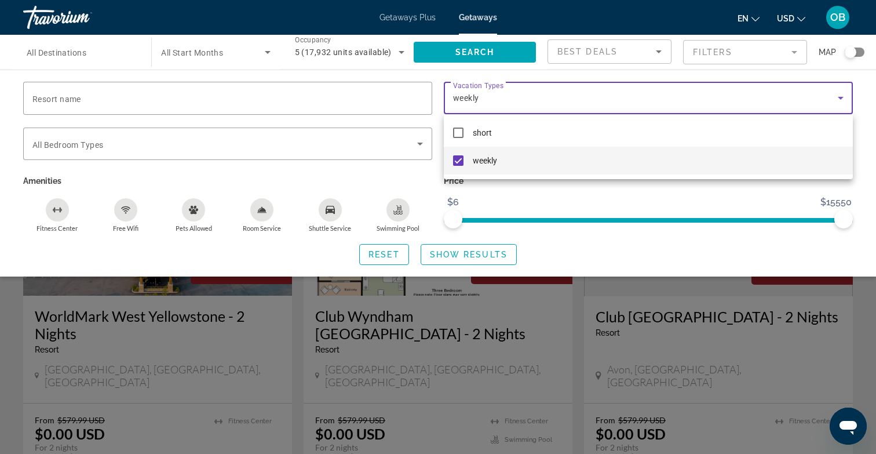
click at [491, 257] on div at bounding box center [438, 227] width 876 height 454
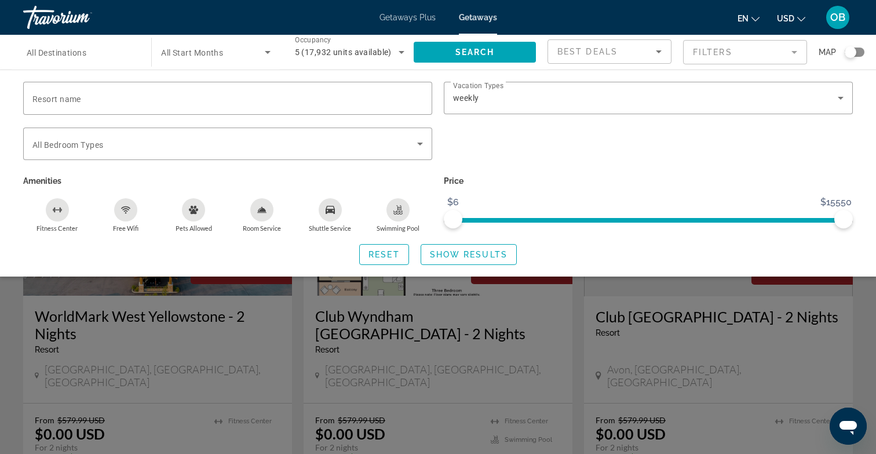
click at [491, 257] on span "Show Results" at bounding box center [469, 254] width 78 height 9
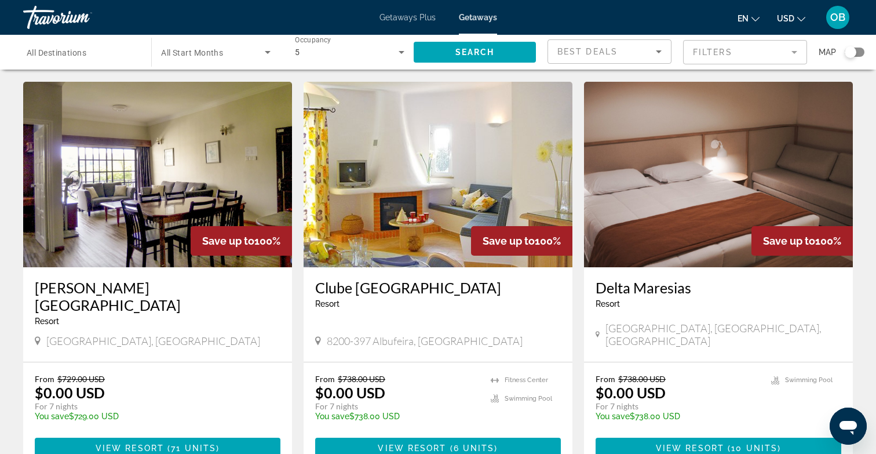
scroll to position [1282, 0]
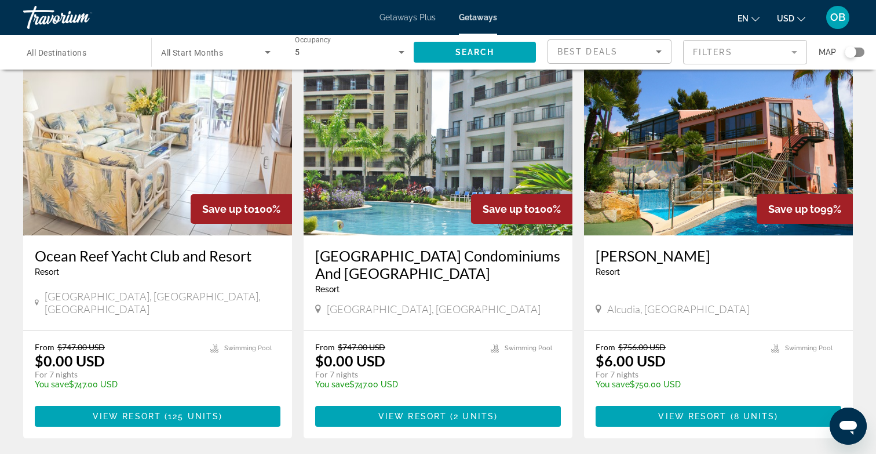
scroll to position [505, 0]
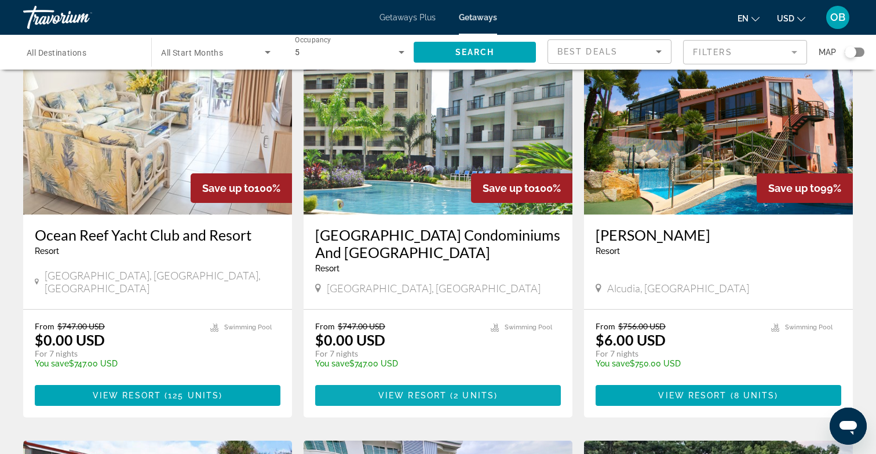
click at [448, 390] on span "Main content" at bounding box center [448, 394] width 3 height 9
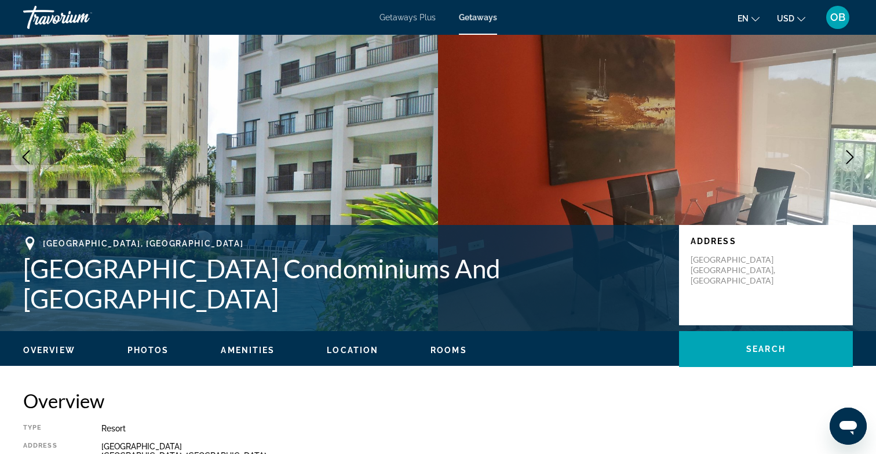
scroll to position [52, 0]
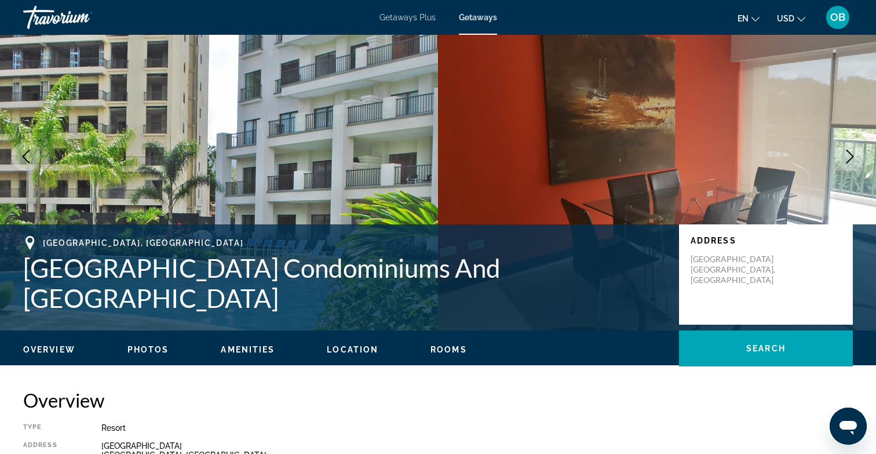
click at [849, 160] on icon "Next image" at bounding box center [850, 156] width 8 height 14
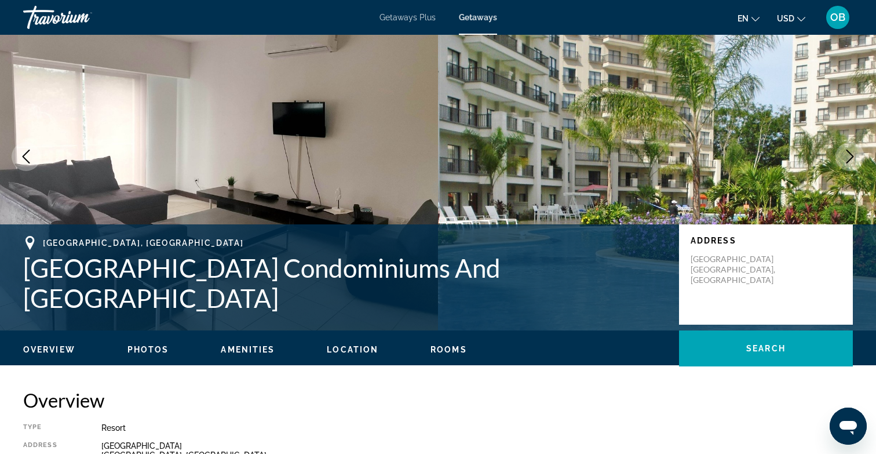
click at [849, 160] on icon "Next image" at bounding box center [850, 156] width 8 height 14
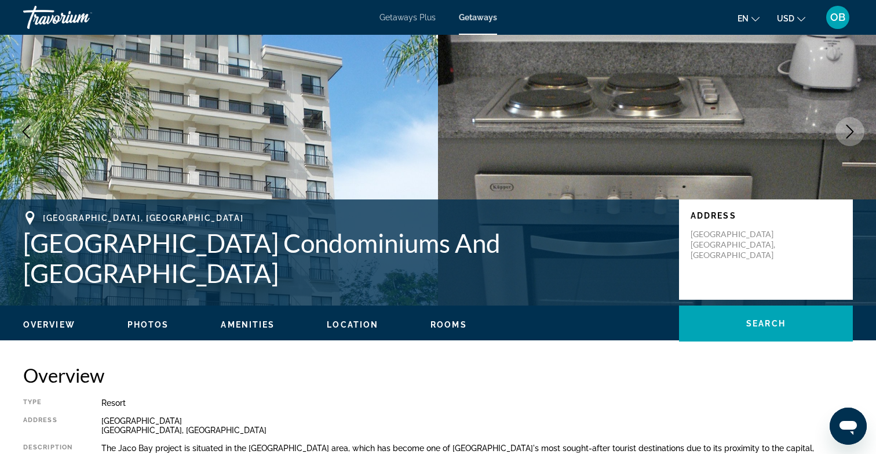
scroll to position [82, 0]
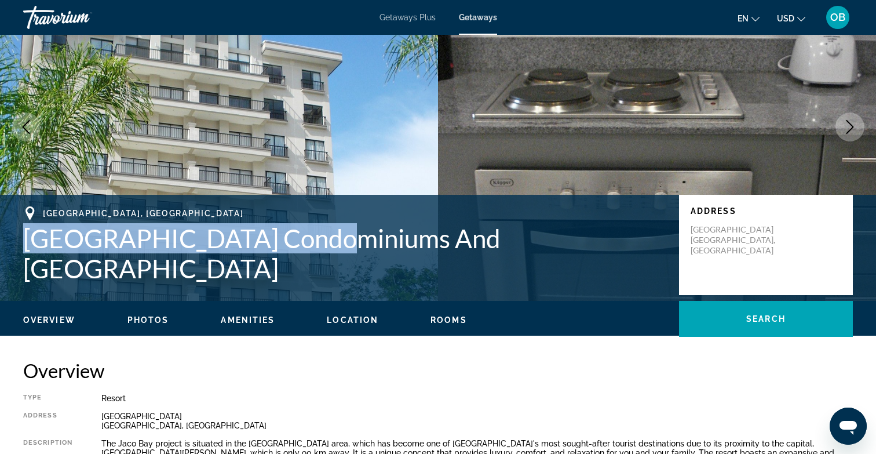
drag, startPoint x: 24, startPoint y: 253, endPoint x: 339, endPoint y: 254, distance: 314.6
click at [339, 254] on h1 "[GEOGRAPHIC_DATA] Condominiums And [GEOGRAPHIC_DATA]" at bounding box center [345, 253] width 644 height 60
copy h1 "Jaco Bay Condominiums And"
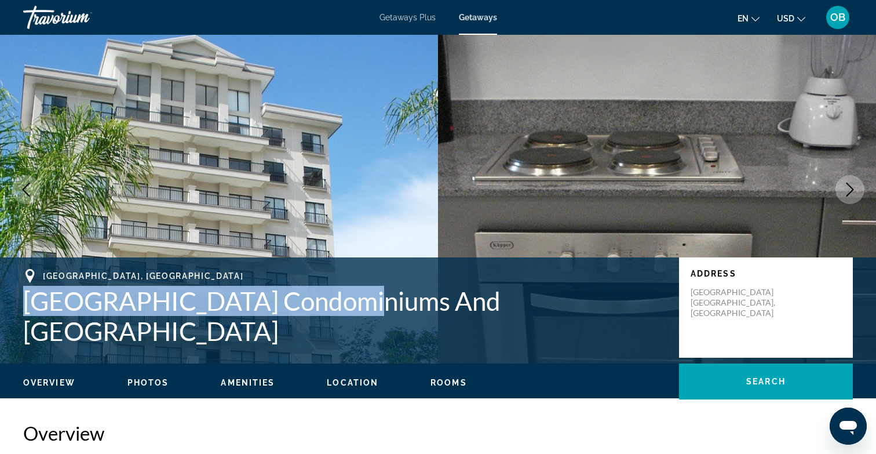
scroll to position [13, 0]
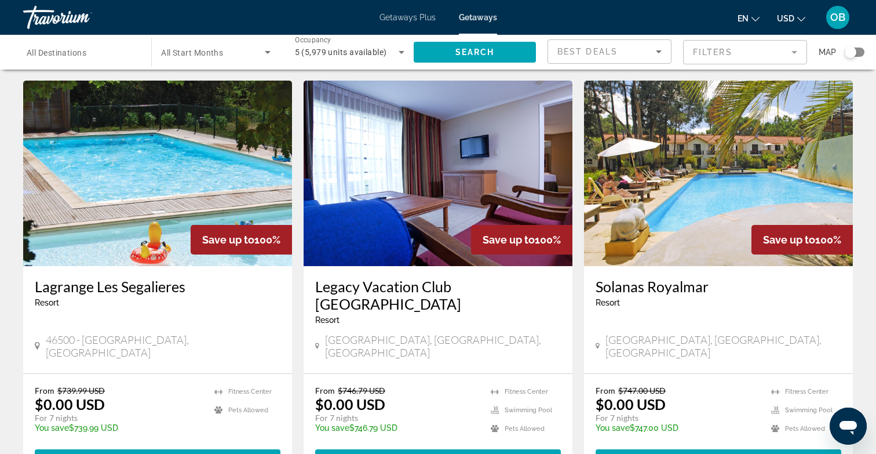
scroll to position [25, 0]
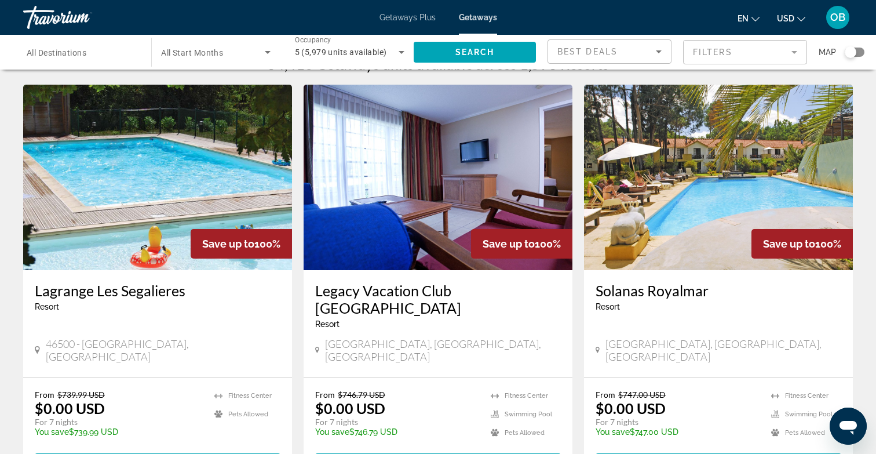
click at [477, 291] on h3 "Legacy Vacation Club [GEOGRAPHIC_DATA]" at bounding box center [438, 299] width 246 height 35
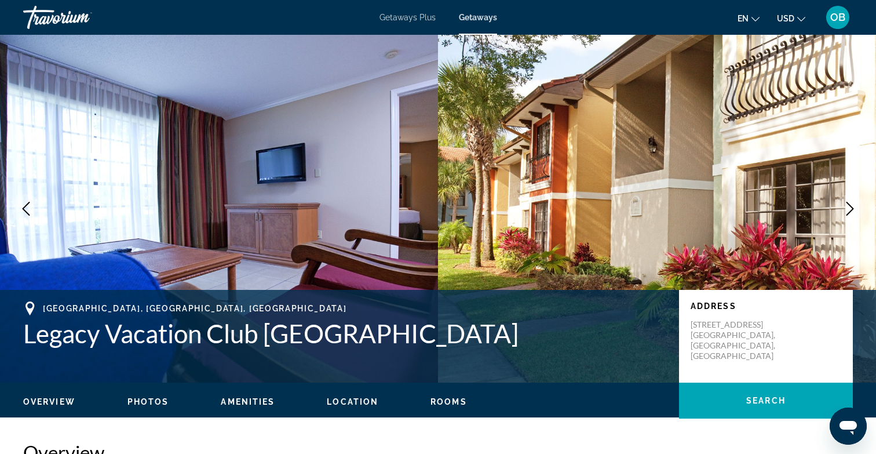
click at [856, 210] on icon "Next image" at bounding box center [850, 209] width 14 height 14
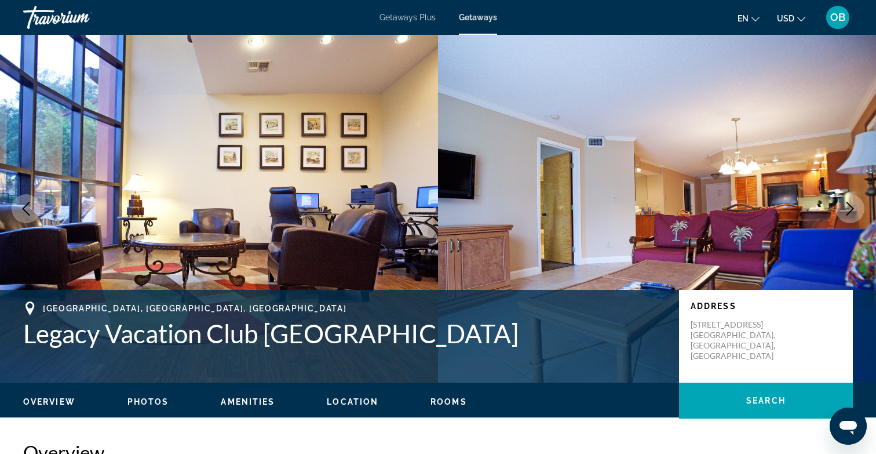
click at [856, 210] on icon "Next image" at bounding box center [850, 209] width 14 height 14
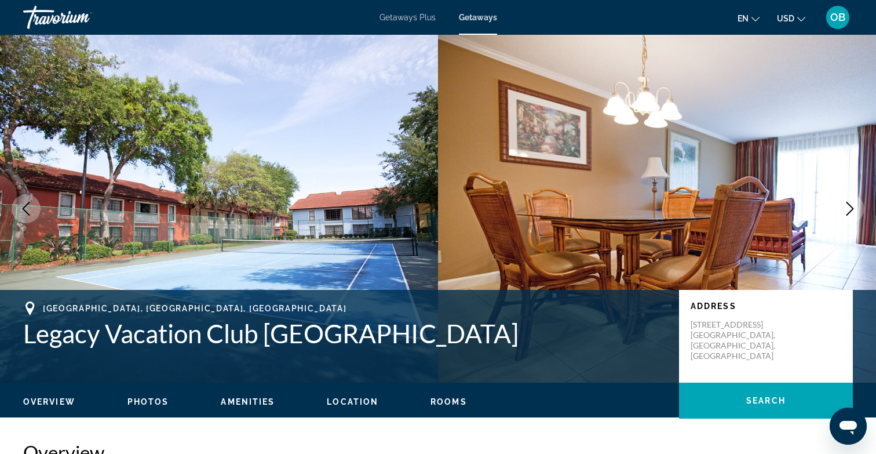
click at [32, 207] on icon "Previous image" at bounding box center [26, 209] width 14 height 14
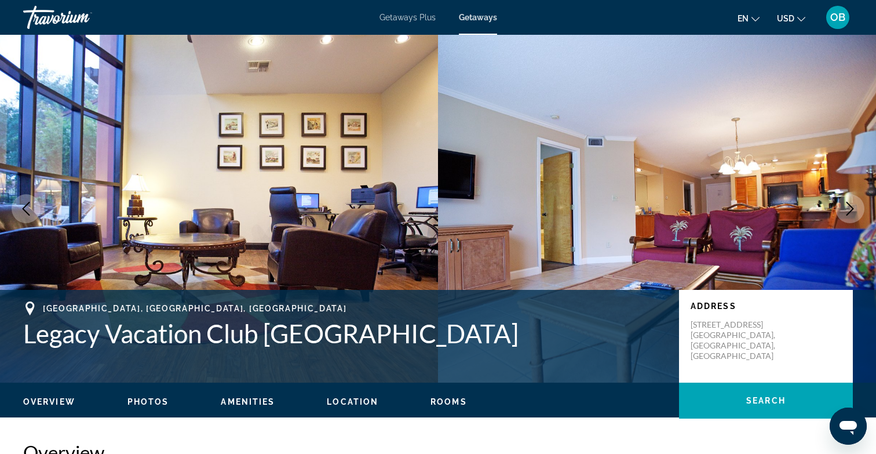
click at [848, 207] on icon "Next image" at bounding box center [850, 209] width 14 height 14
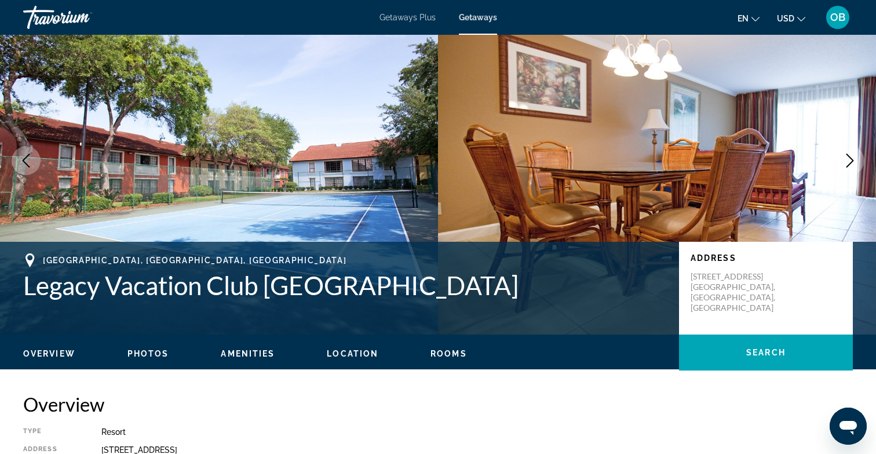
scroll to position [57, 0]
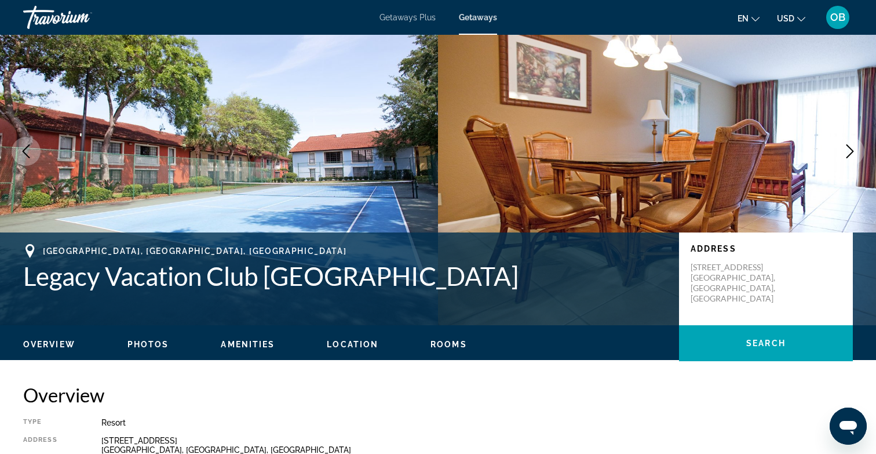
click at [855, 147] on icon "Next image" at bounding box center [850, 151] width 14 height 14
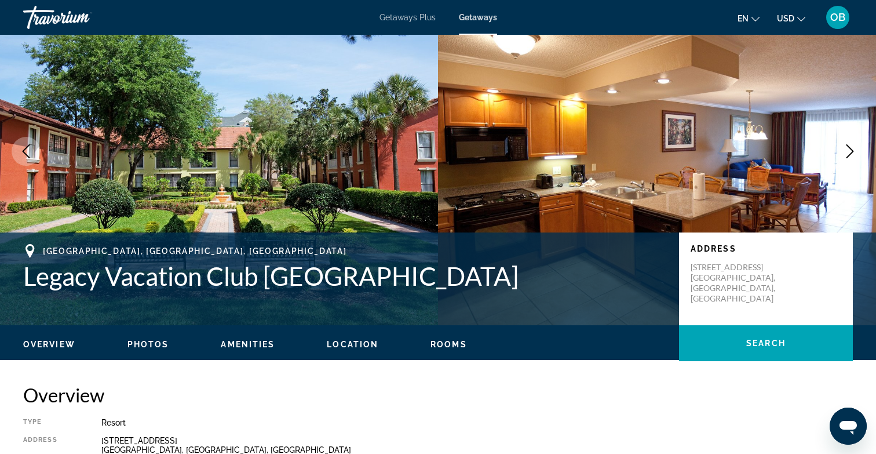
click at [855, 147] on icon "Next image" at bounding box center [850, 151] width 14 height 14
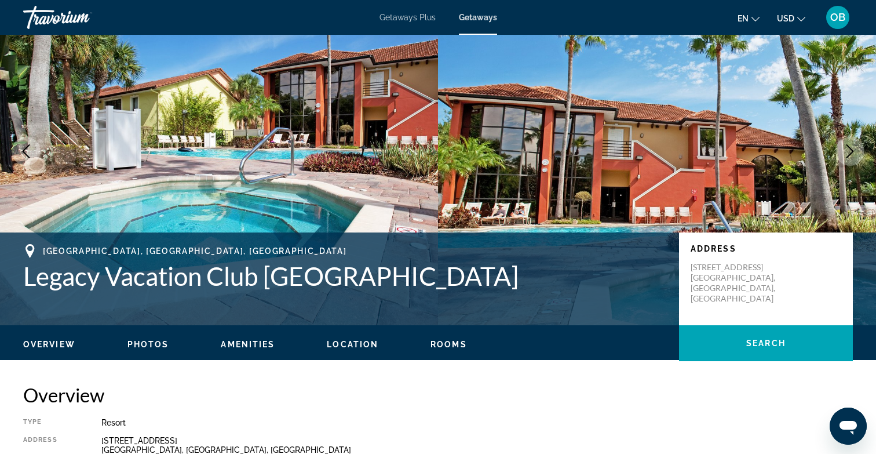
click at [855, 147] on icon "Next image" at bounding box center [850, 151] width 14 height 14
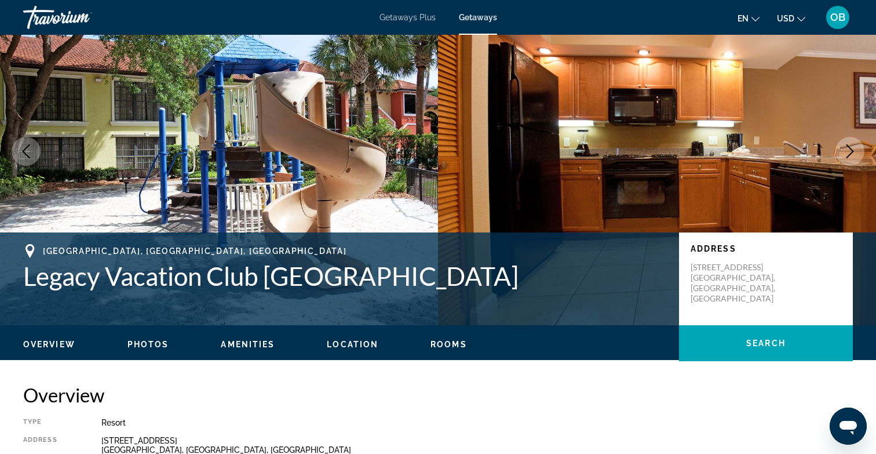
click at [24, 154] on icon "Previous image" at bounding box center [26, 151] width 14 height 14
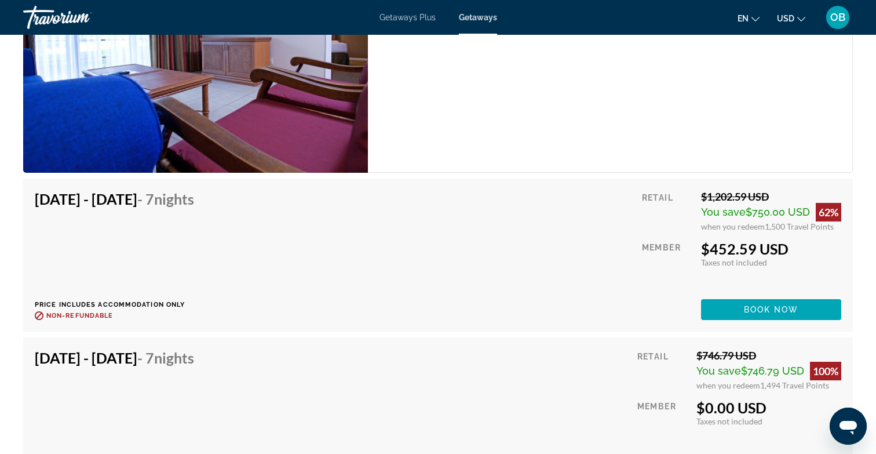
scroll to position [2410, 0]
